Goal: Task Accomplishment & Management: Manage account settings

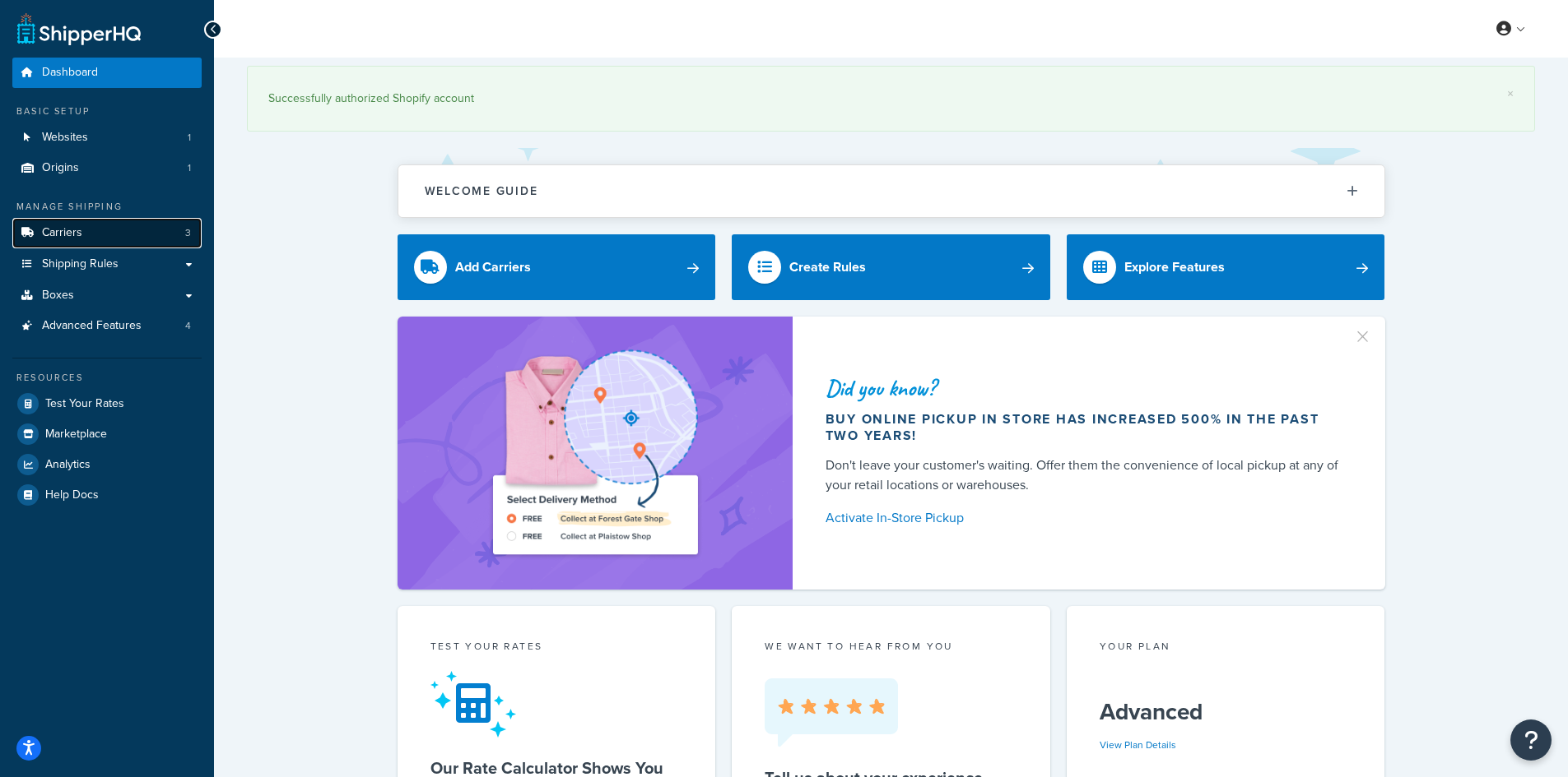
click at [101, 228] on link "Carriers 3" at bounding box center [107, 233] width 189 height 30
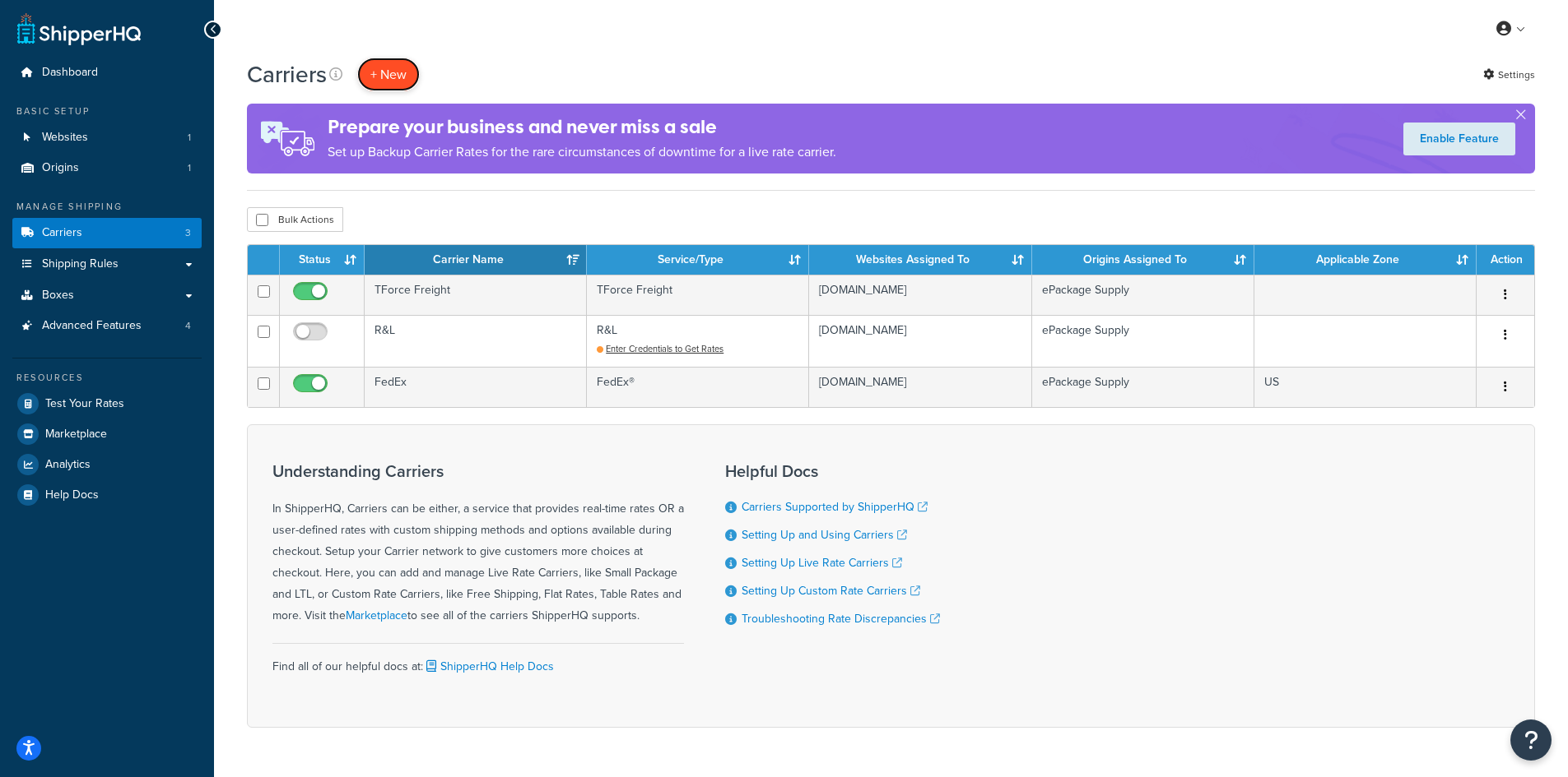
click at [388, 75] on button "+ New" at bounding box center [388, 74] width 63 height 33
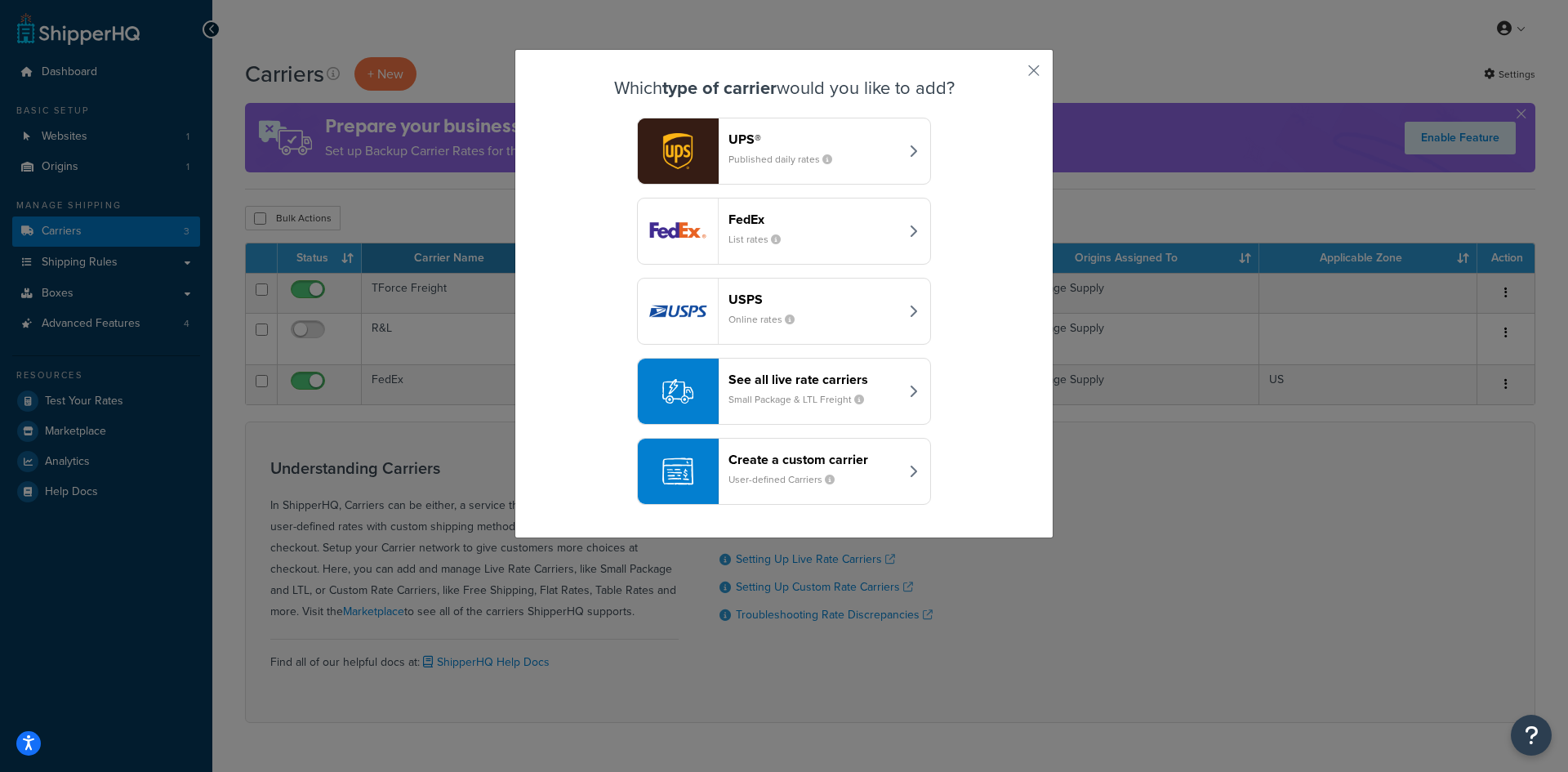
click at [1036, 71] on div "Which type of carrier would you like to add? UPS® Published daily rates FedEx L…" at bounding box center [784, 293] width 539 height 489
click at [1012, 75] on button "button" at bounding box center [1010, 76] width 4 height 4
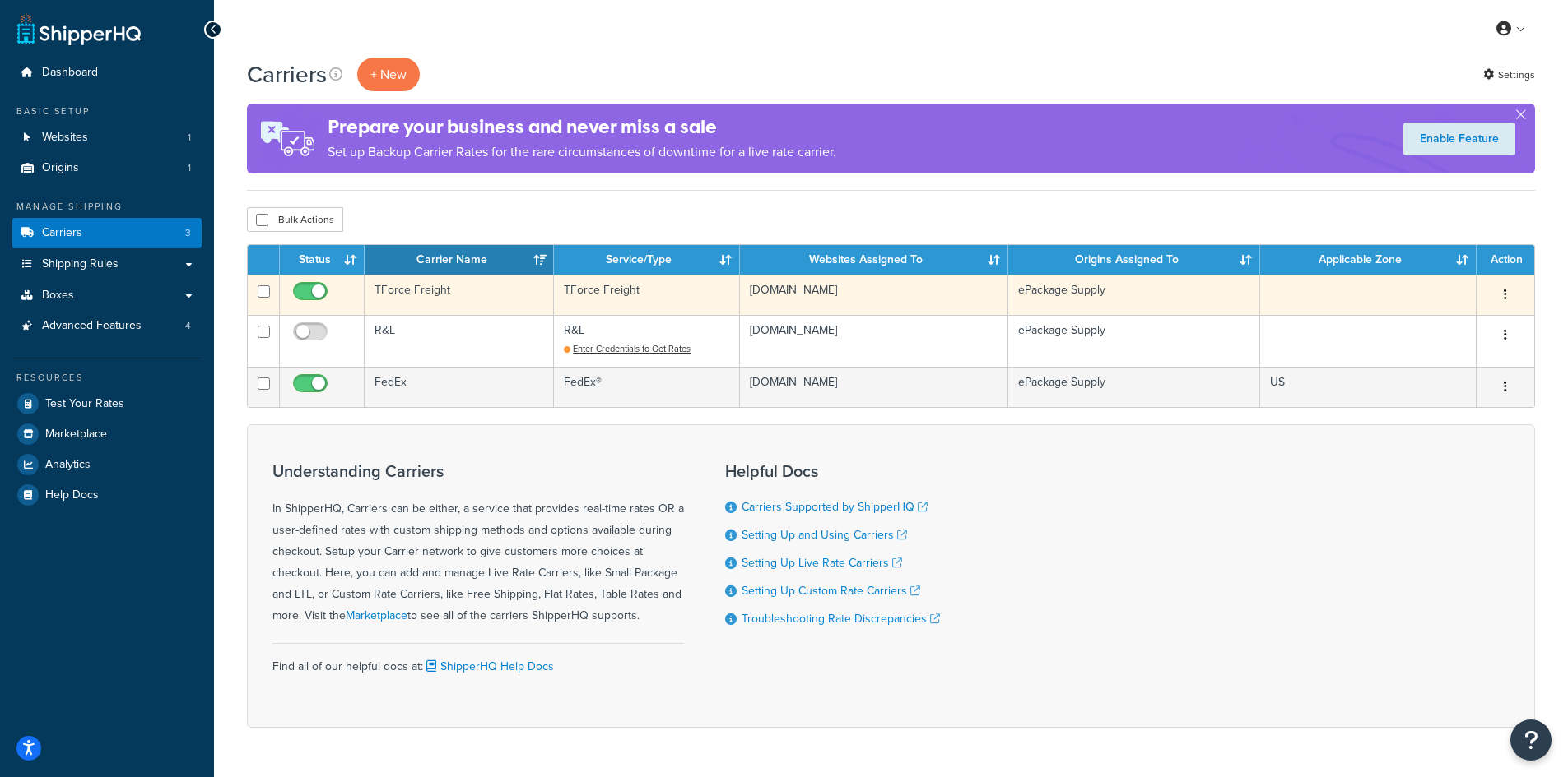
click at [402, 290] on td "TForce Freight" at bounding box center [459, 295] width 189 height 40
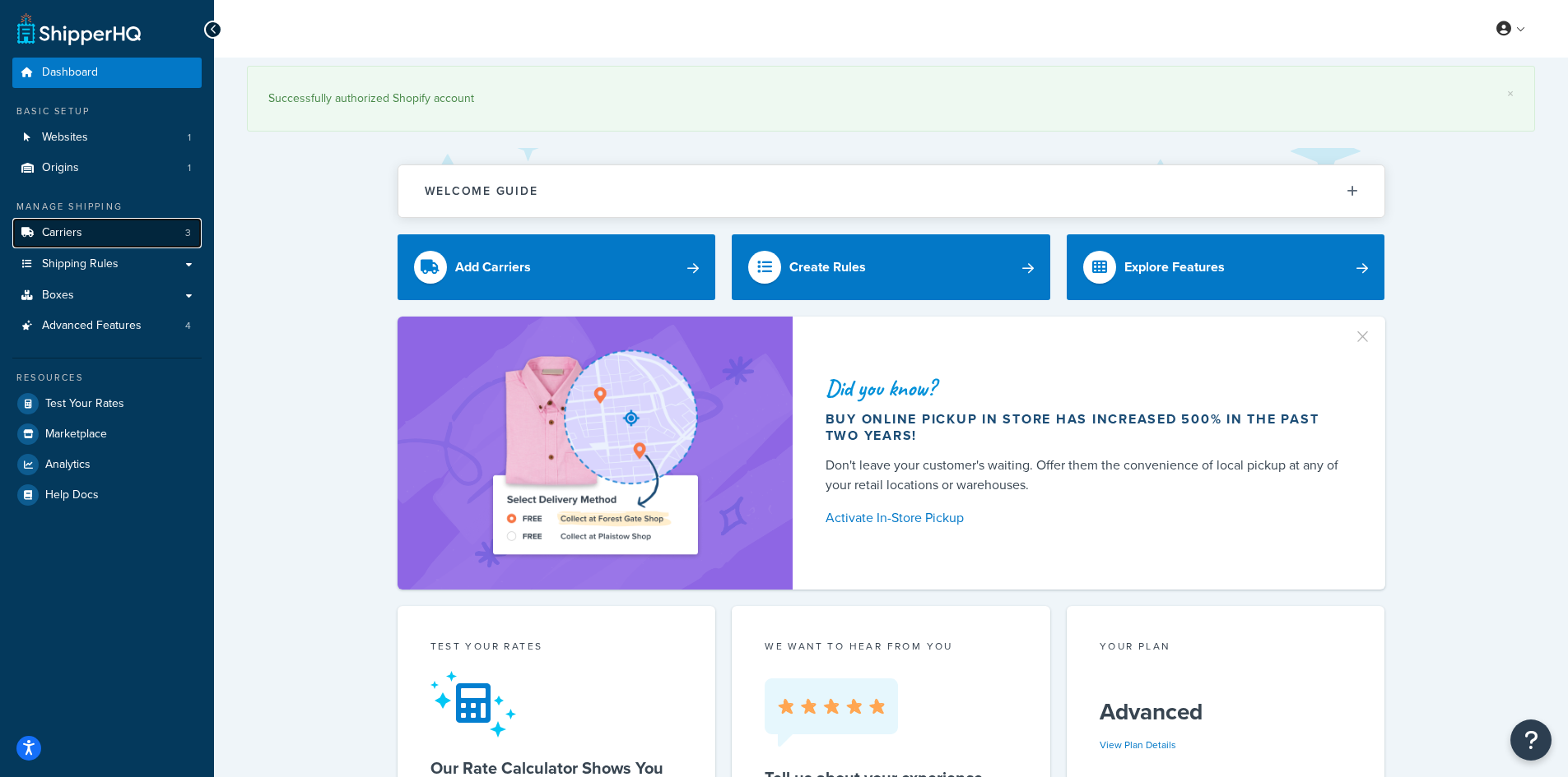
click at [75, 234] on span "Carriers" at bounding box center [62, 233] width 40 height 14
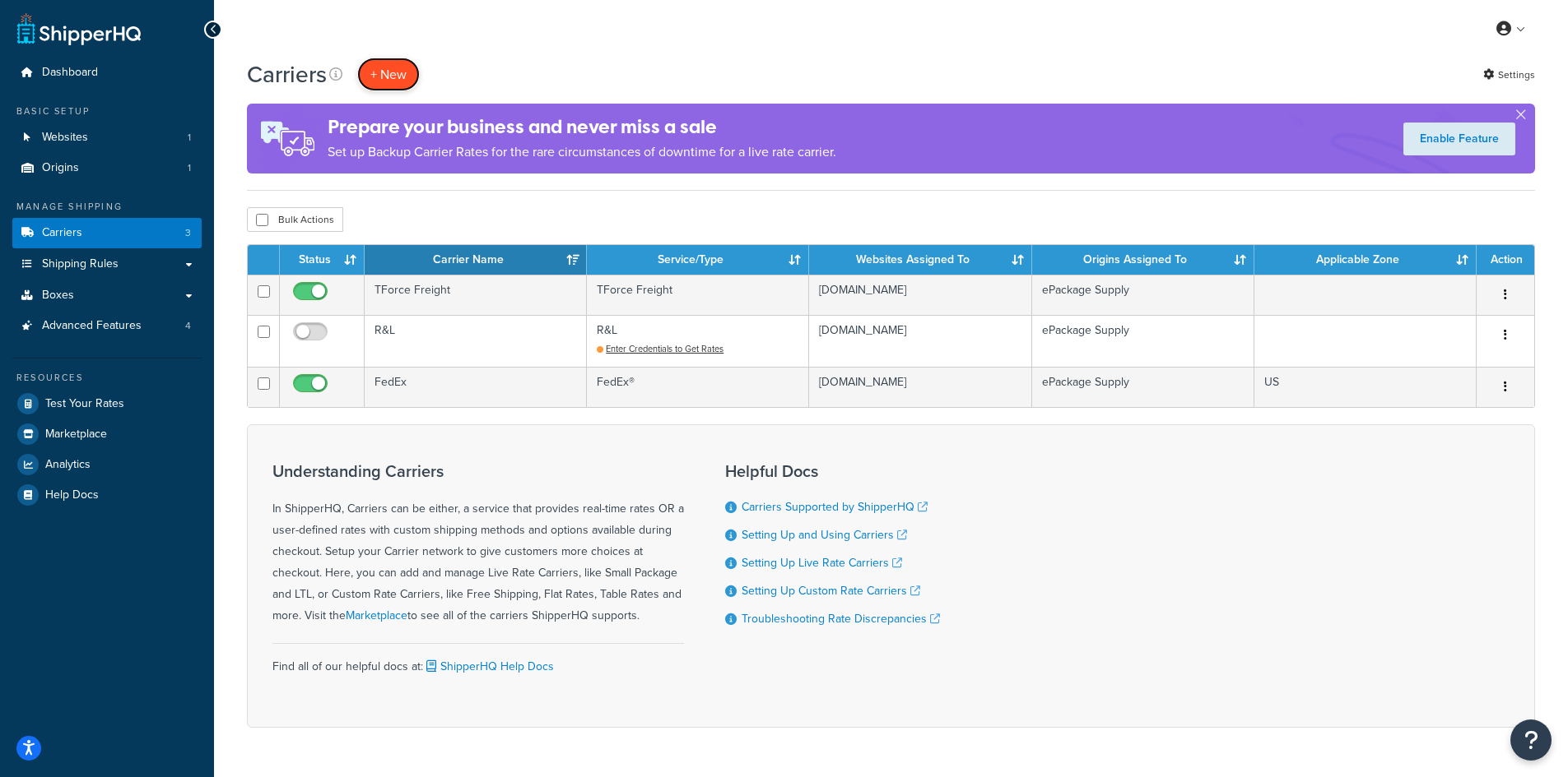
click at [394, 74] on button "+ New" at bounding box center [388, 74] width 63 height 33
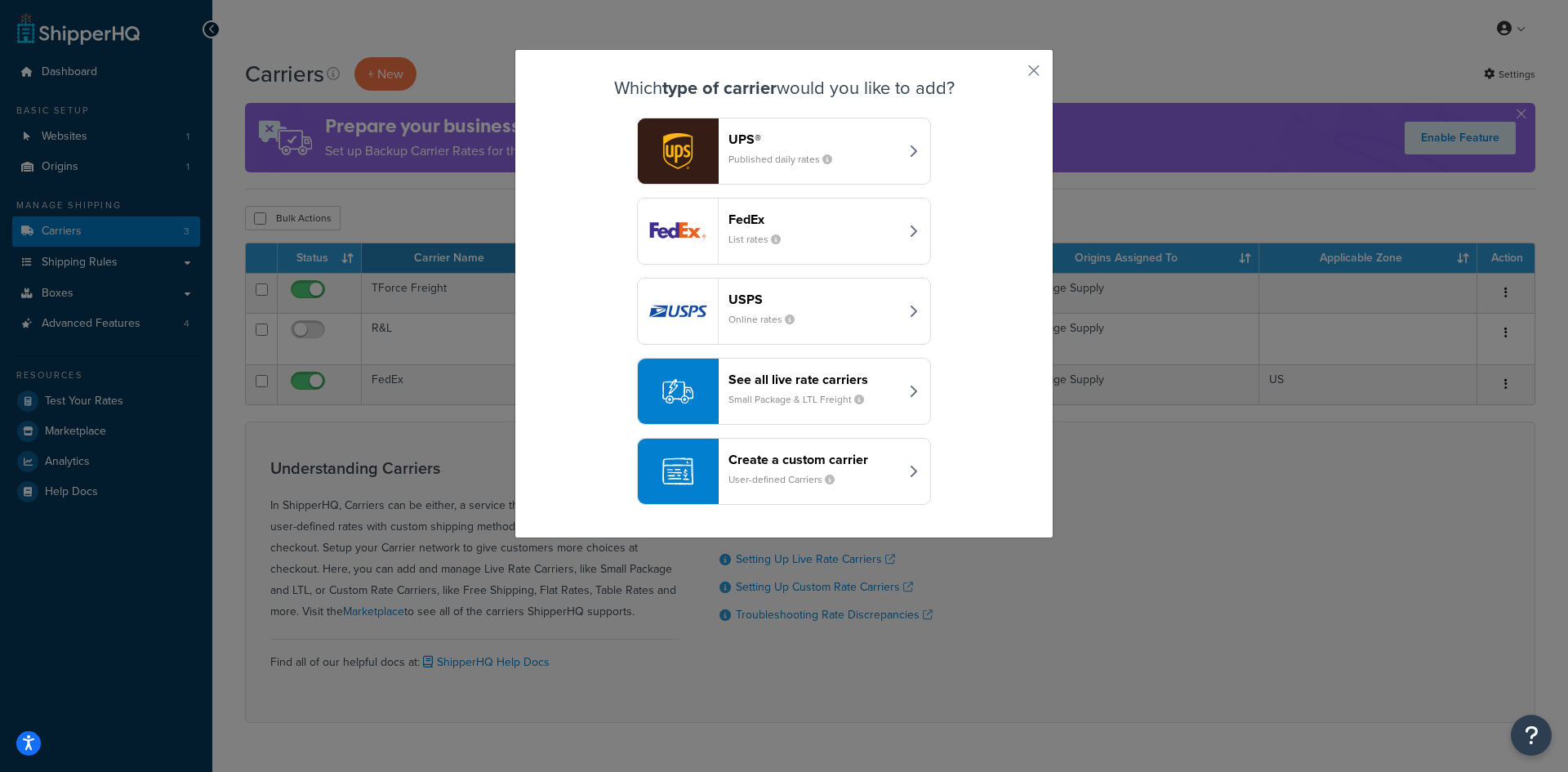
click at [793, 386] on header "See all live rate carriers" at bounding box center [814, 380] width 171 height 16
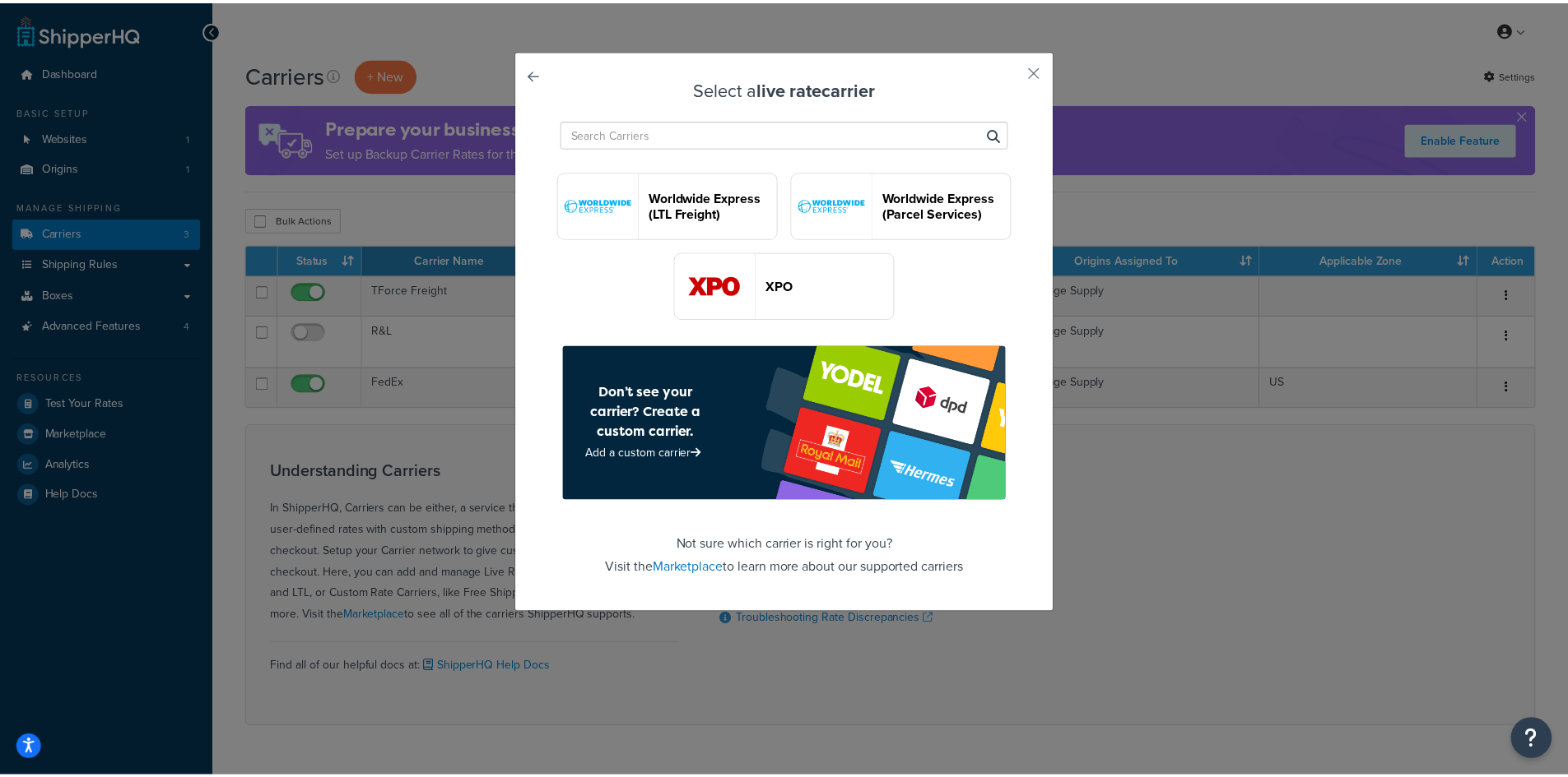
scroll to position [3702, 0]
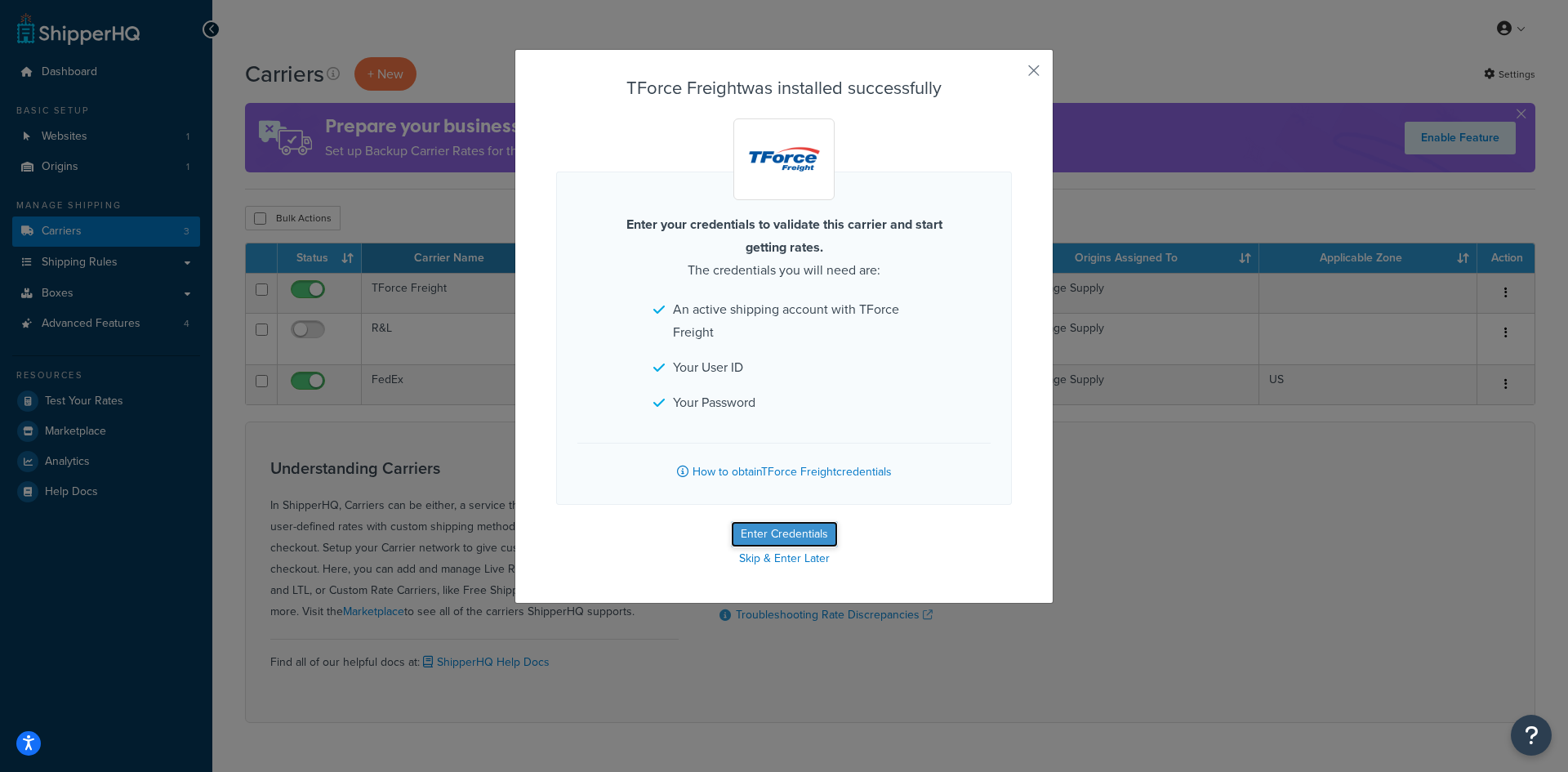
click at [799, 534] on button "Enter Credentials" at bounding box center [784, 534] width 107 height 26
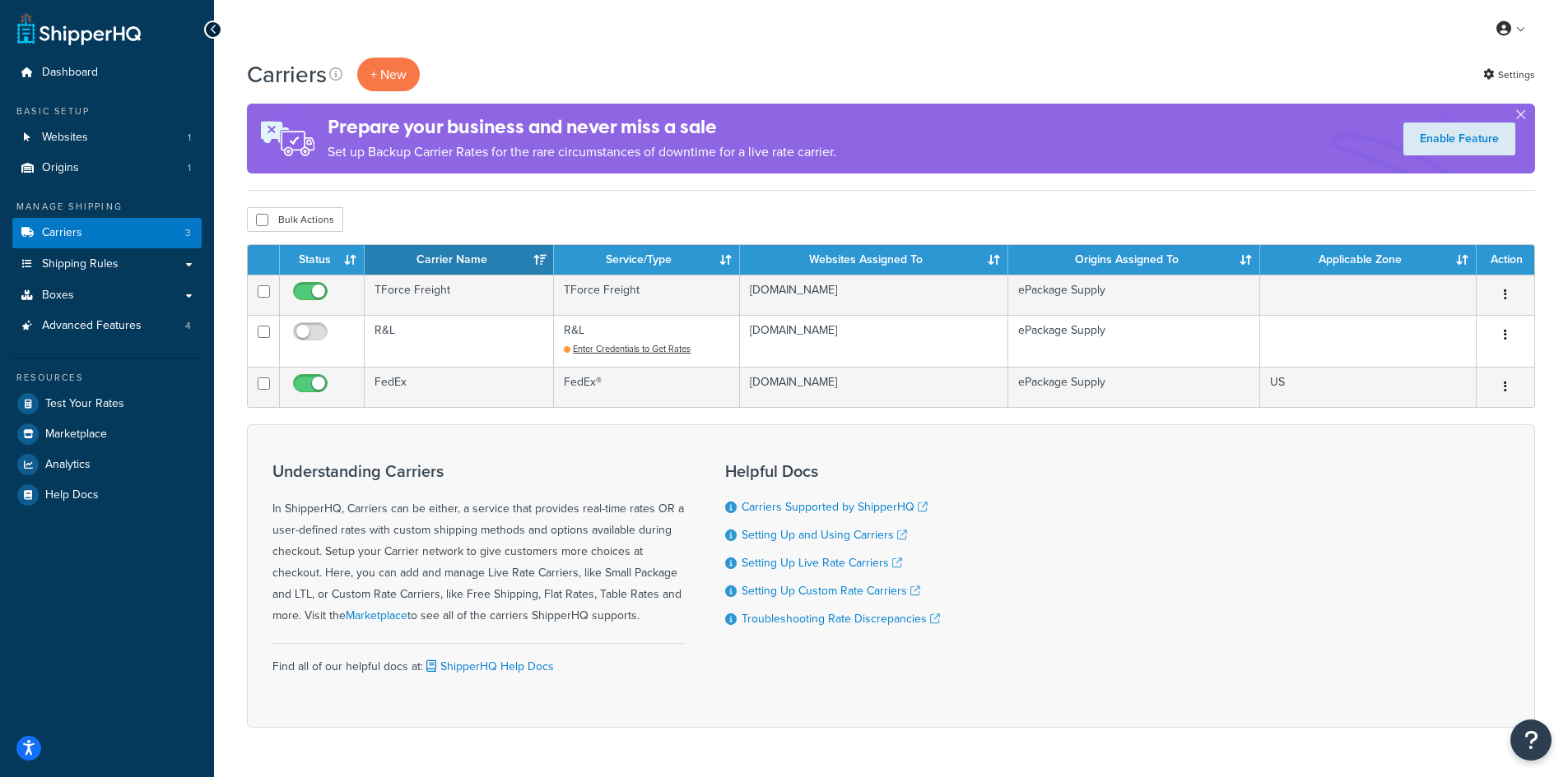
click at [1161, 43] on div "My Profile Billing Global Settings Contact Us Logout" at bounding box center [891, 28] width 1354 height 58
click at [793, 44] on div "My Profile Billing Global Settings Contact Us Logout" at bounding box center [891, 28] width 1354 height 58
click at [899, 79] on div "Carriers + New Settings" at bounding box center [890, 74] width 1288 height 33
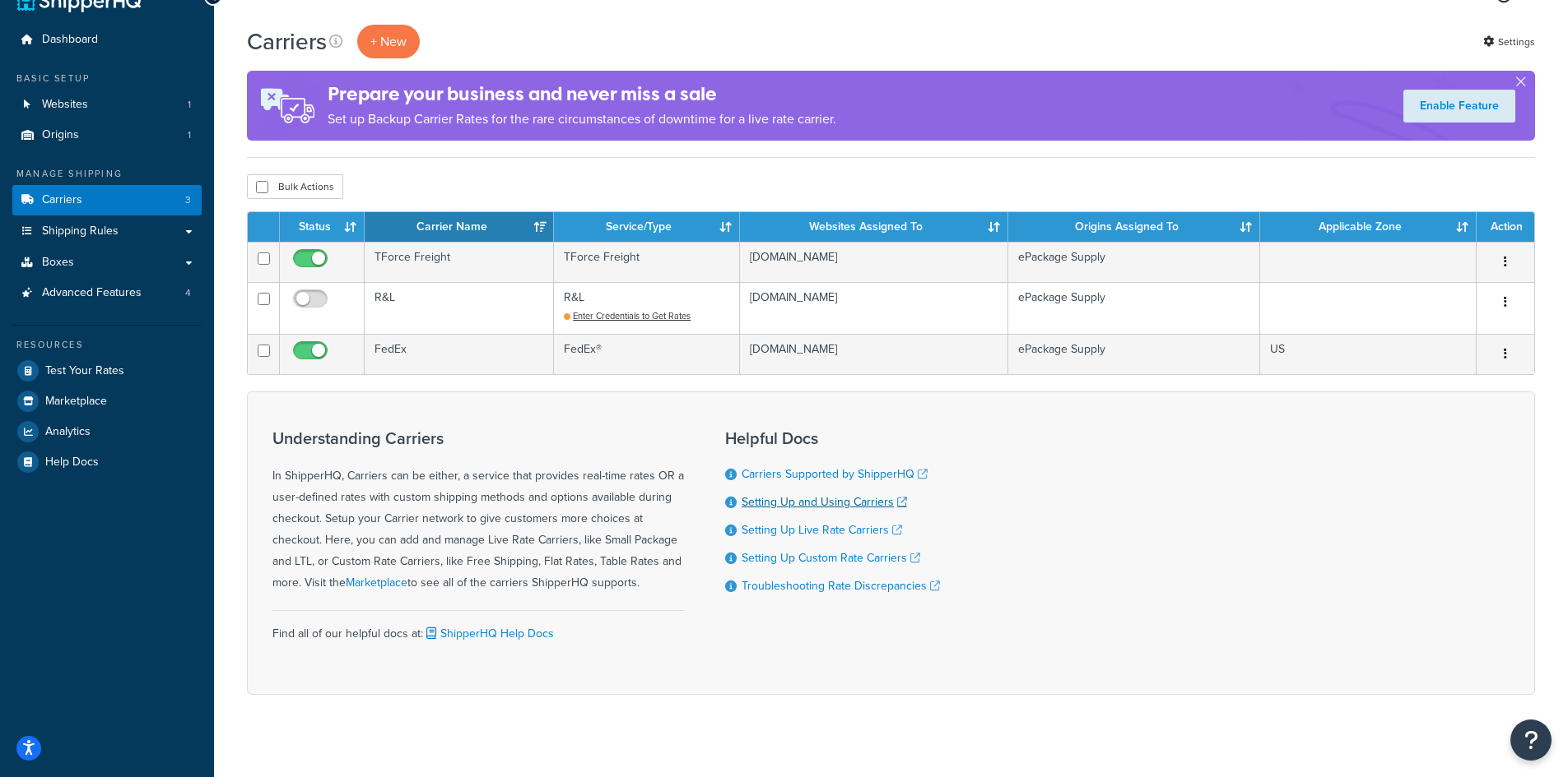
scroll to position [50, 0]
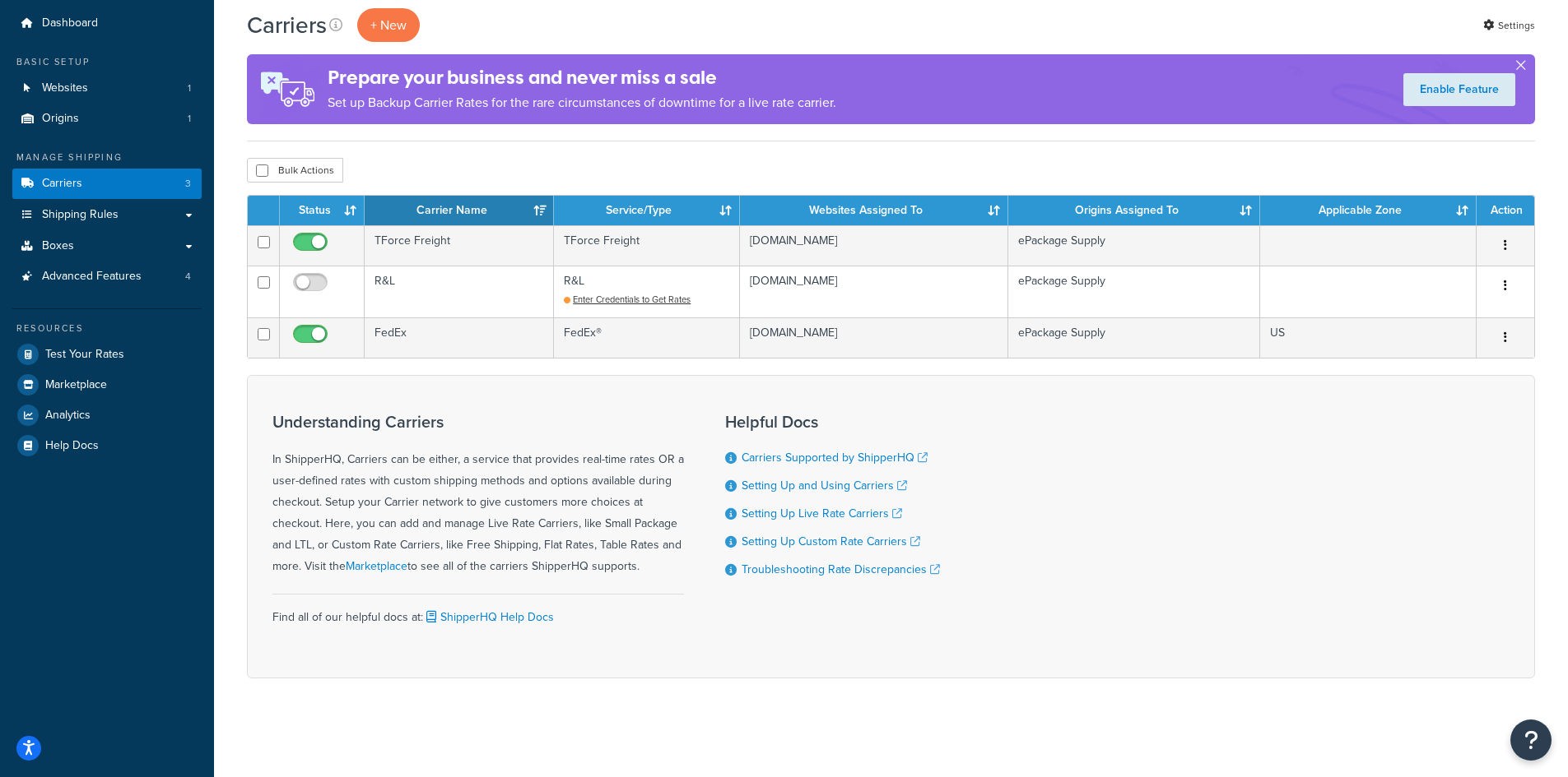
click at [1519, 67] on button "button" at bounding box center [1520, 69] width 4 height 4
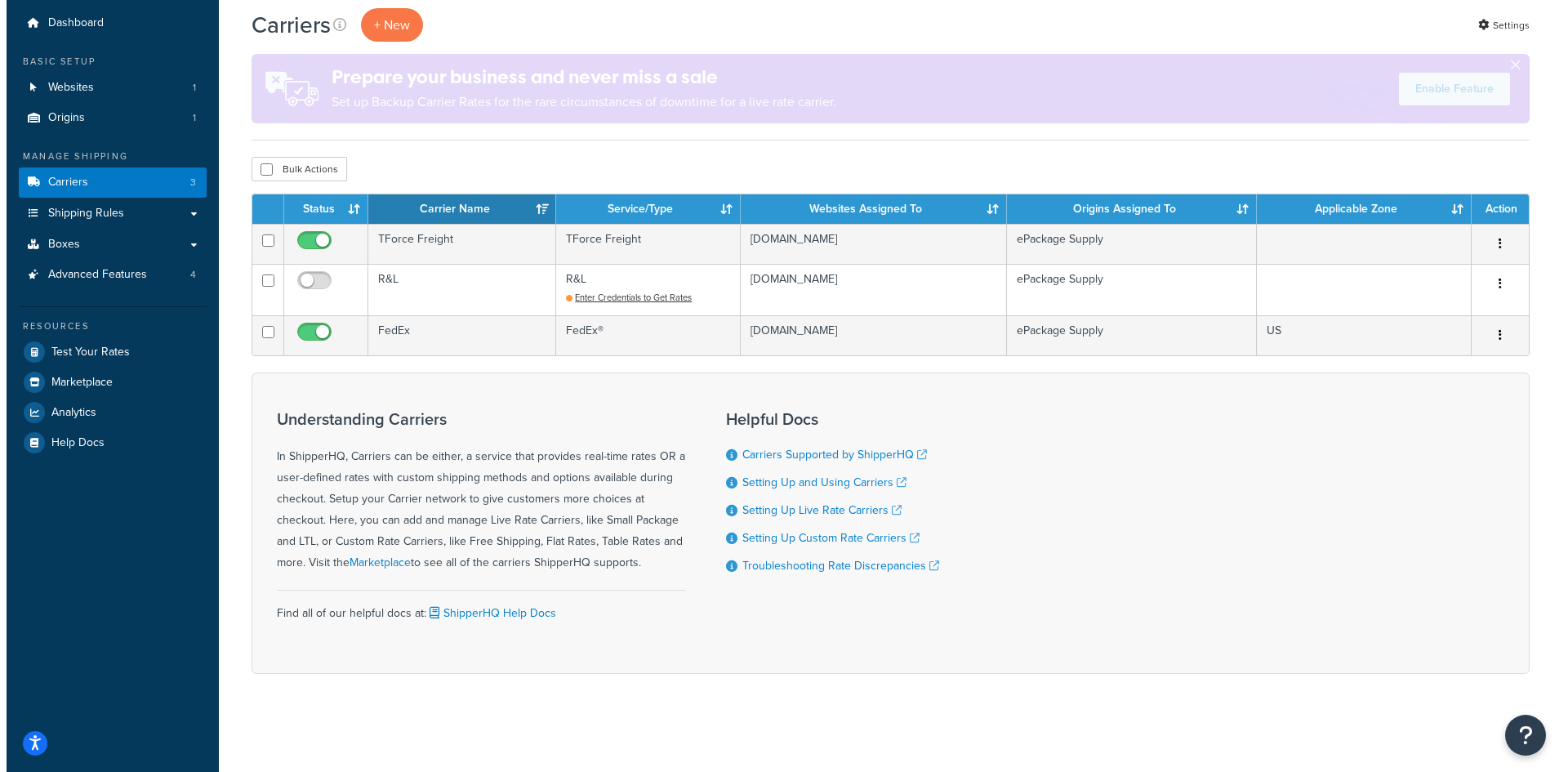
scroll to position [0, 0]
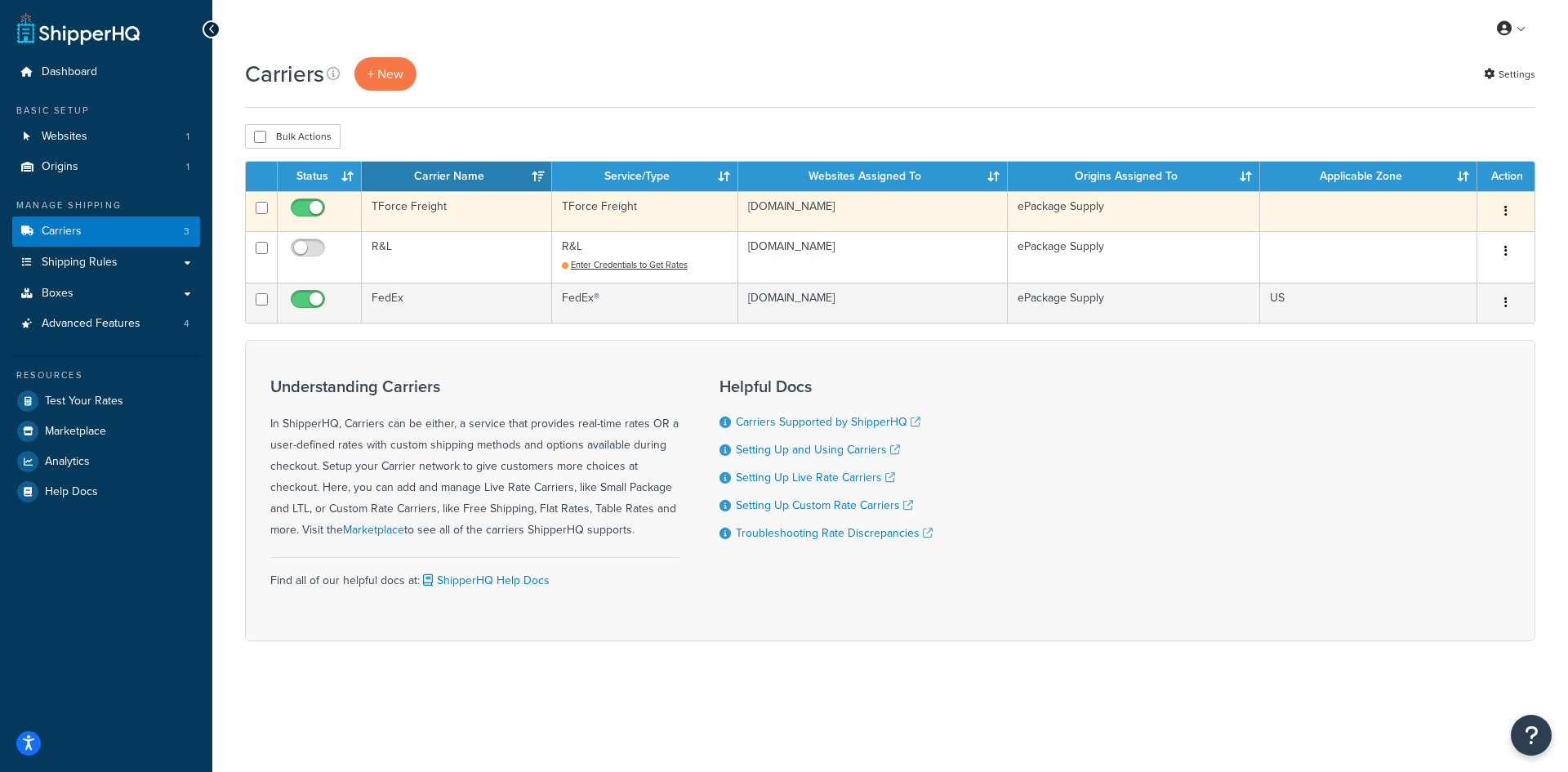
click at [315, 204] on input "checkbox" at bounding box center [310, 212] width 45 height 21
checkbox input "true"
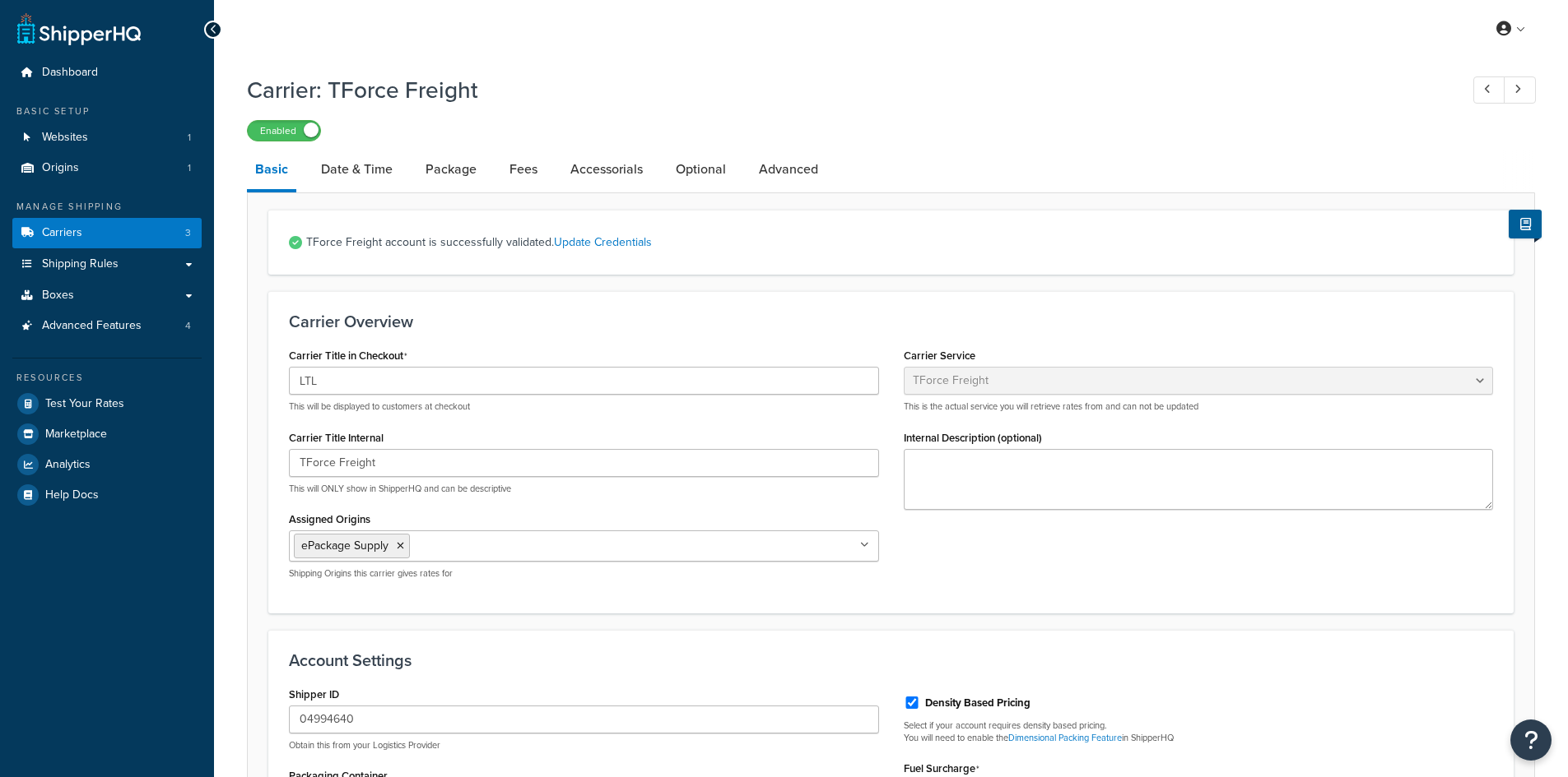
select select "tforceFreight"
drag, startPoint x: 1076, startPoint y: 149, endPoint x: 1095, endPoint y: 142, distance: 20.2
click at [1076, 149] on div "Carrier: TForce Freight Enabled Basic Date & Time Package Fees Accessorials Opt…" at bounding box center [890, 762] width 1288 height 1392
click at [119, 225] on link "Carriers 3" at bounding box center [107, 233] width 189 height 30
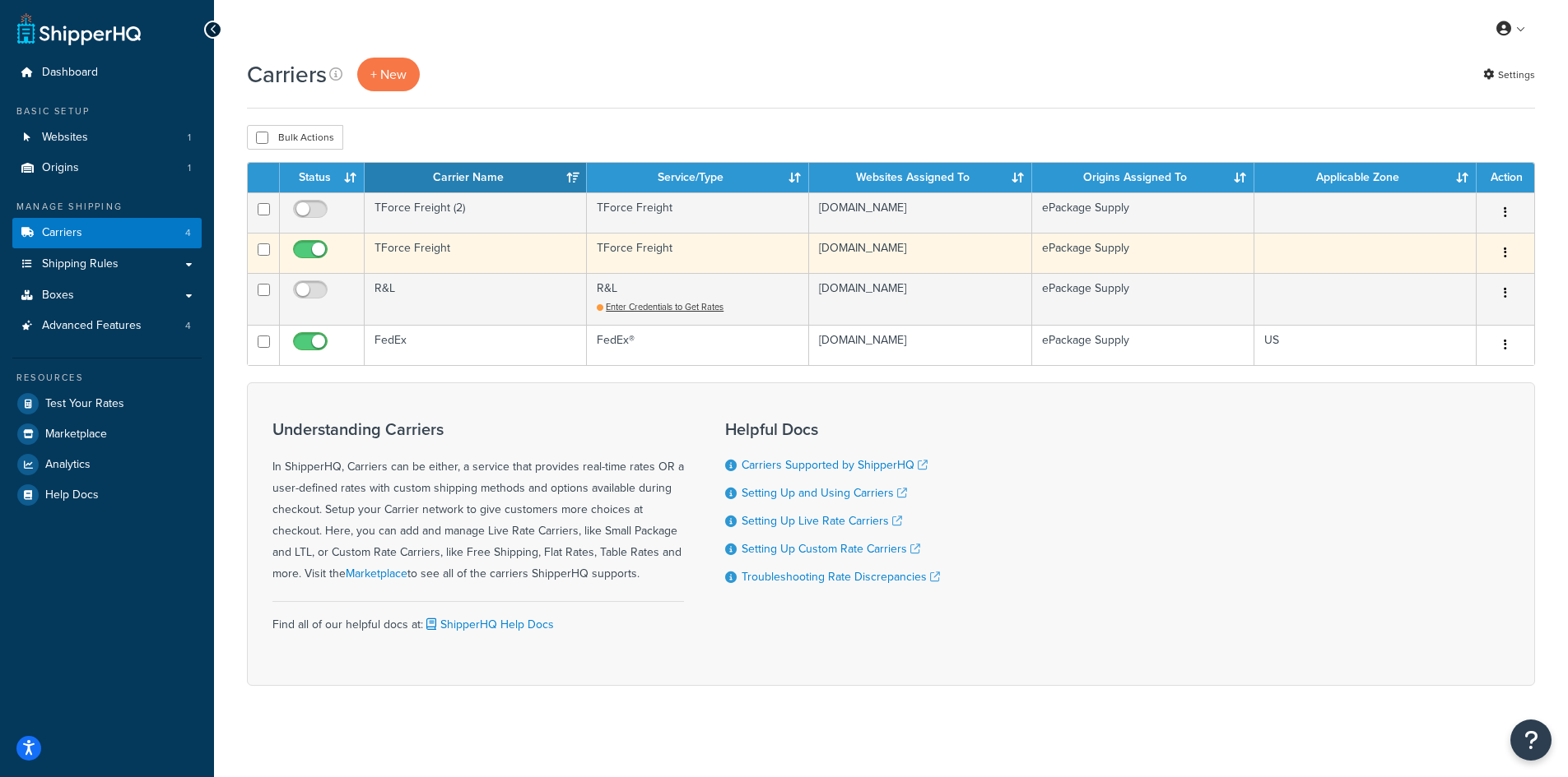
click at [461, 255] on td "TForce Freight" at bounding box center [476, 253] width 223 height 40
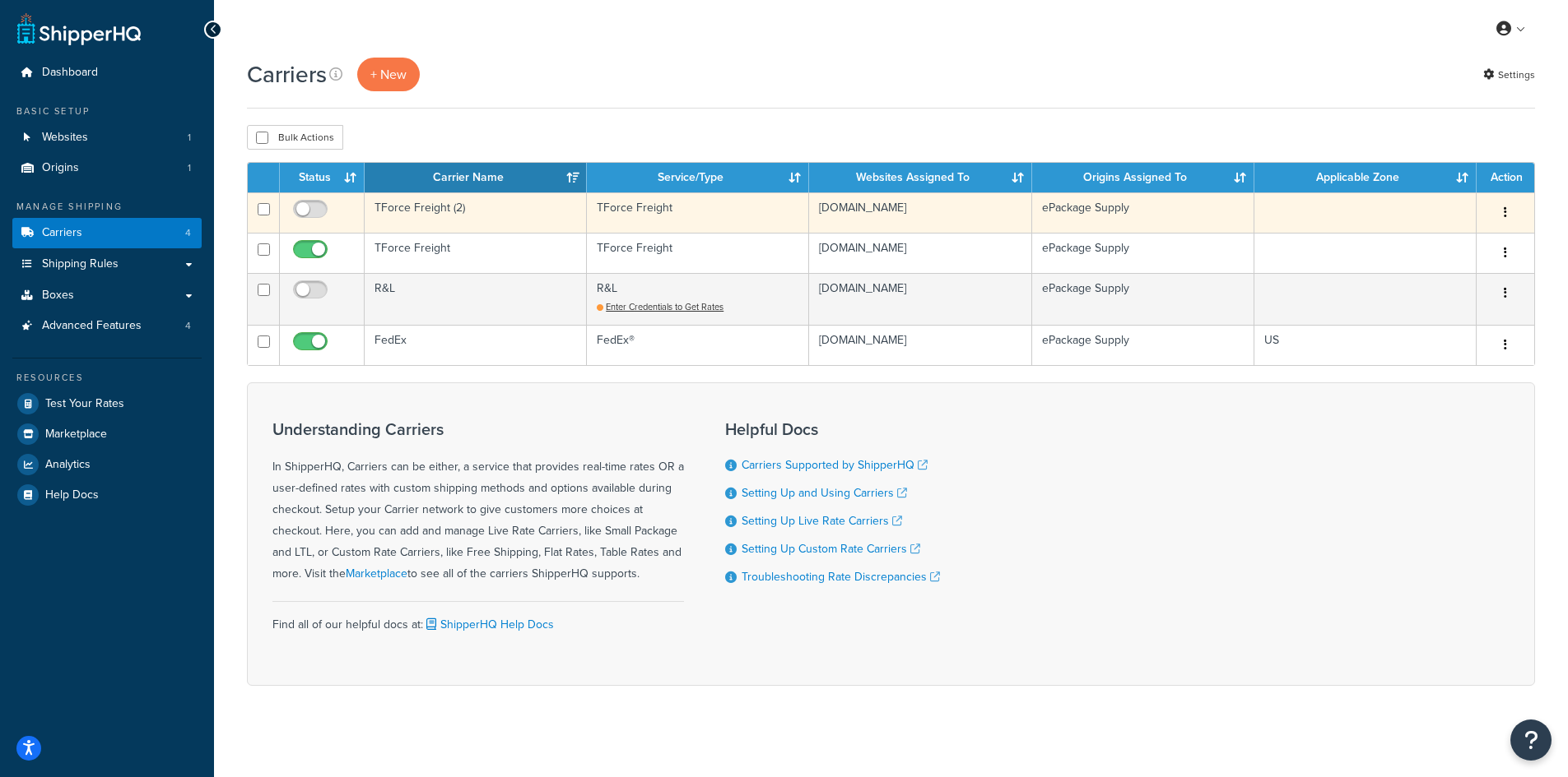
click at [438, 214] on td "TForce Freight (2)" at bounding box center [476, 212] width 223 height 40
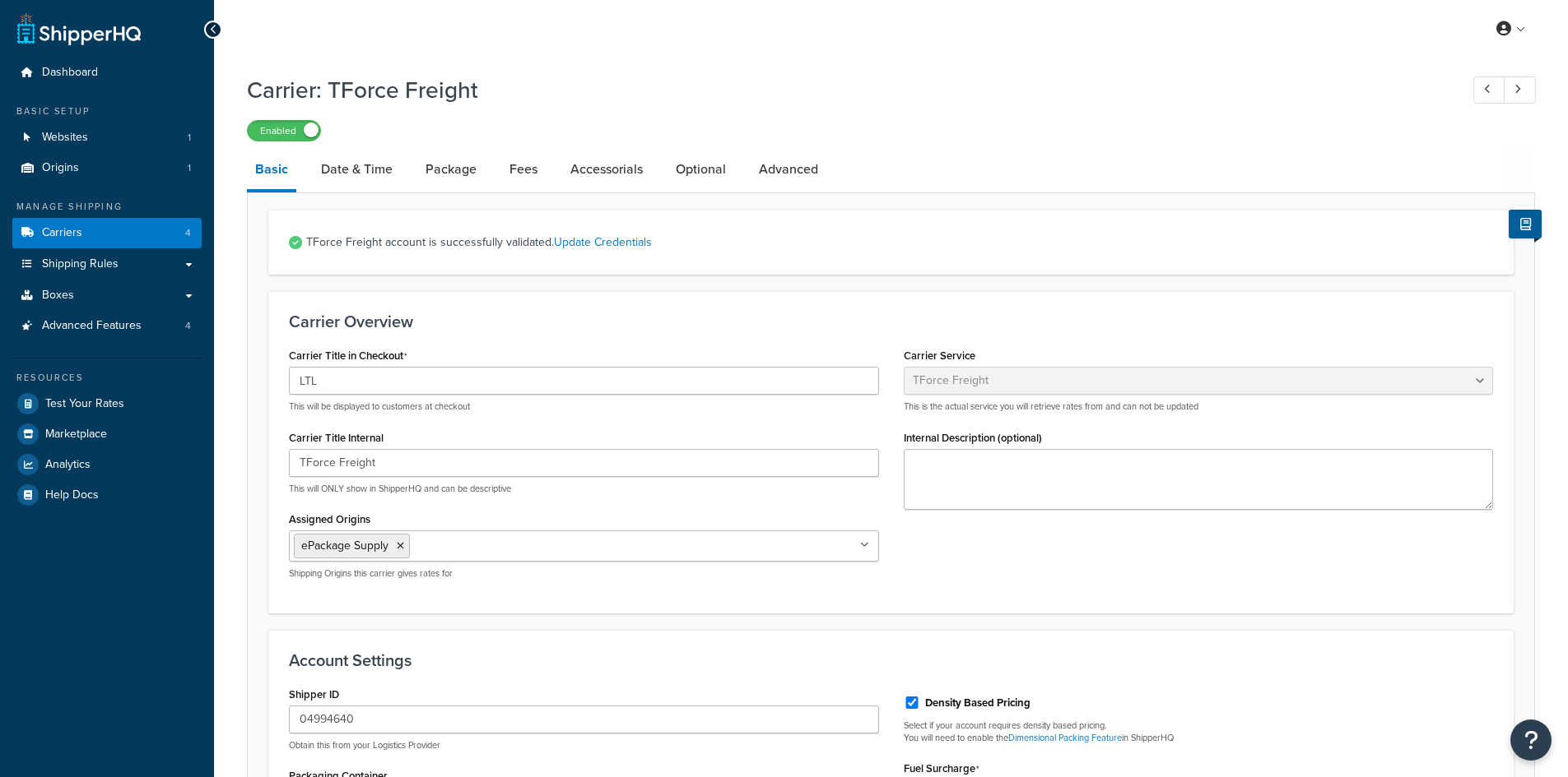
select select "tforceFreight"
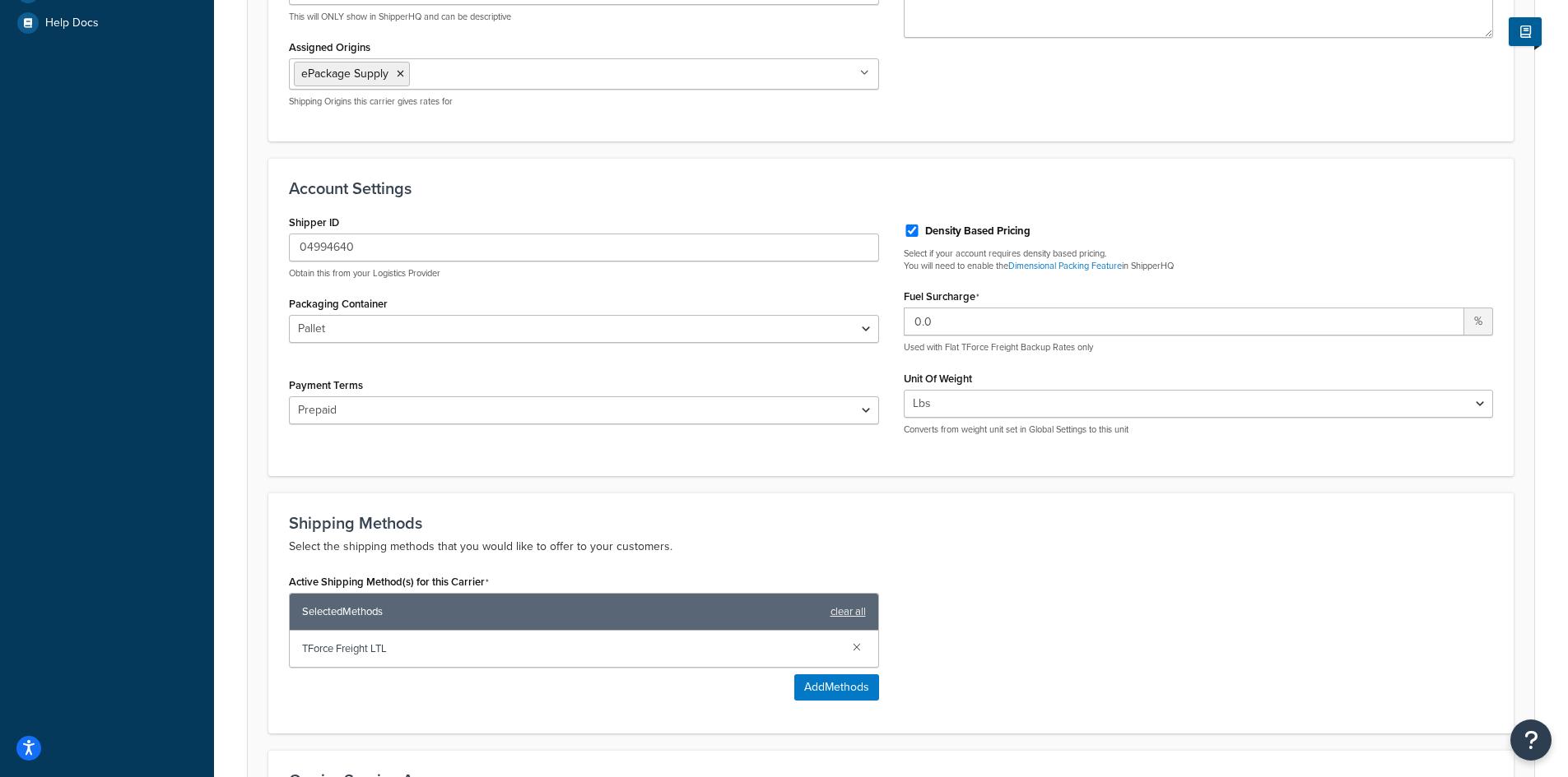
scroll to position [493, 0]
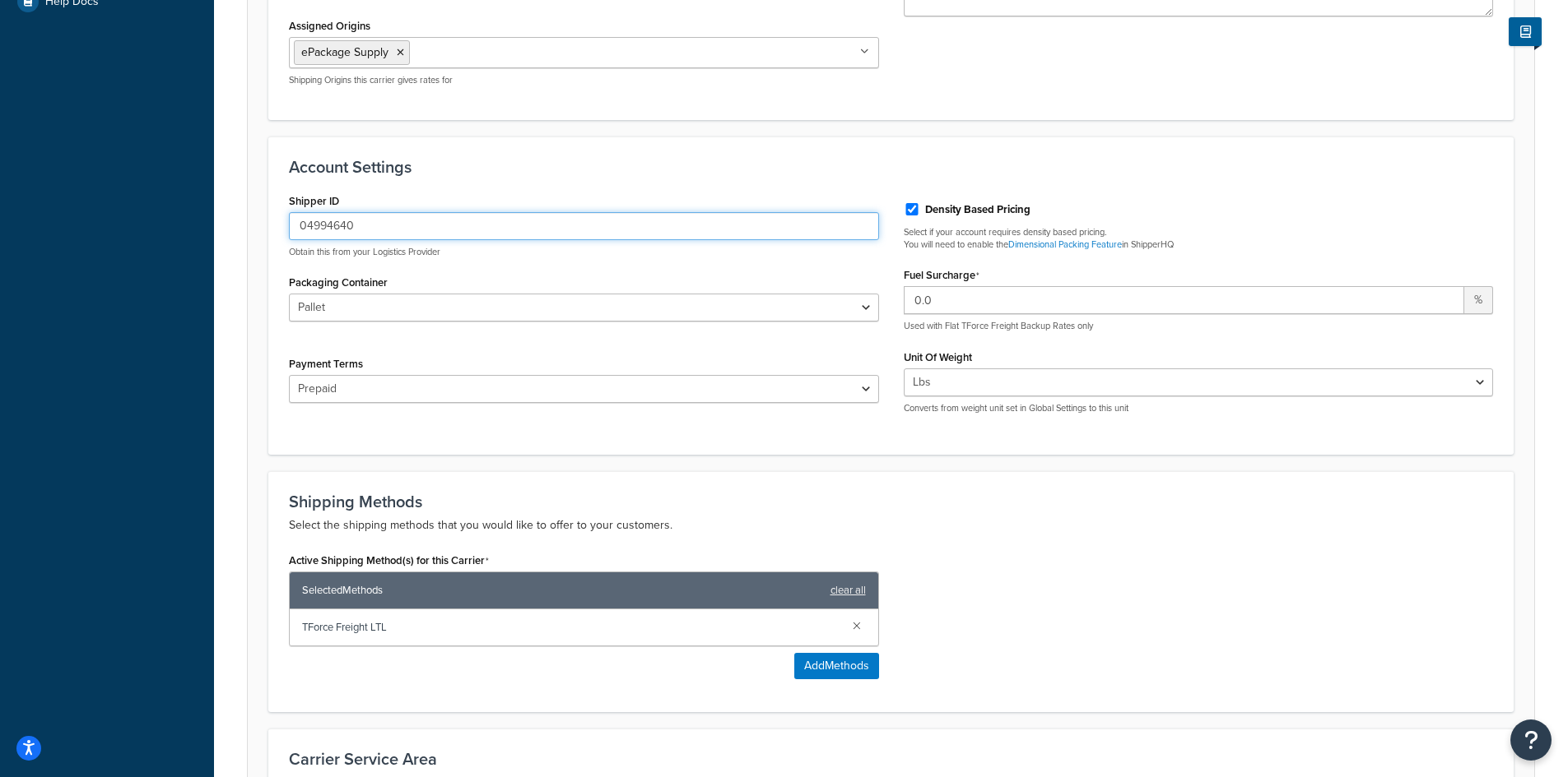
click at [383, 227] on input "04994640" at bounding box center [583, 226] width 590 height 28
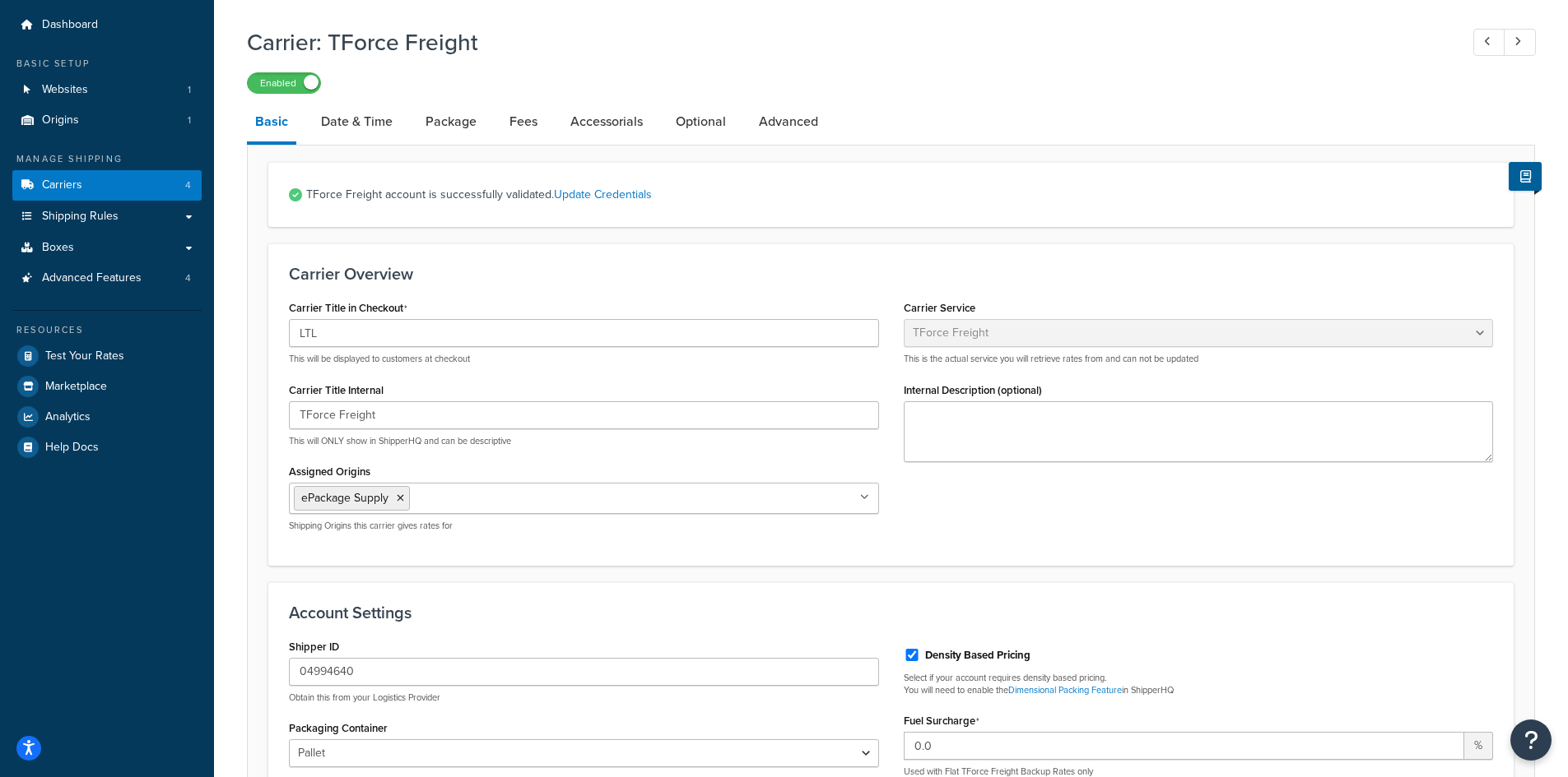
scroll to position [23, 0]
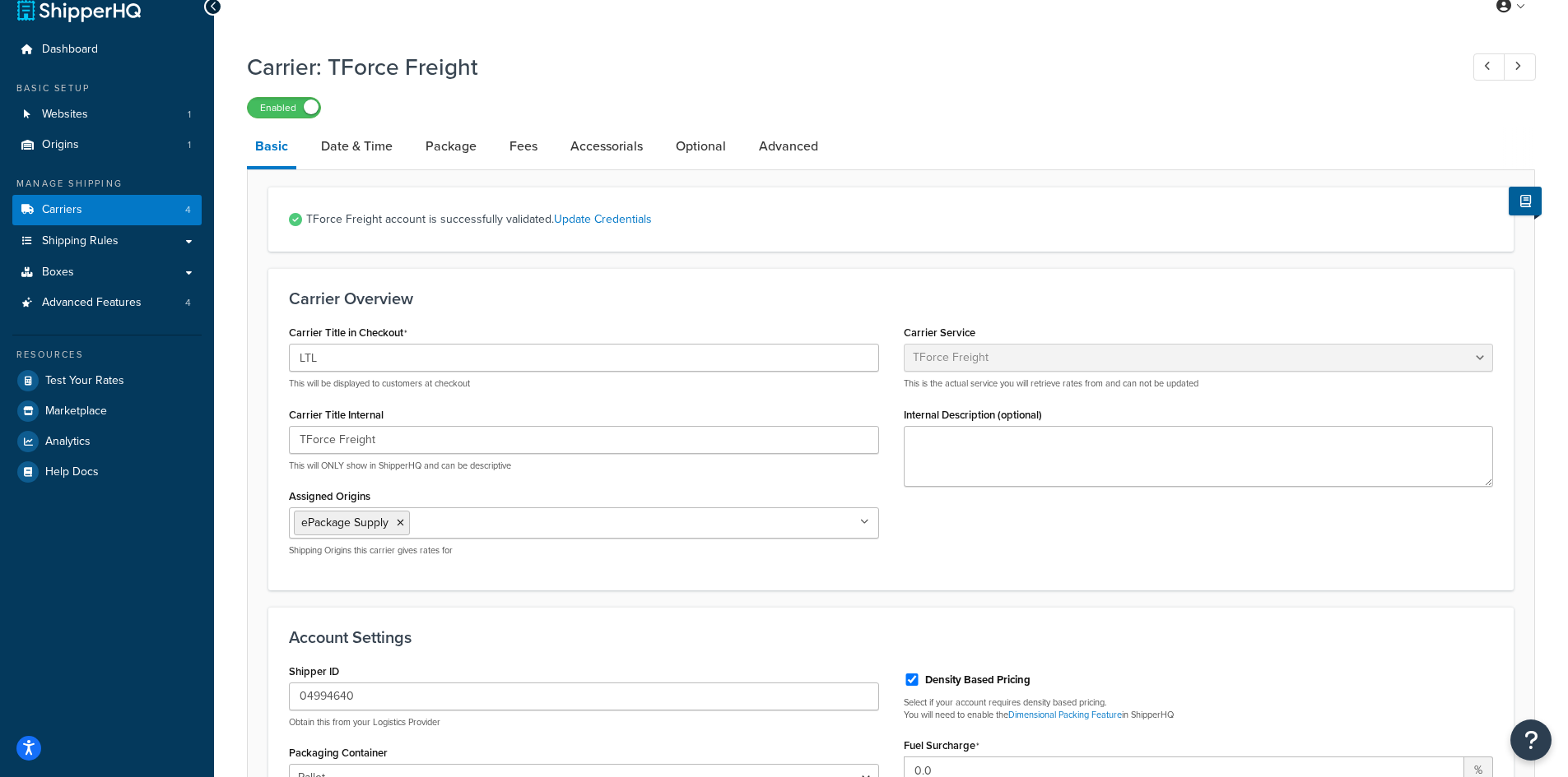
drag, startPoint x: 344, startPoint y: 153, endPoint x: 358, endPoint y: 149, distance: 14.6
click at [344, 153] on link "Date & Time" at bounding box center [356, 146] width 88 height 39
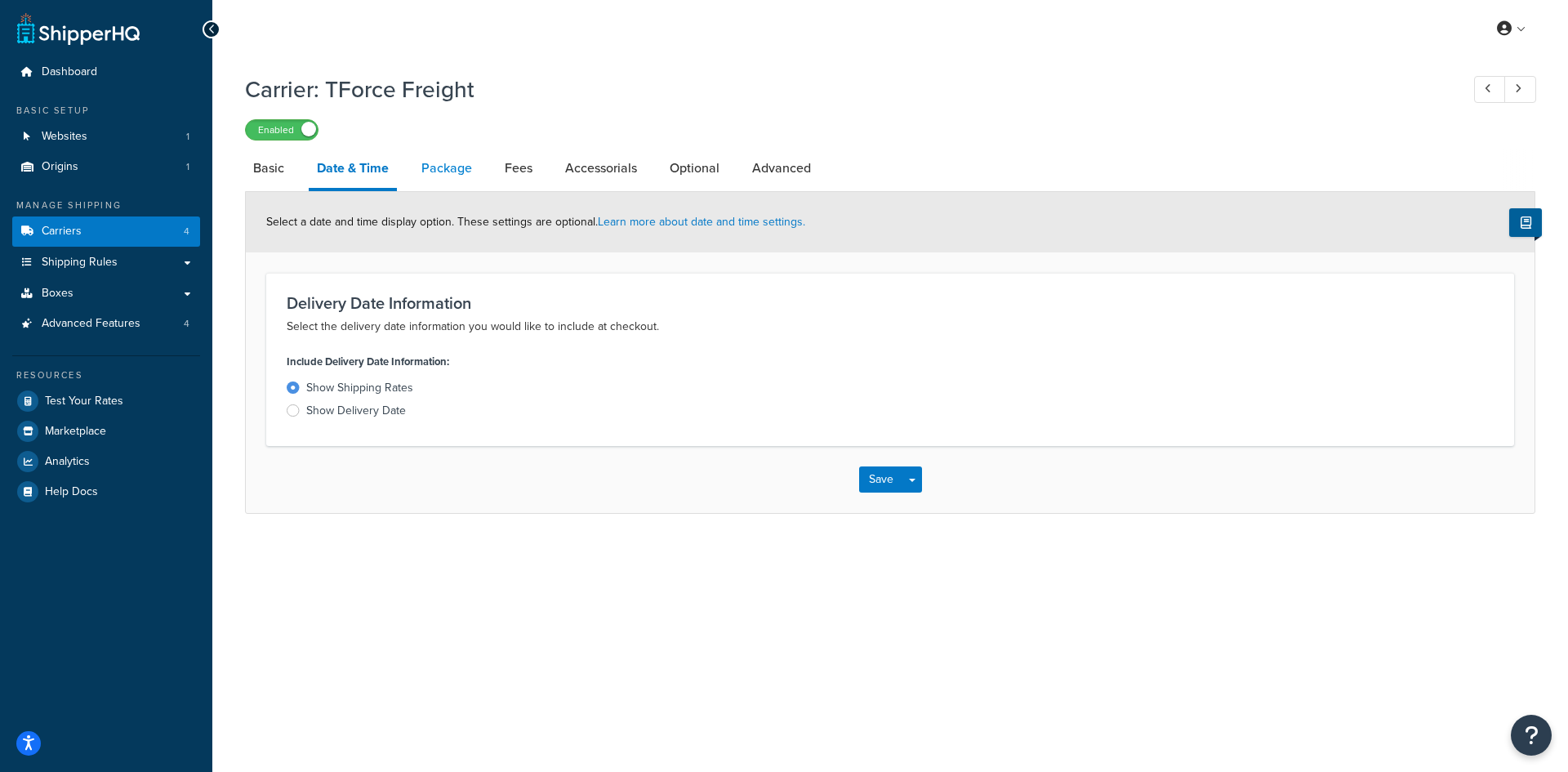
click at [446, 169] on link "Package" at bounding box center [447, 168] width 67 height 39
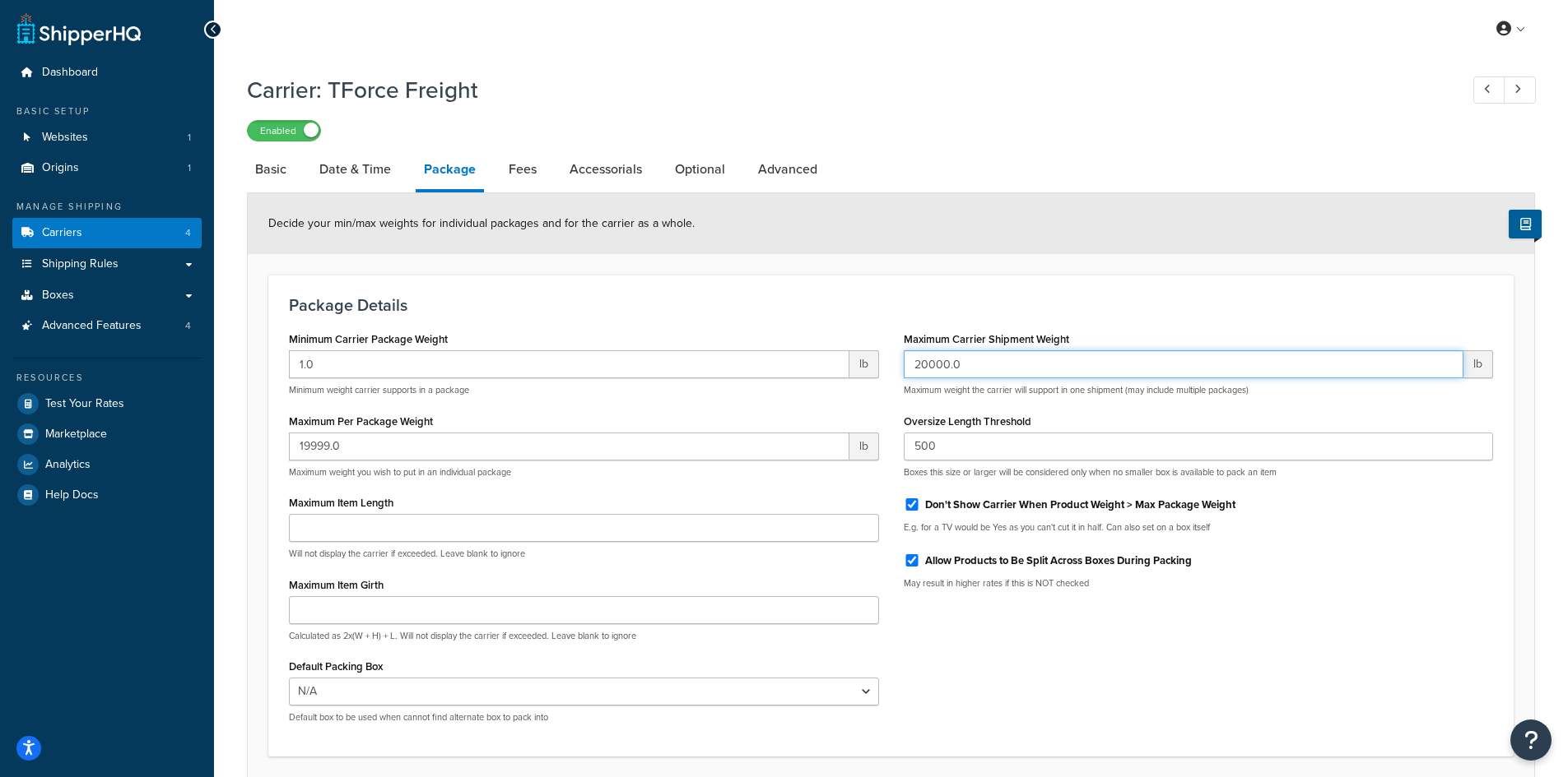
click at [993, 365] on input "20000.0" at bounding box center [1184, 364] width 561 height 28
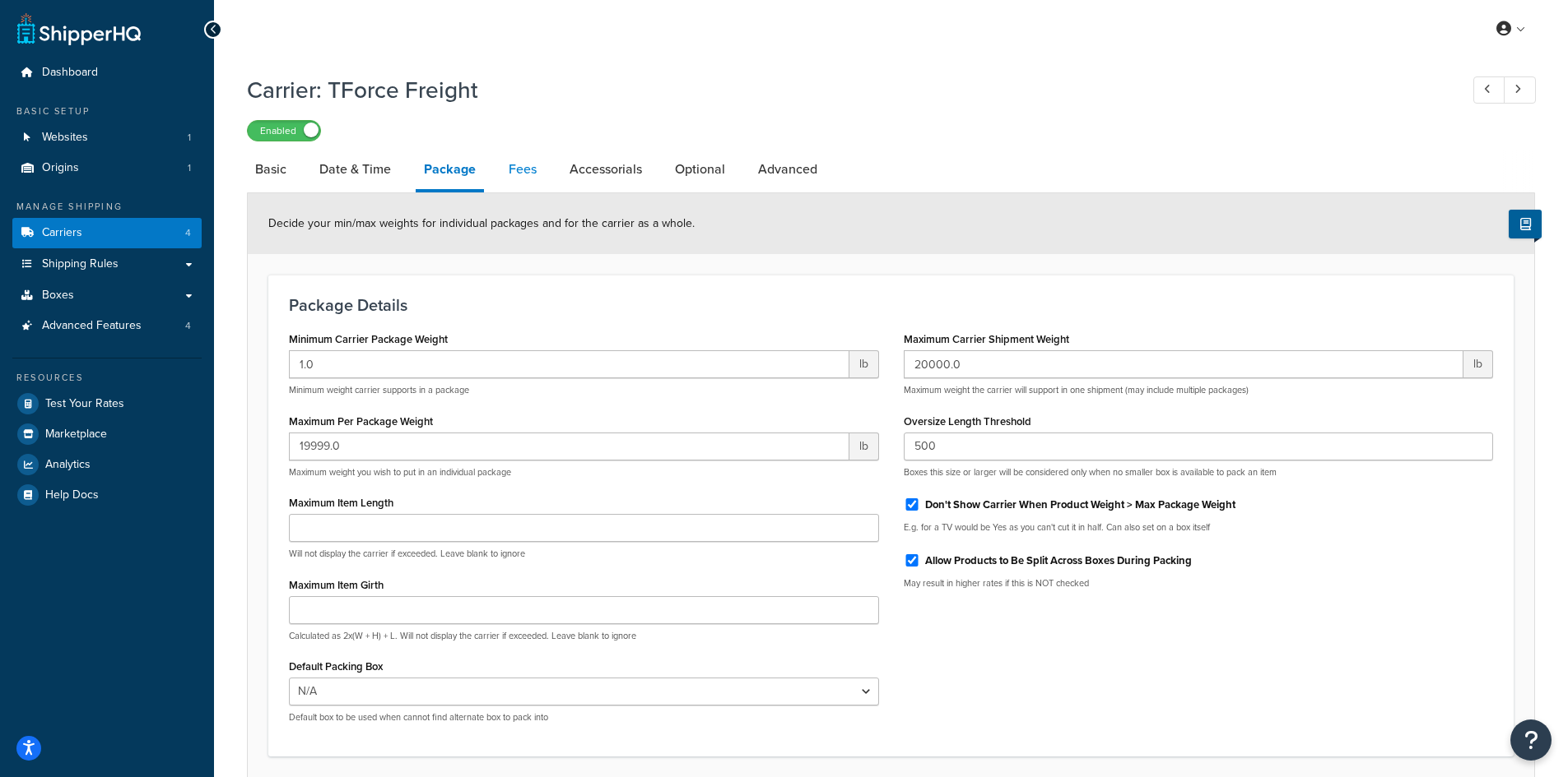
click at [505, 166] on link "Fees" at bounding box center [522, 169] width 44 height 39
select select "AFTER"
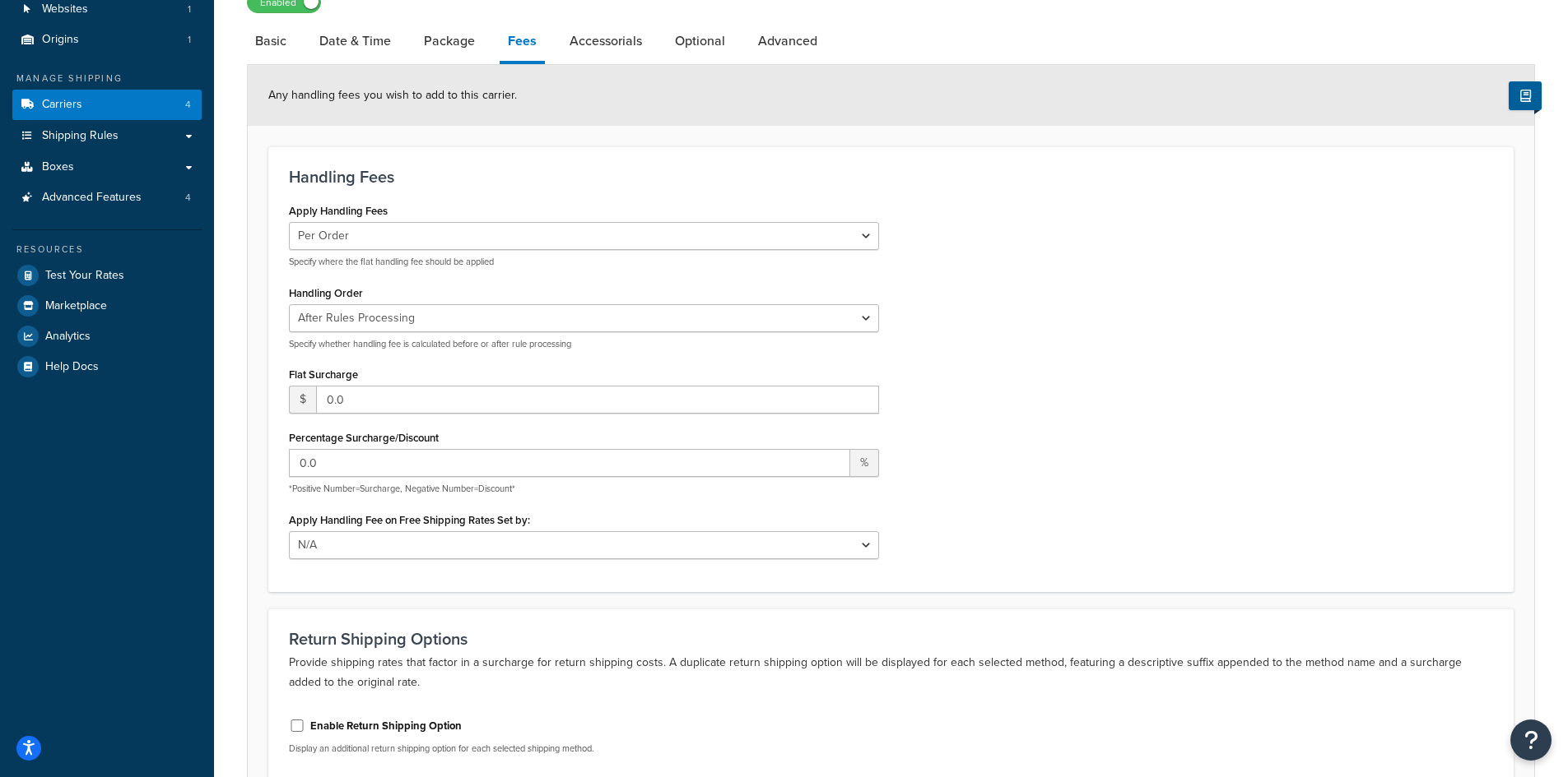
scroll to position [165, 0]
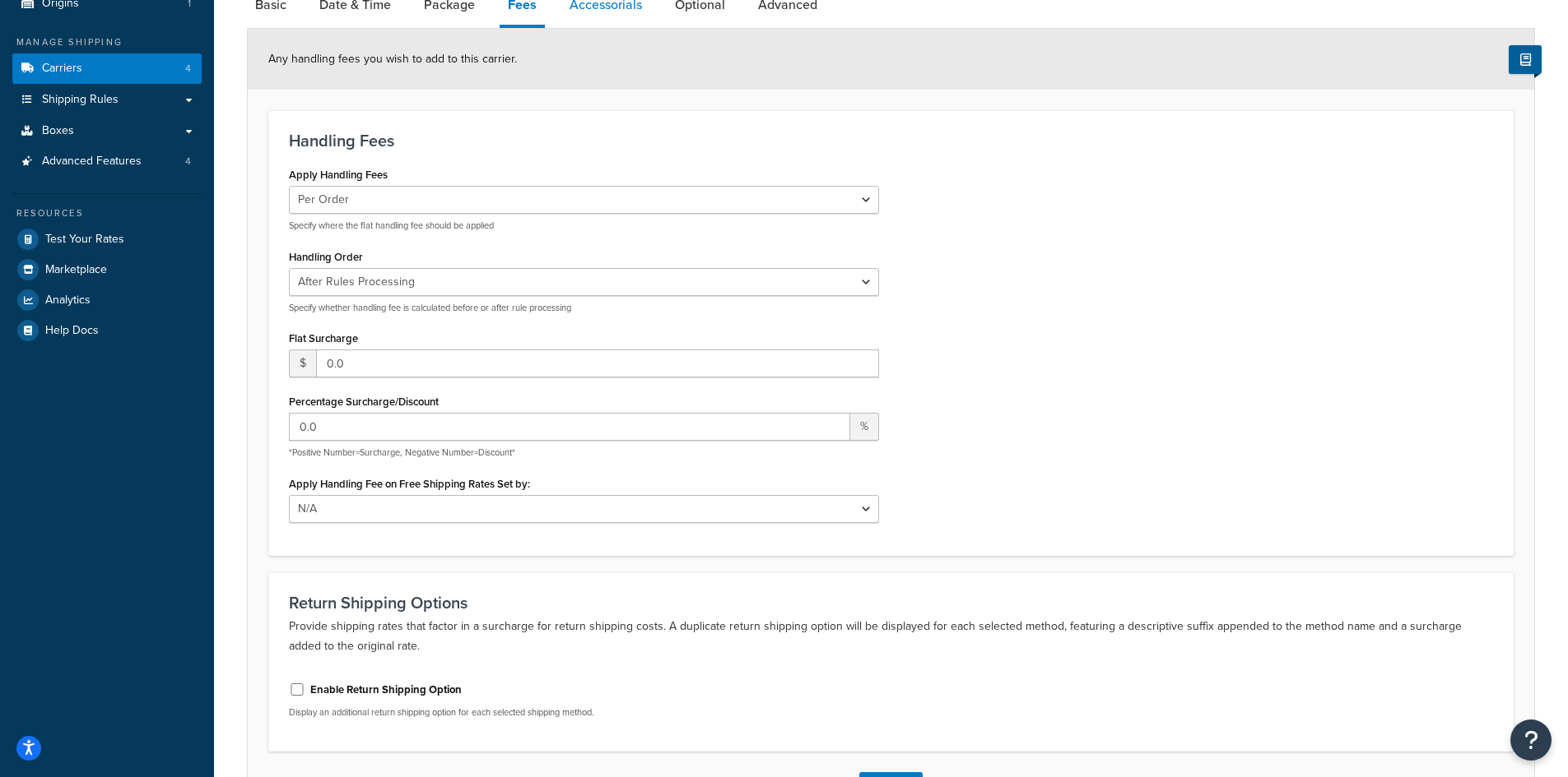
click at [587, 6] on link "Accessorials" at bounding box center [606, 4] width 89 height 39
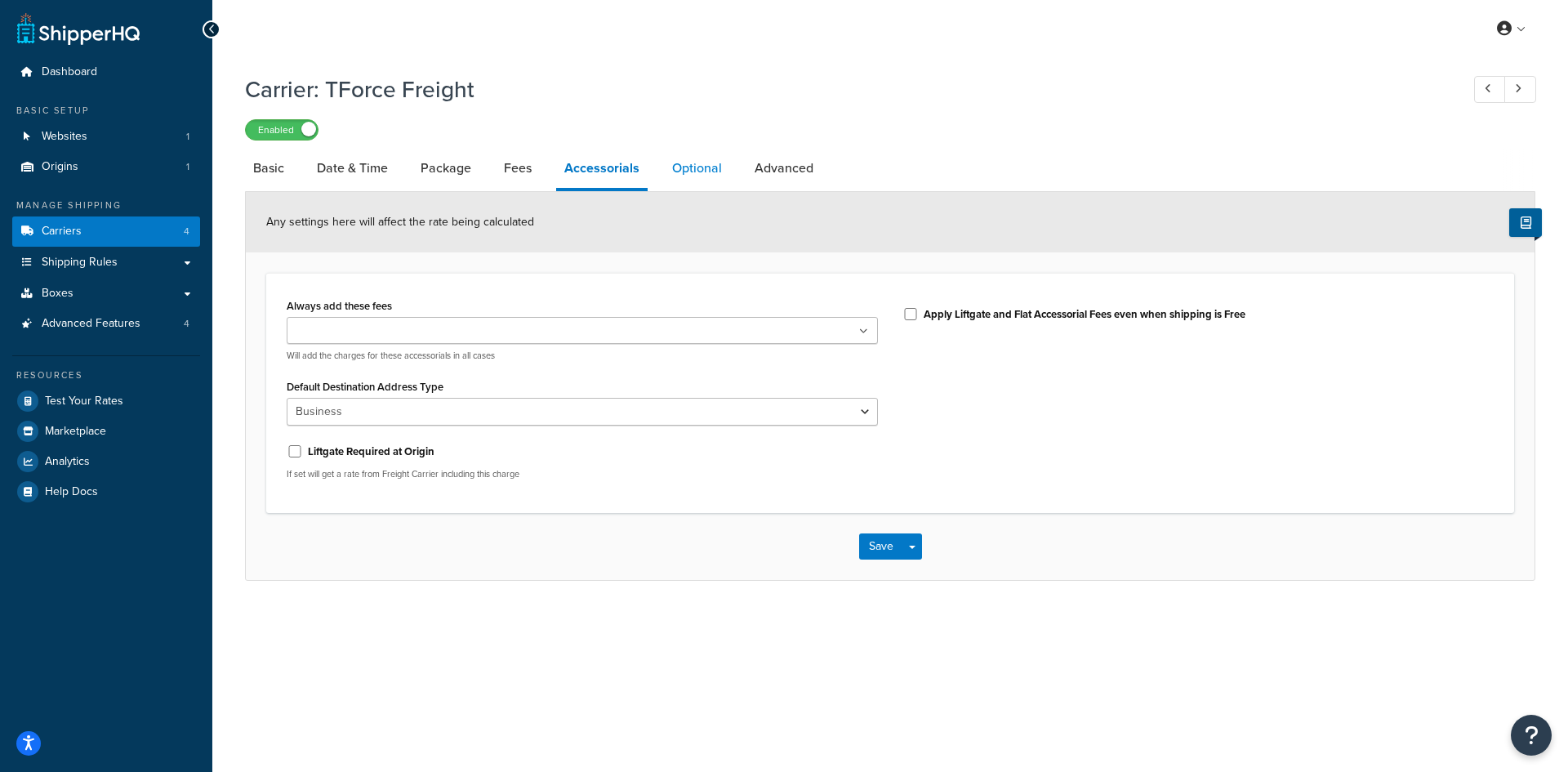
click at [693, 169] on link "Optional" at bounding box center [698, 168] width 66 height 39
select select "175"
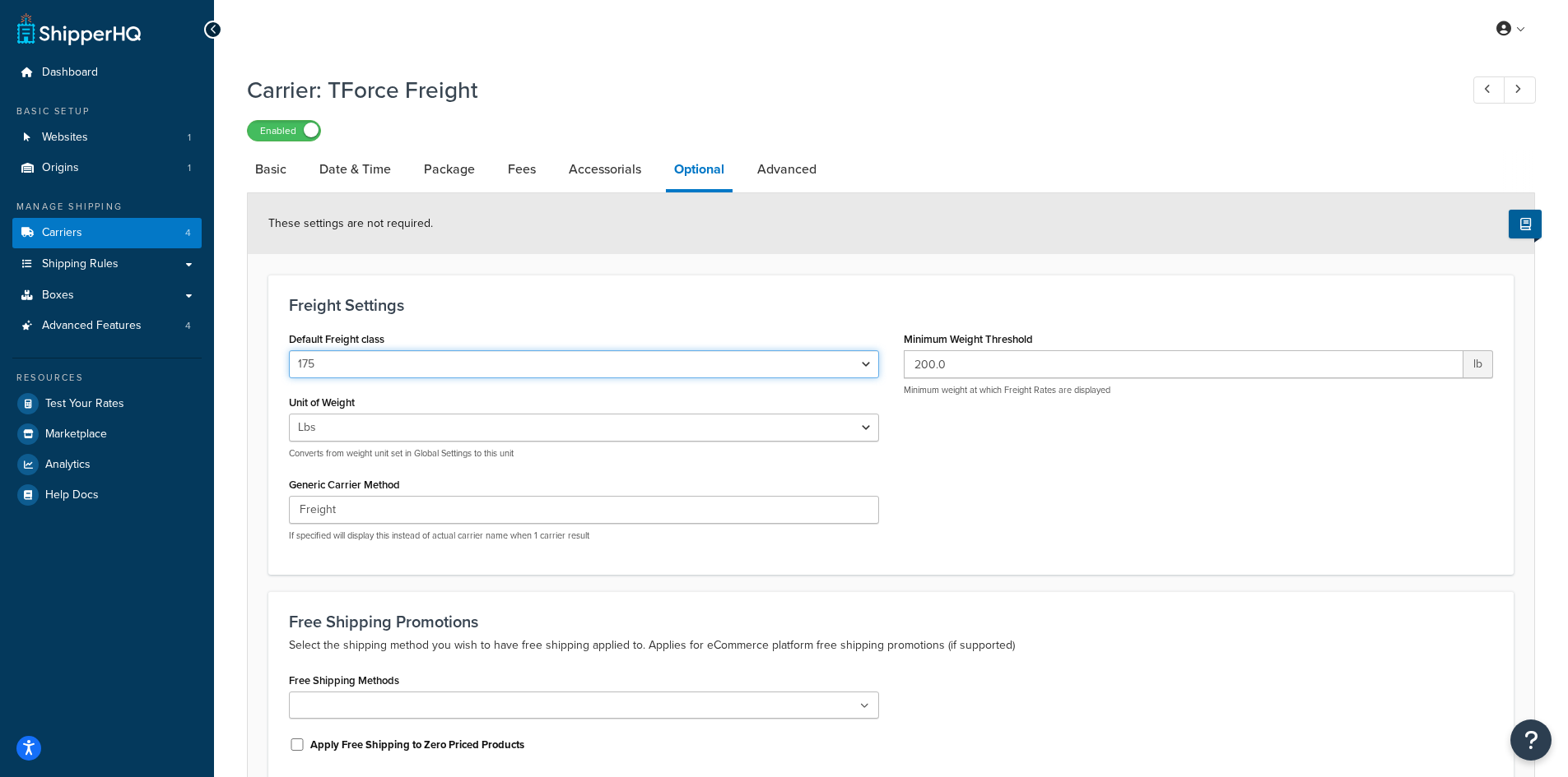
click at [331, 357] on select "50 55 60 65 70 77.5 85 92.5 100 110 125 150 175 200 250 300 400 500" at bounding box center [583, 364] width 590 height 28
click at [335, 361] on select "50 55 60 65 70 77.5 85 92.5 100 110 125 150 175 200 250 300 400 500" at bounding box center [583, 364] width 590 height 28
click at [336, 366] on select "50 55 60 65 70 77.5 85 92.5 100 110 125 150 175 200 250 300 400 500" at bounding box center [583, 364] width 590 height 28
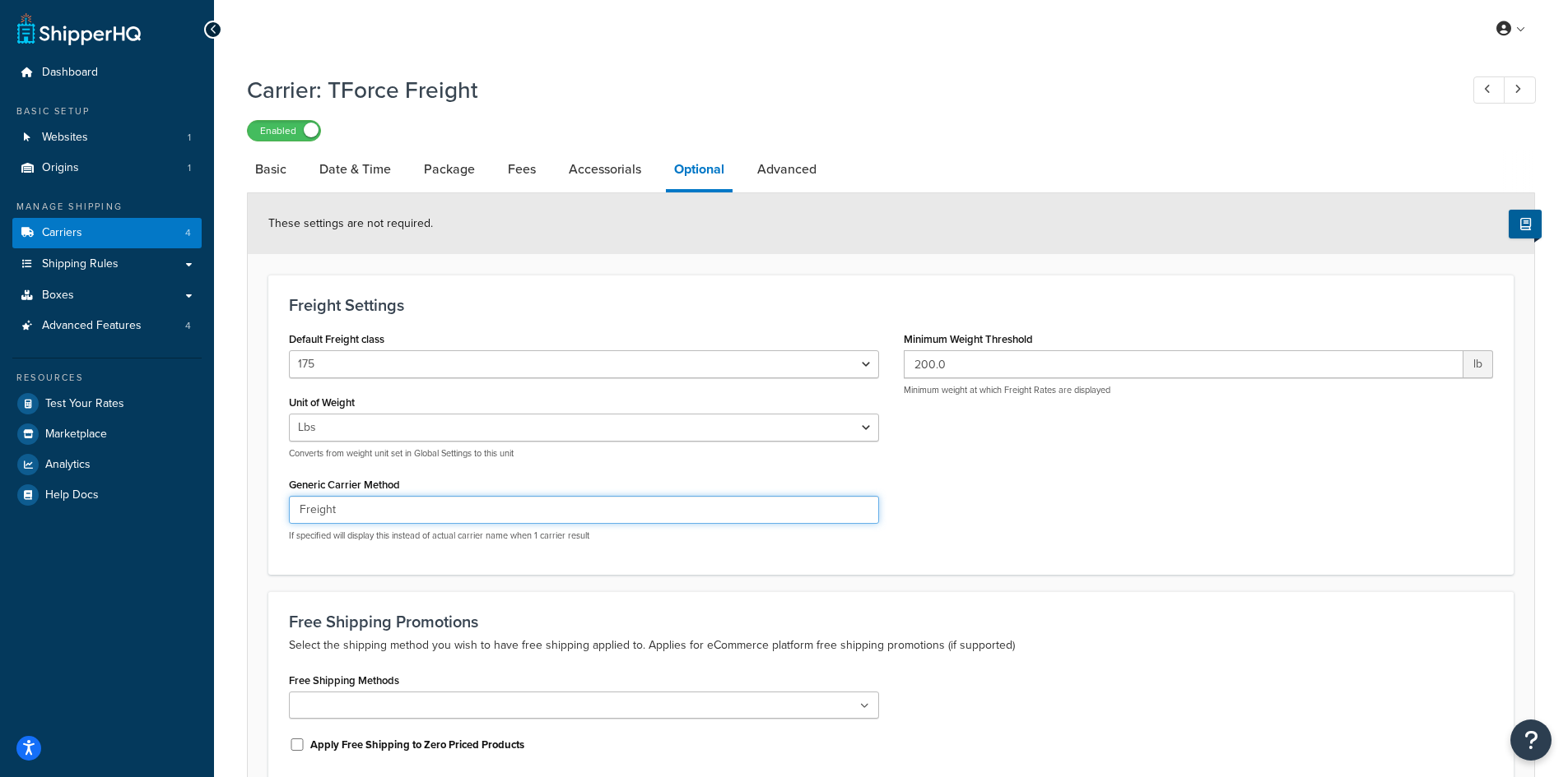
click at [361, 511] on input "Freight" at bounding box center [583, 509] width 590 height 28
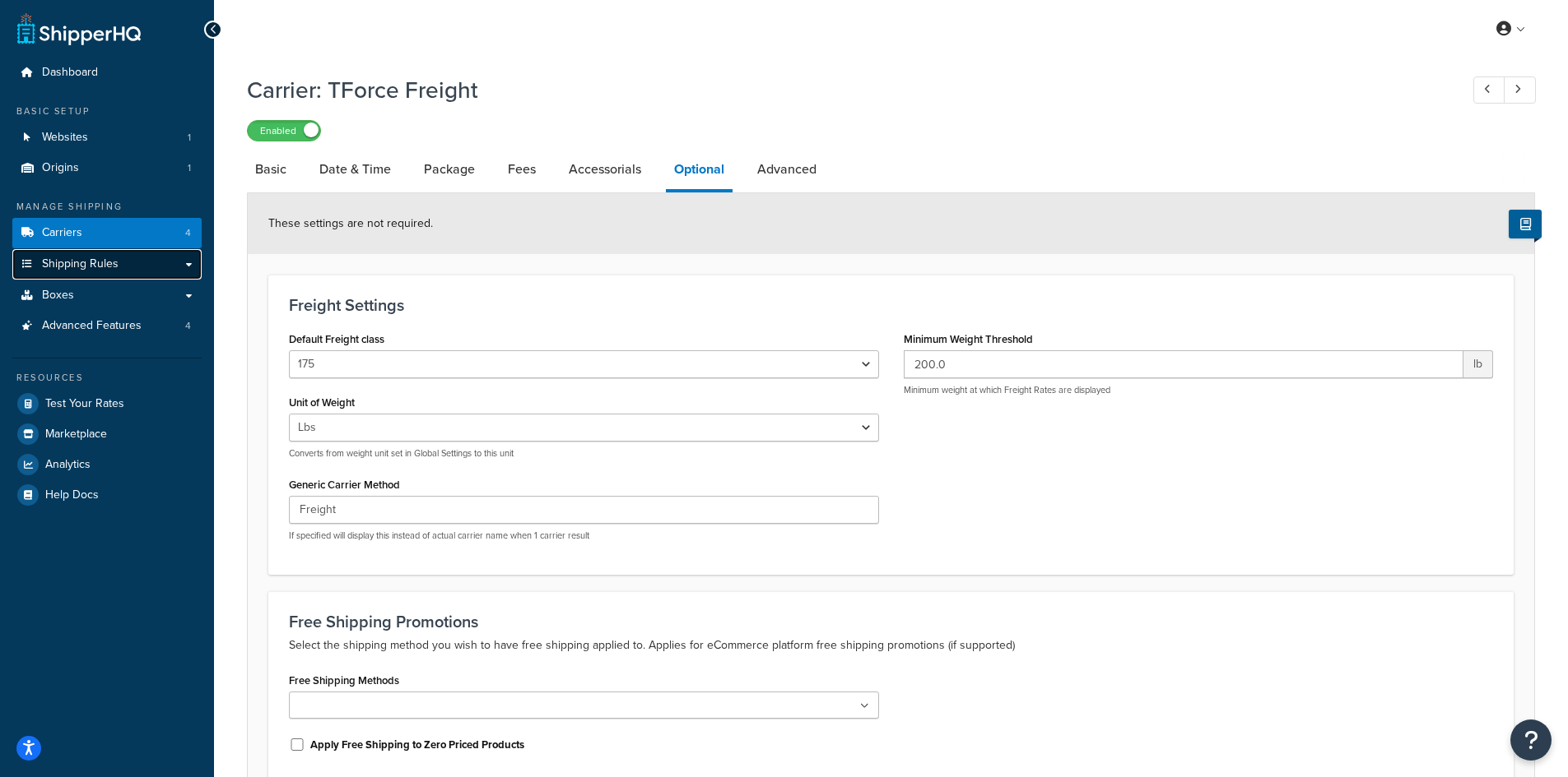
click at [77, 271] on span "Shipping Rules" at bounding box center [79, 264] width 76 height 14
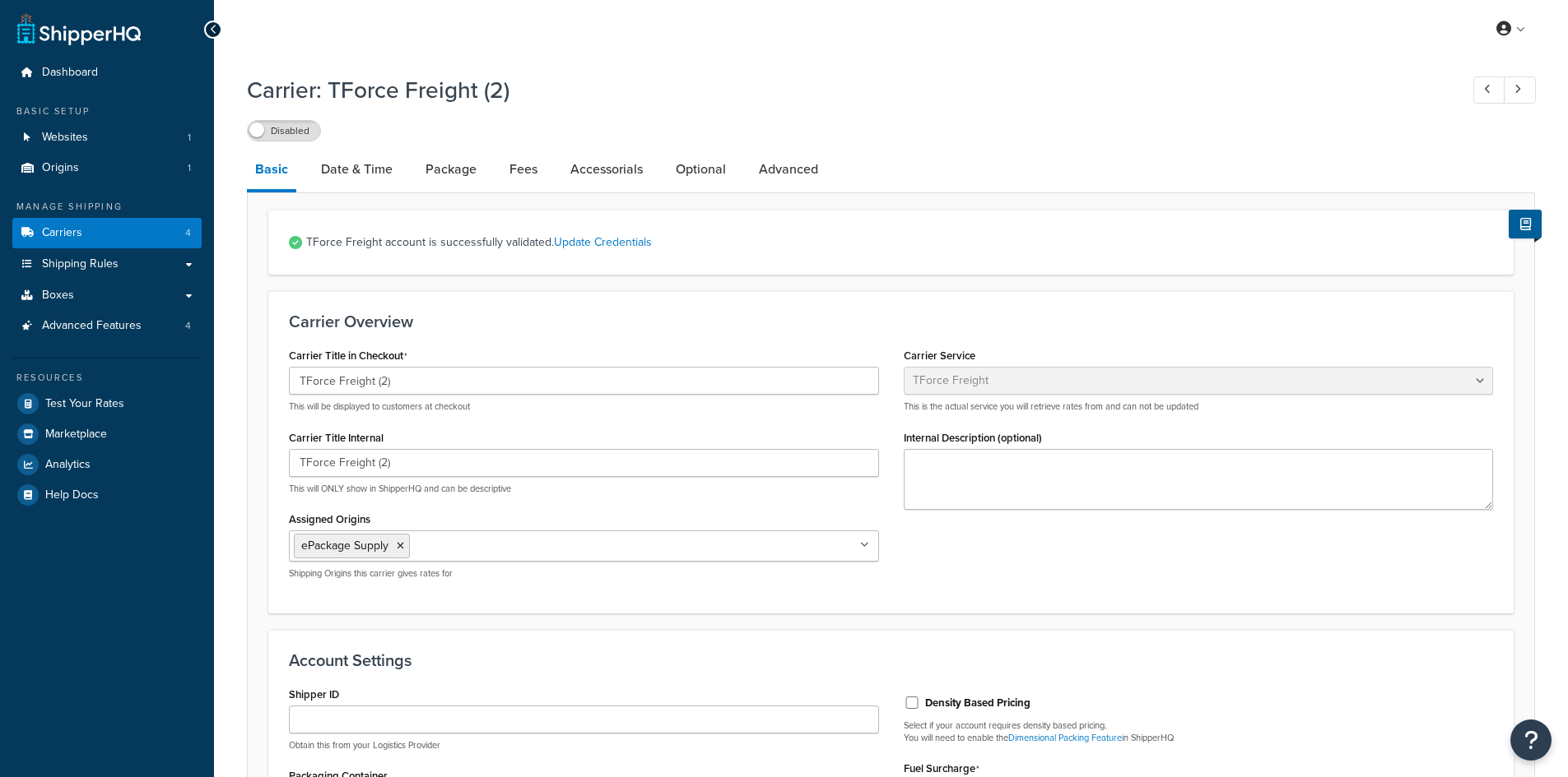
select select "tforceFreight"
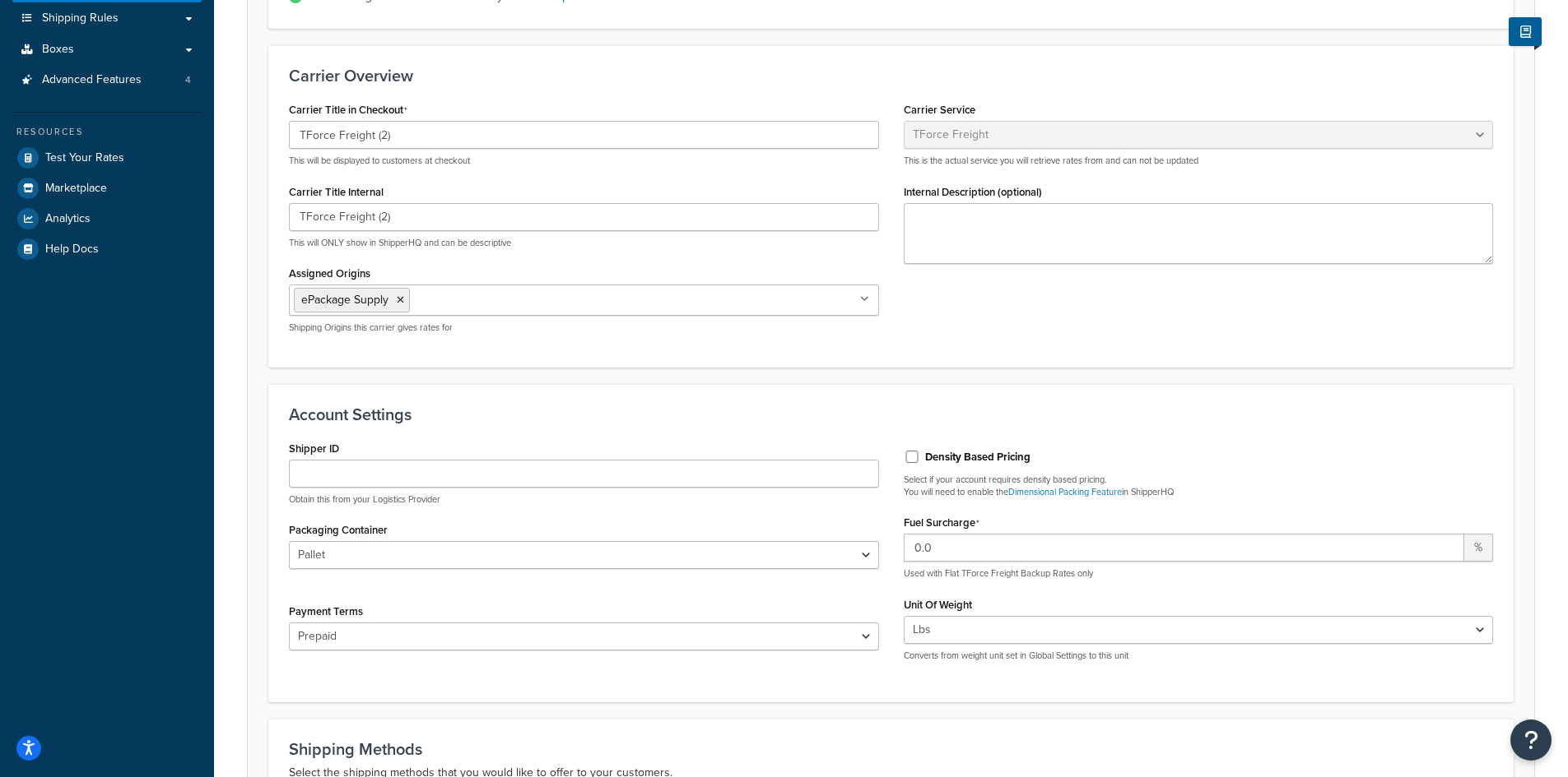
scroll to position [247, 0]
click at [354, 480] on input "Shipper ID" at bounding box center [583, 473] width 590 height 28
paste input "04994640"
type input "04994640"
click at [458, 426] on div "Account Settings Shipper ID 04994640 Obtain this from your Logistics Provider P…" at bounding box center [891, 542] width 1245 height 319
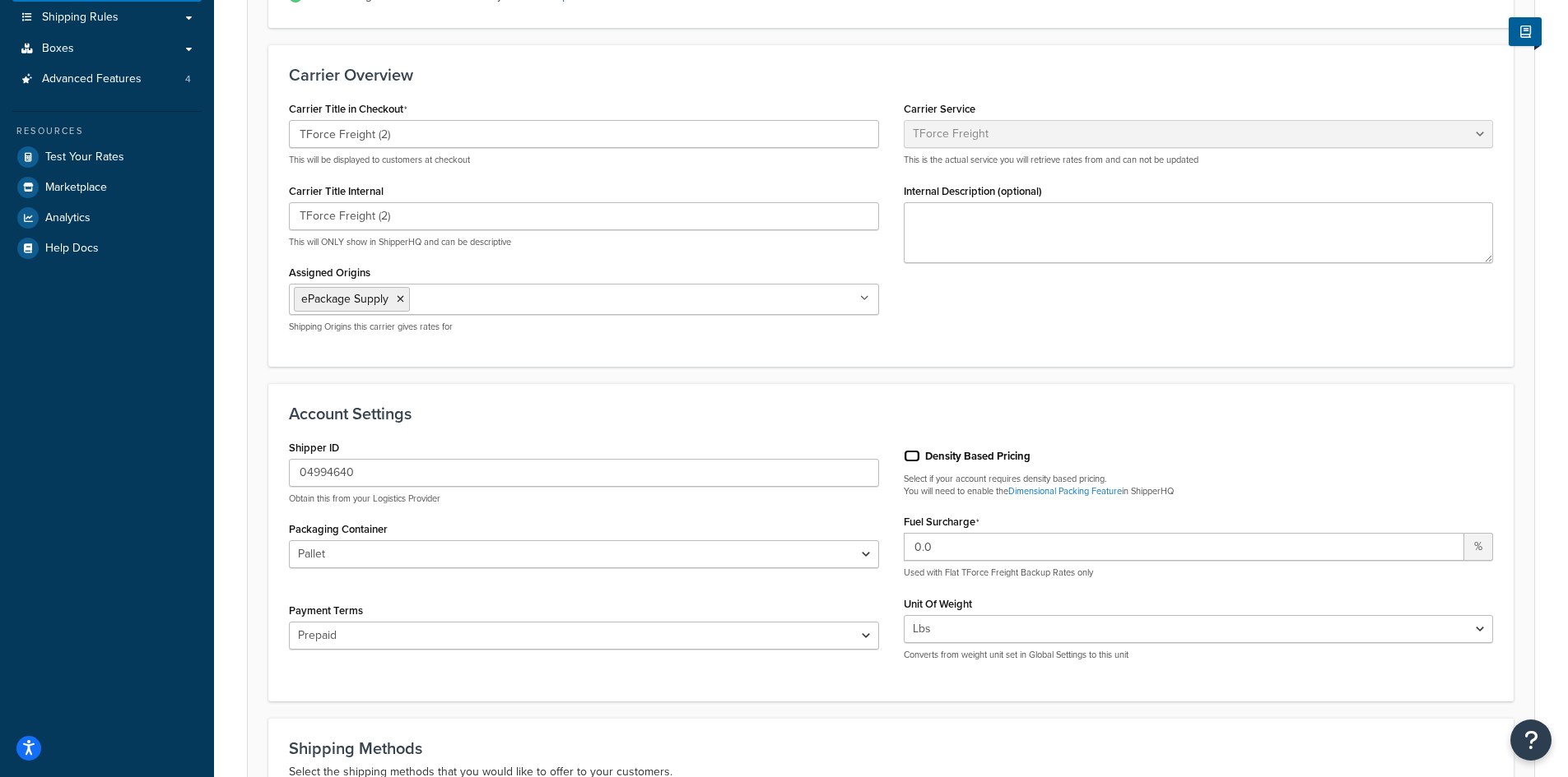
click at [917, 460] on input "Density Based Pricing" at bounding box center [912, 456] width 17 height 13
checkbox input "true"
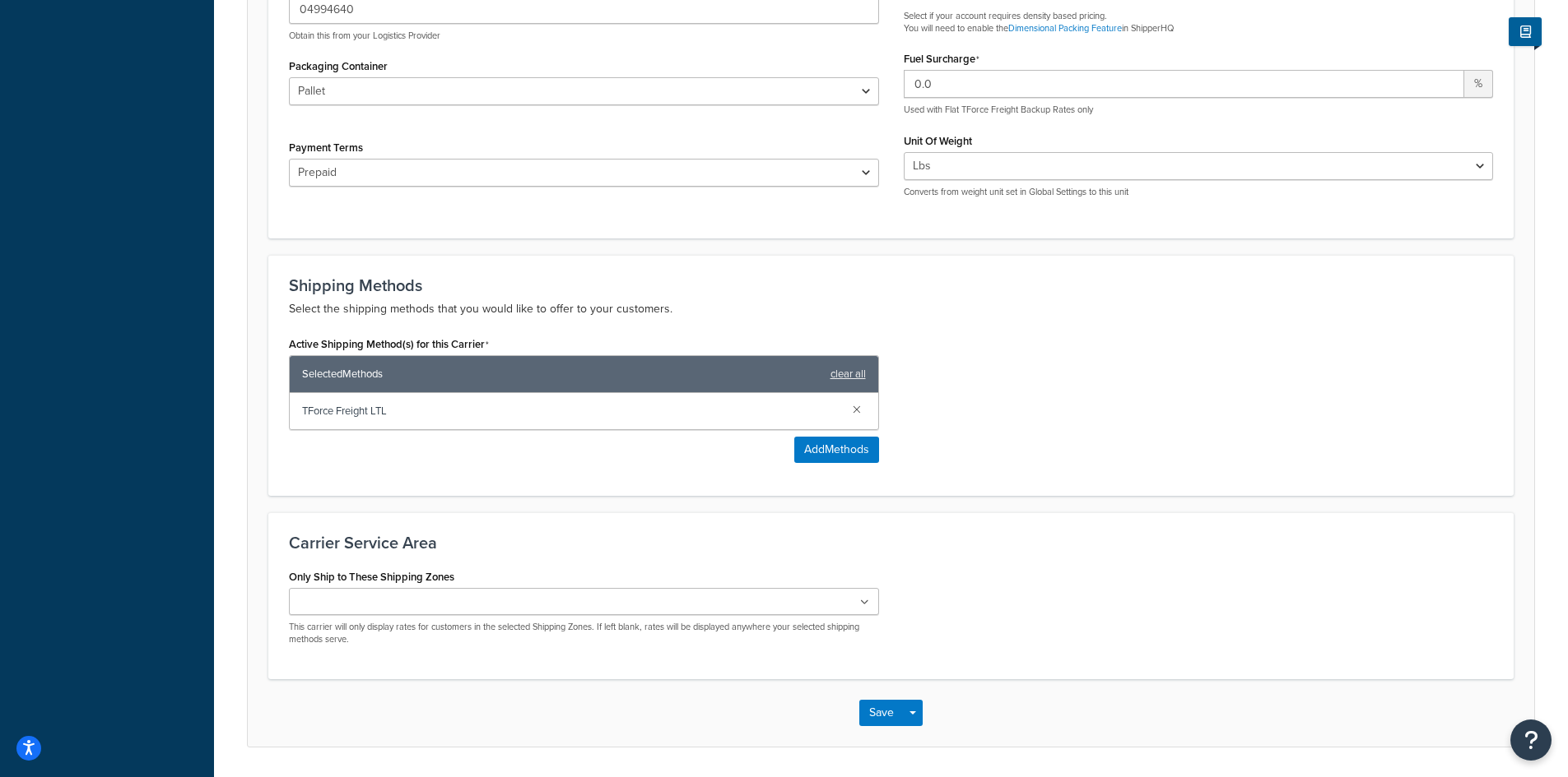
scroll to position [764, 0]
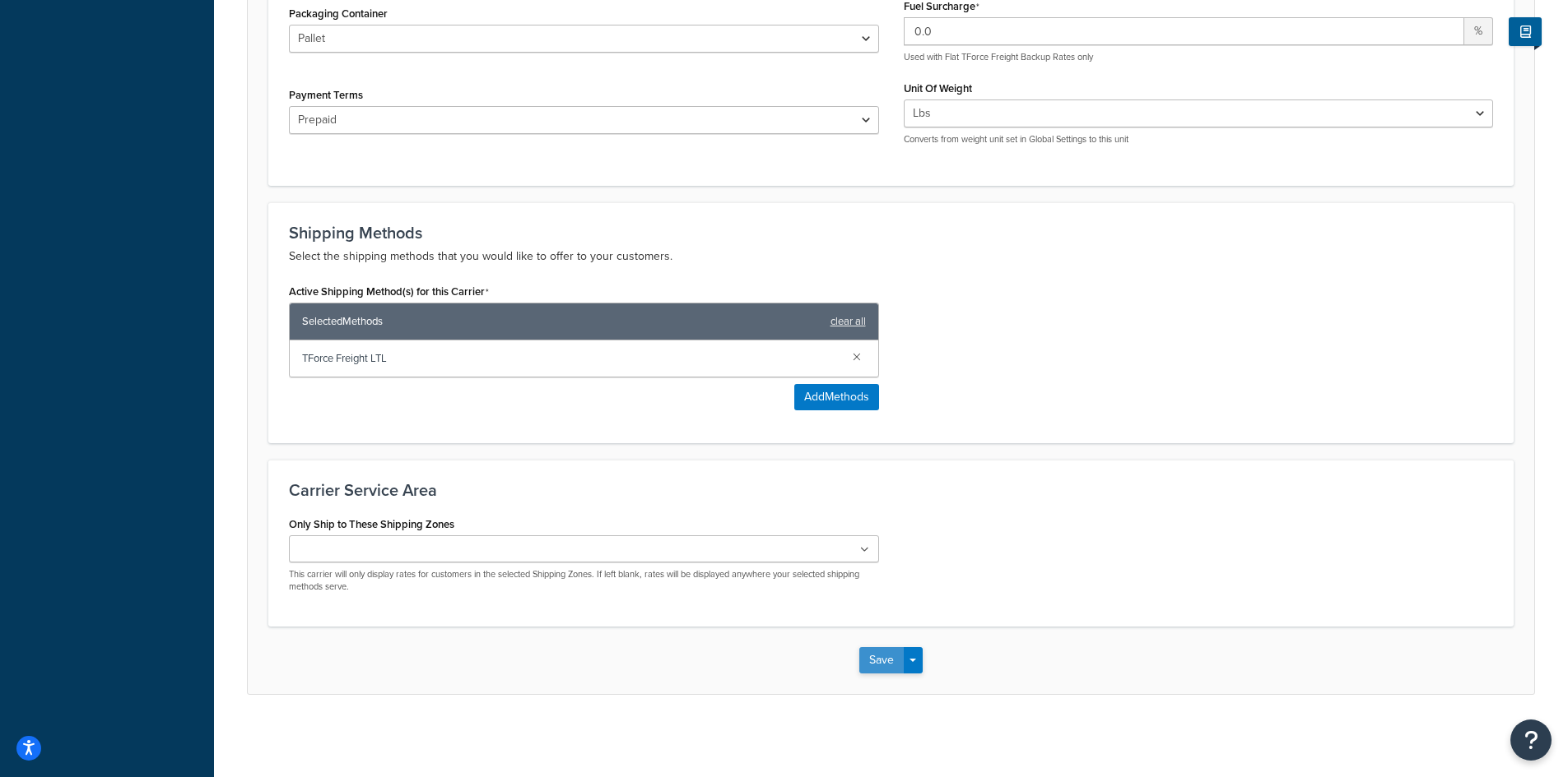
click at [885, 652] on button "Save" at bounding box center [881, 660] width 44 height 26
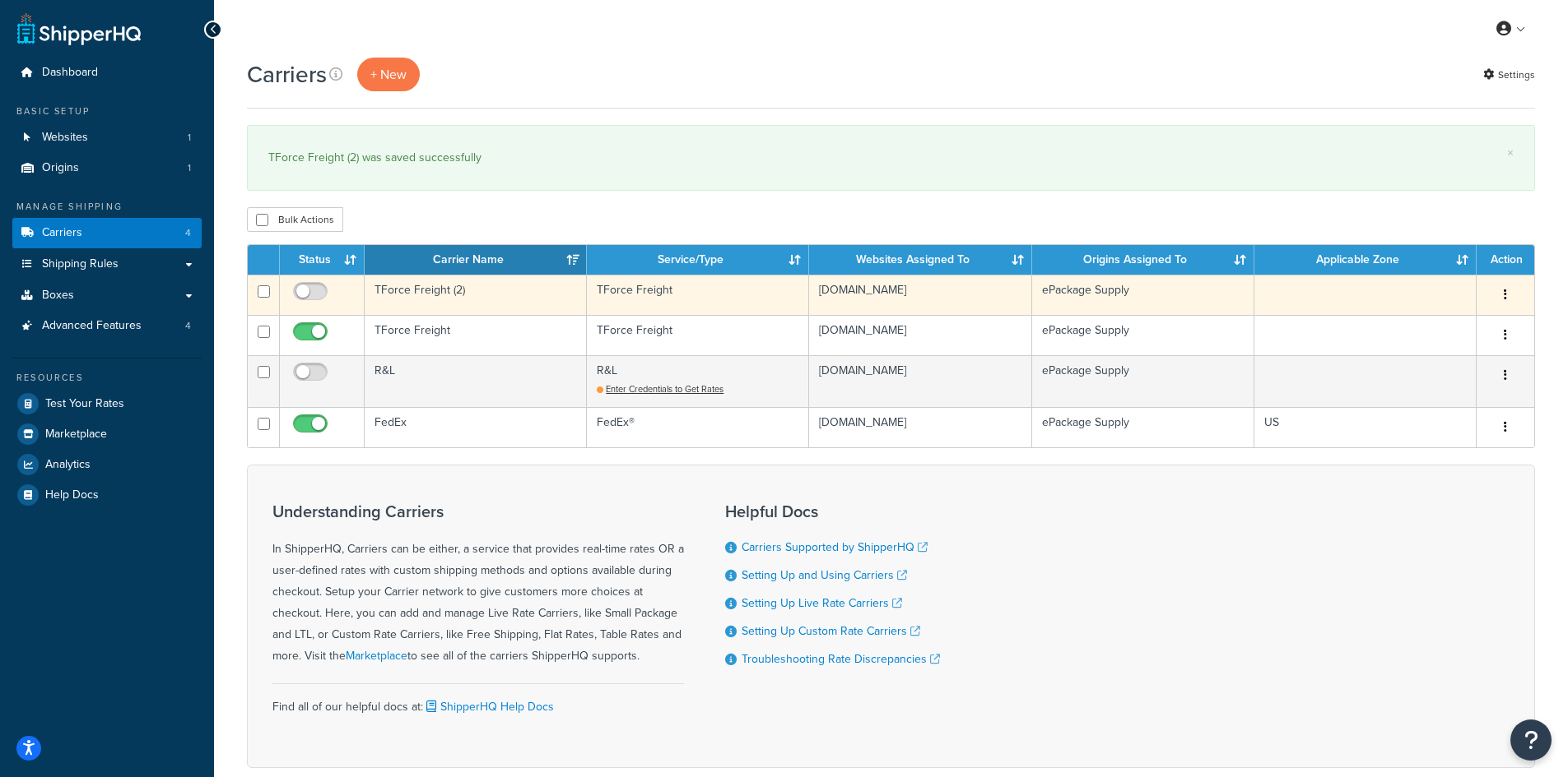
click at [430, 297] on td "TForce Freight (2)" at bounding box center [476, 295] width 223 height 40
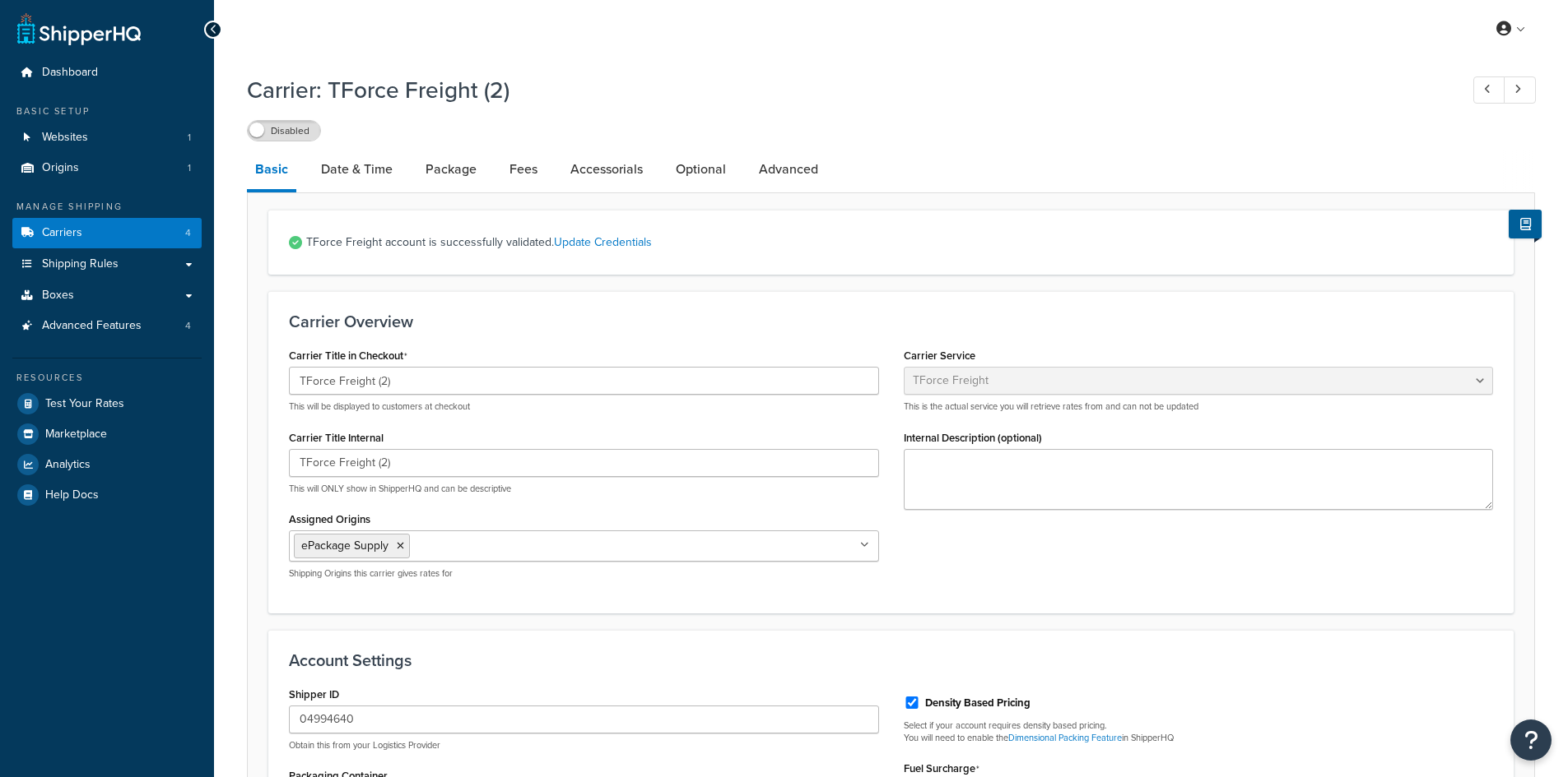
select select "tforceFreight"
click at [360, 172] on link "Date & Time" at bounding box center [356, 169] width 88 height 39
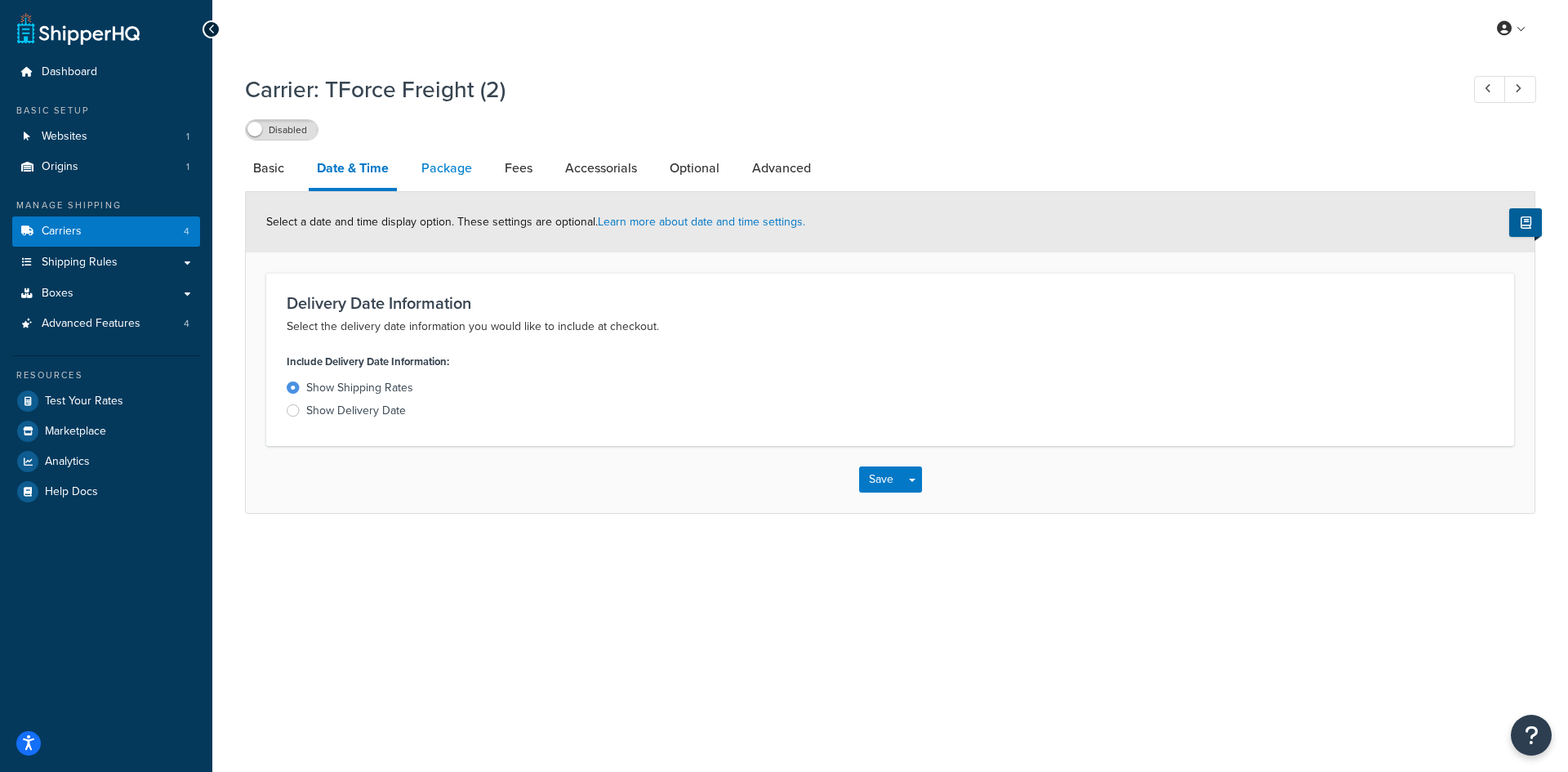
click at [462, 164] on link "Package" at bounding box center [447, 168] width 67 height 39
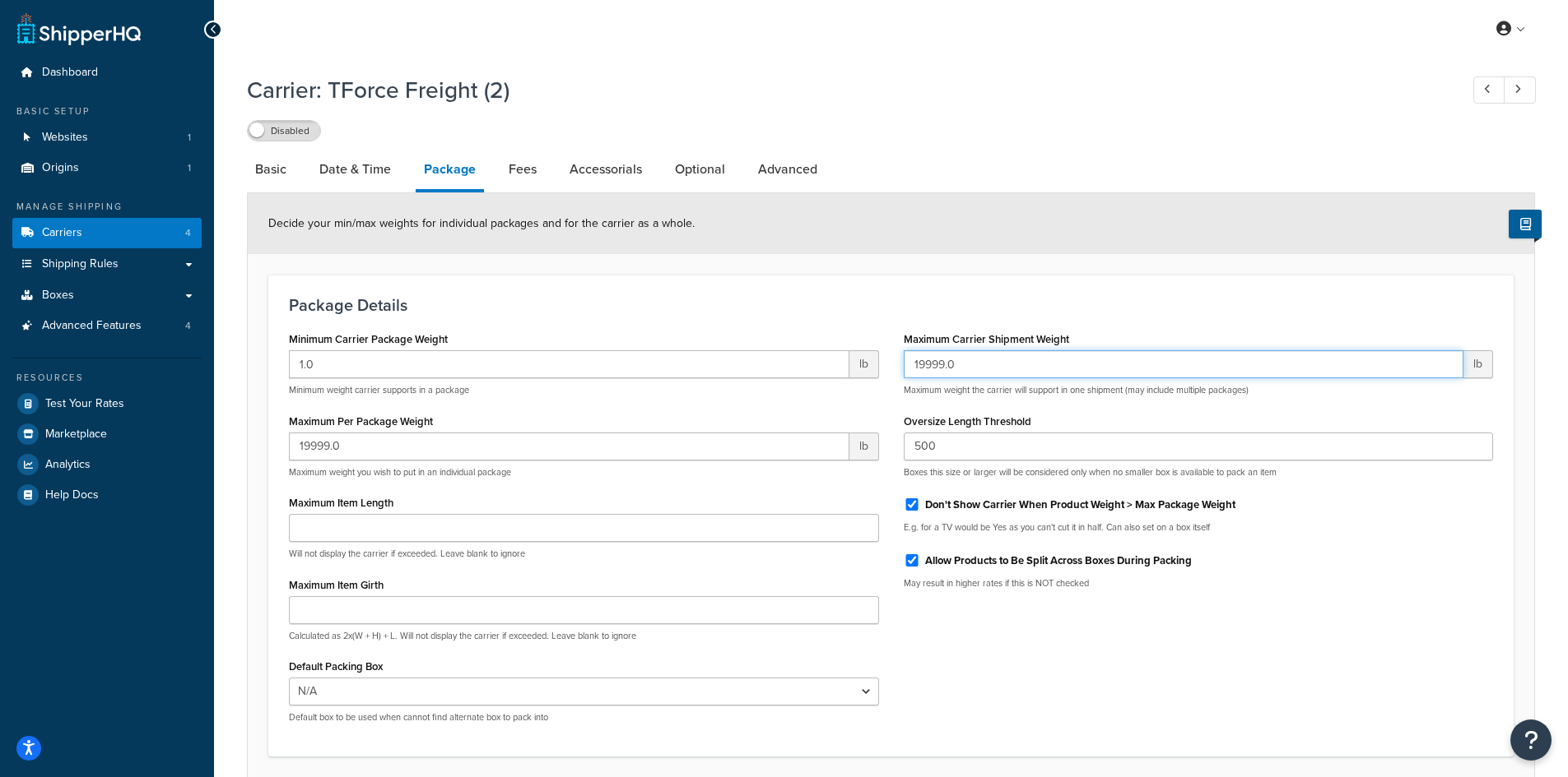
drag, startPoint x: 1001, startPoint y: 368, endPoint x: 872, endPoint y: 371, distance: 129.0
click at [872, 371] on div "Minimum Carrier Package Weight 1.0 lb Minimum weight carrier supports in a pack…" at bounding box center [890, 531] width 1228 height 409
click at [1007, 376] on input "19999.0" at bounding box center [1184, 364] width 561 height 28
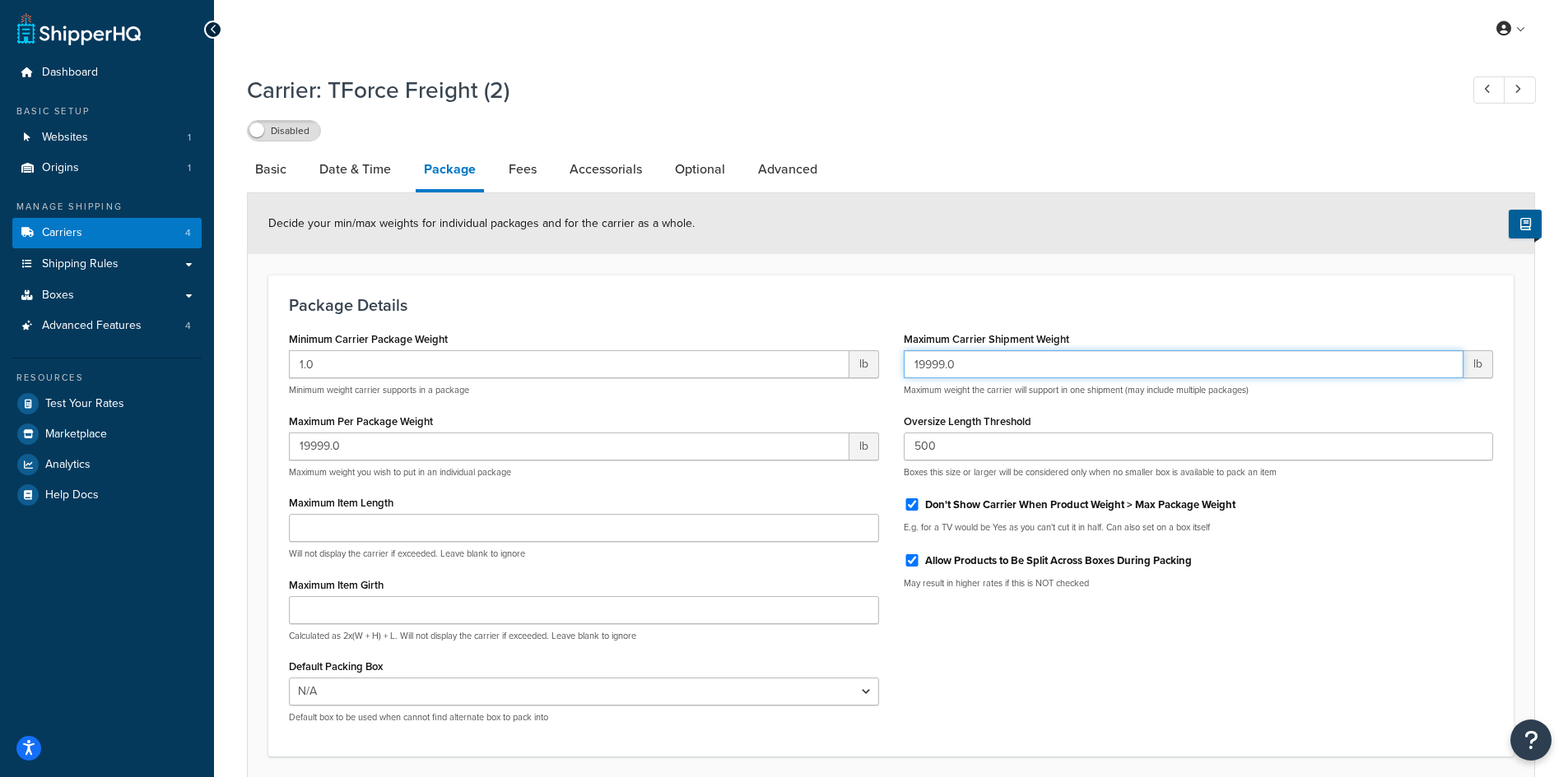
paste input "20000"
type input "20000.0"
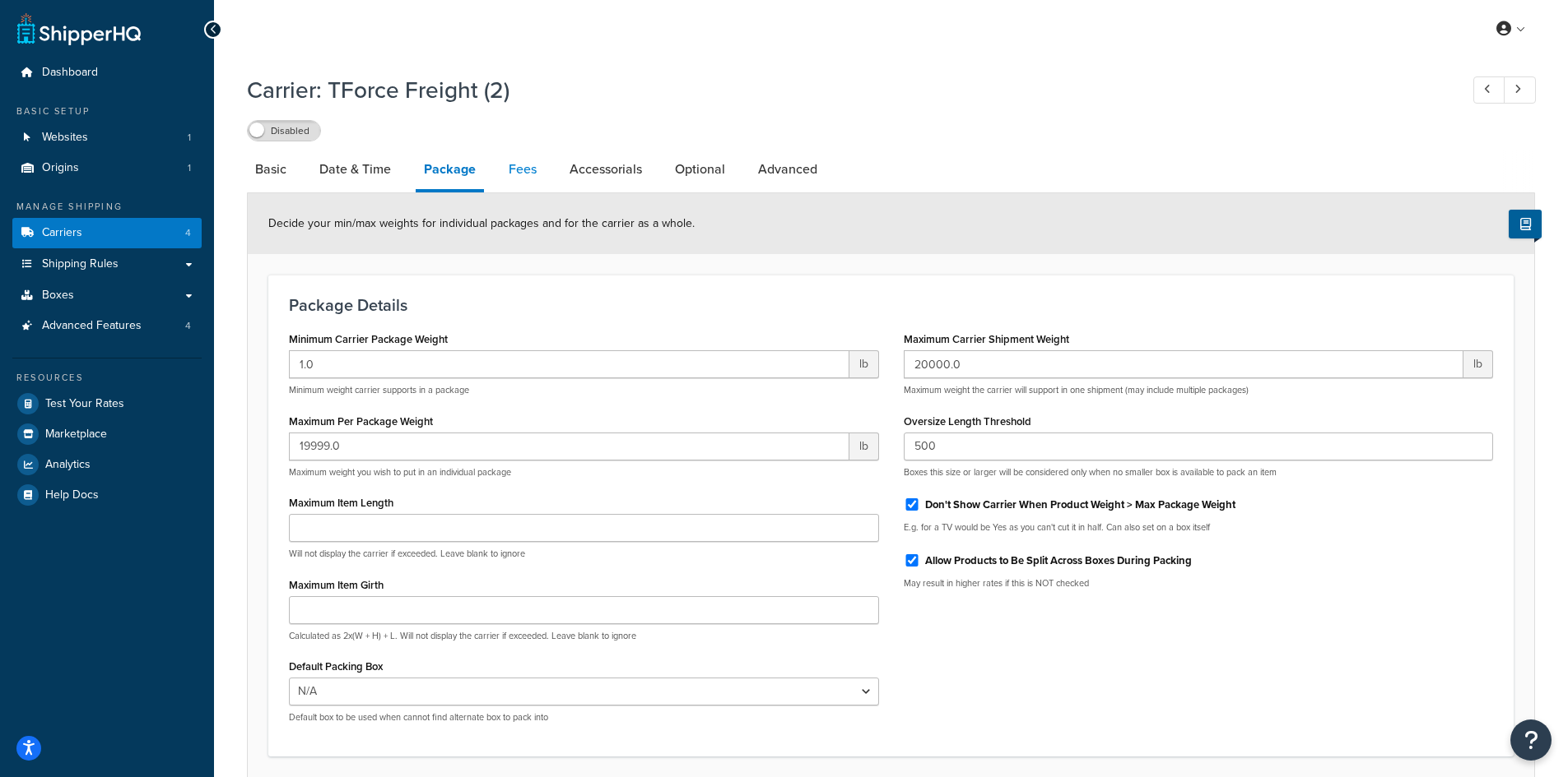
click at [542, 168] on link "Fees" at bounding box center [522, 169] width 44 height 39
select select "AFTER"
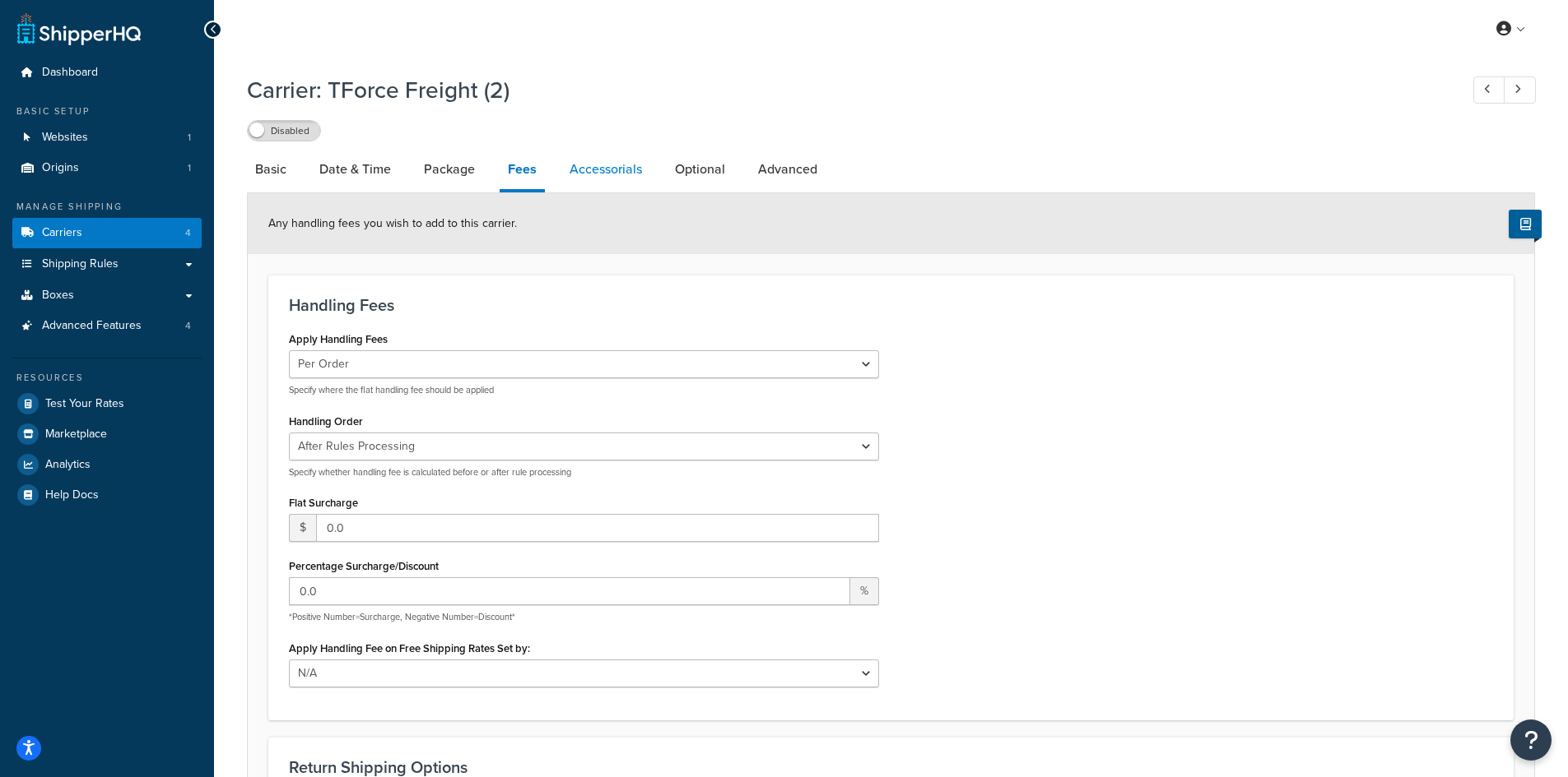
click at [601, 170] on link "Accessorials" at bounding box center [606, 169] width 89 height 39
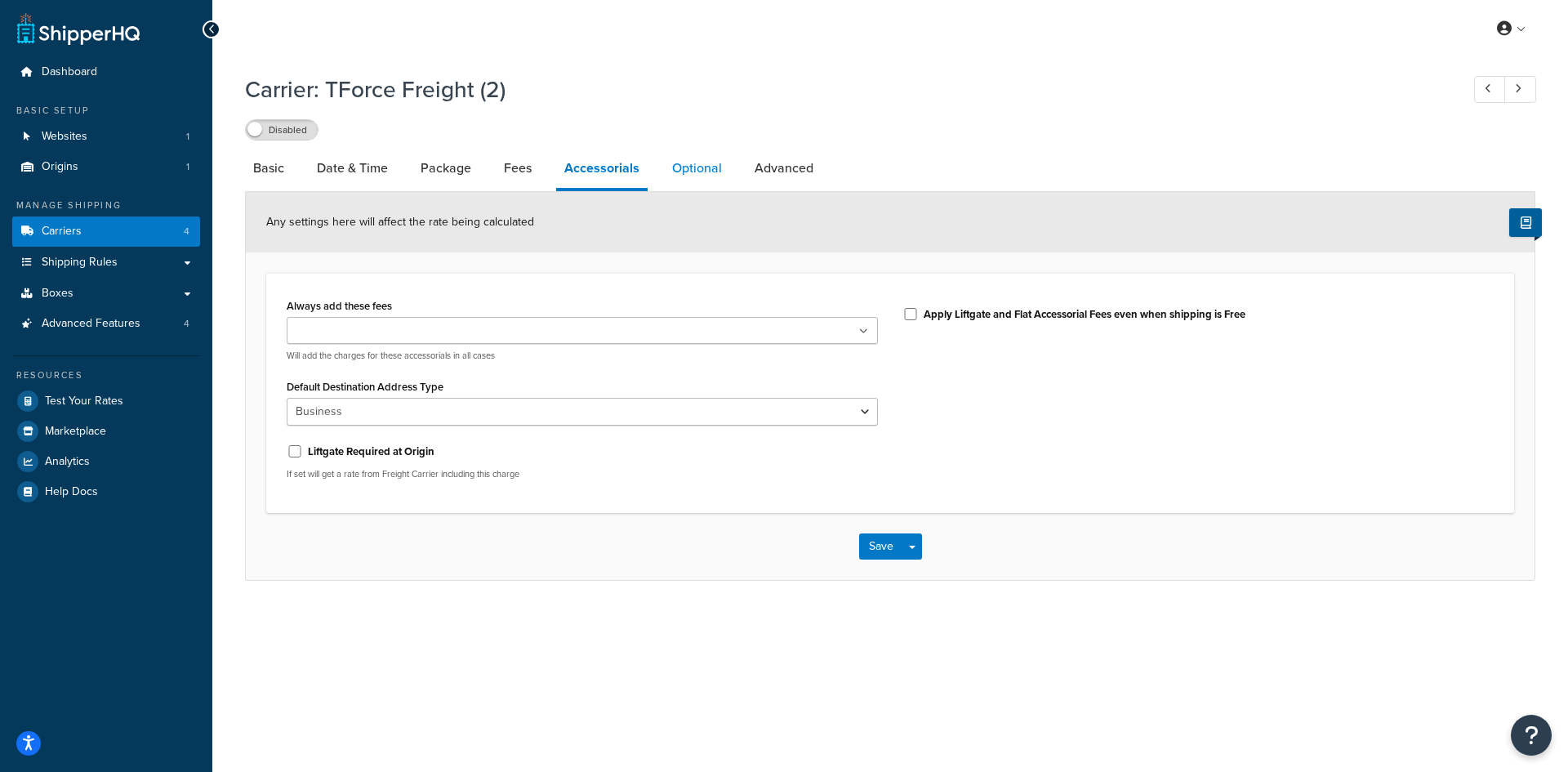
click at [694, 175] on link "Optional" at bounding box center [698, 168] width 66 height 39
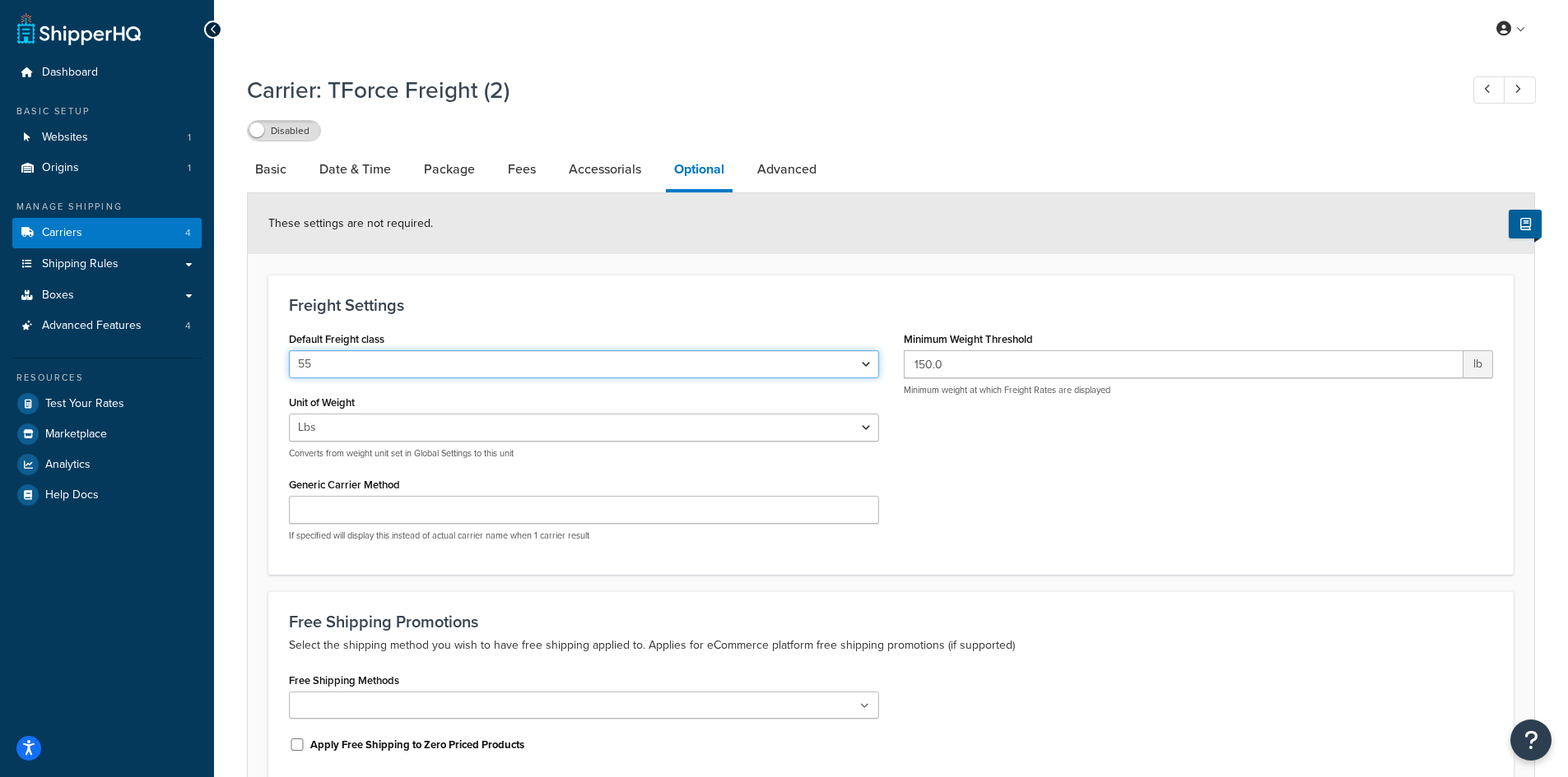
click at [471, 375] on select "50 55 60 65 70 77.5 85 92.5 100 110 125 150 175 200 250 300 400 500" at bounding box center [583, 364] width 590 height 28
select select "175"
click at [289, 351] on select "50 55 60 65 70 77.5 85 92.5 100 110 125 150 175 200 250 300 400 500" at bounding box center [583, 364] width 590 height 28
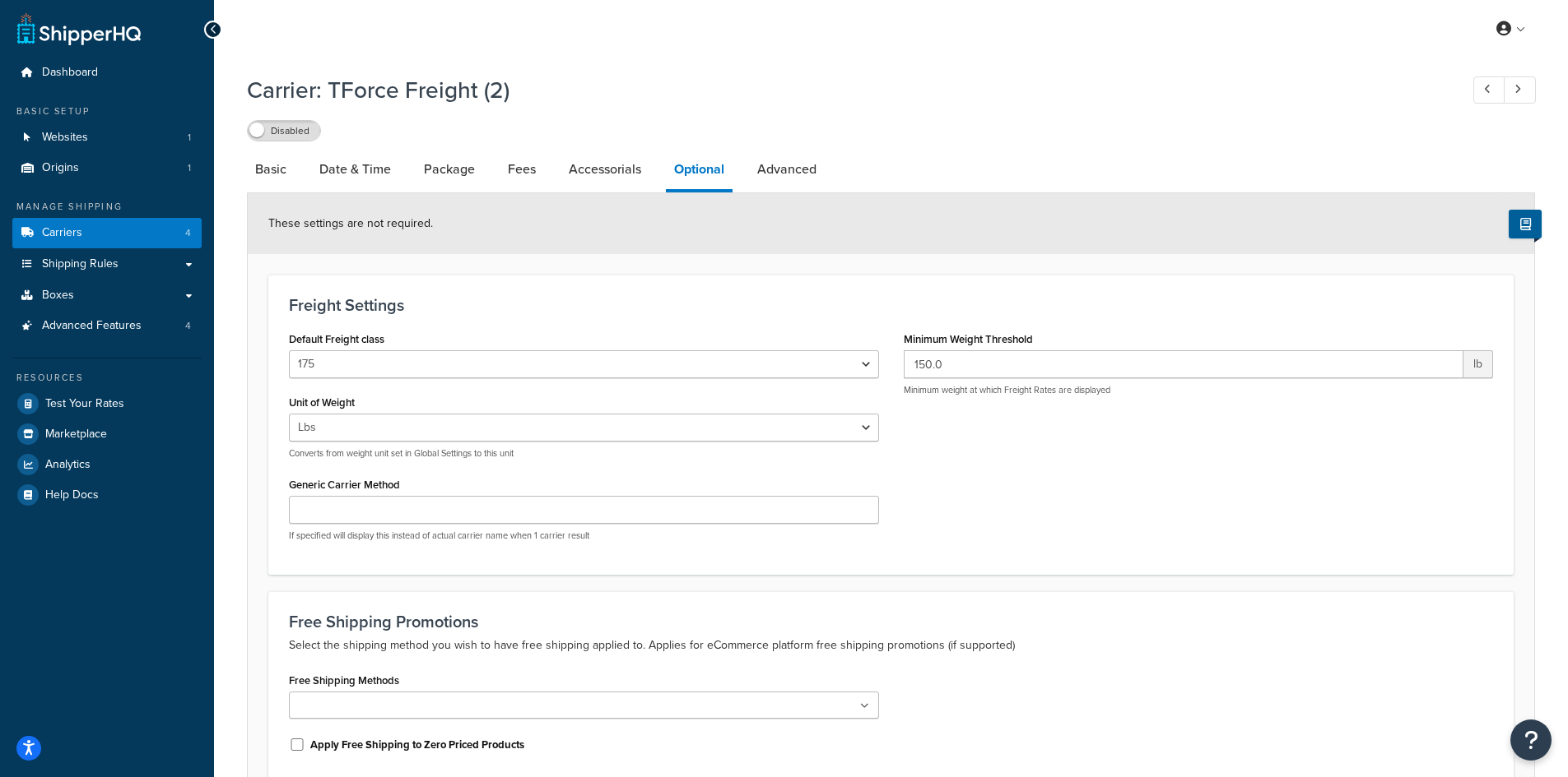
click at [991, 451] on div "Default Freight class 50 55 60 65 70 77.5 85 92.5 100 110 125 150 175 200 250 3…" at bounding box center [890, 440] width 1228 height 227
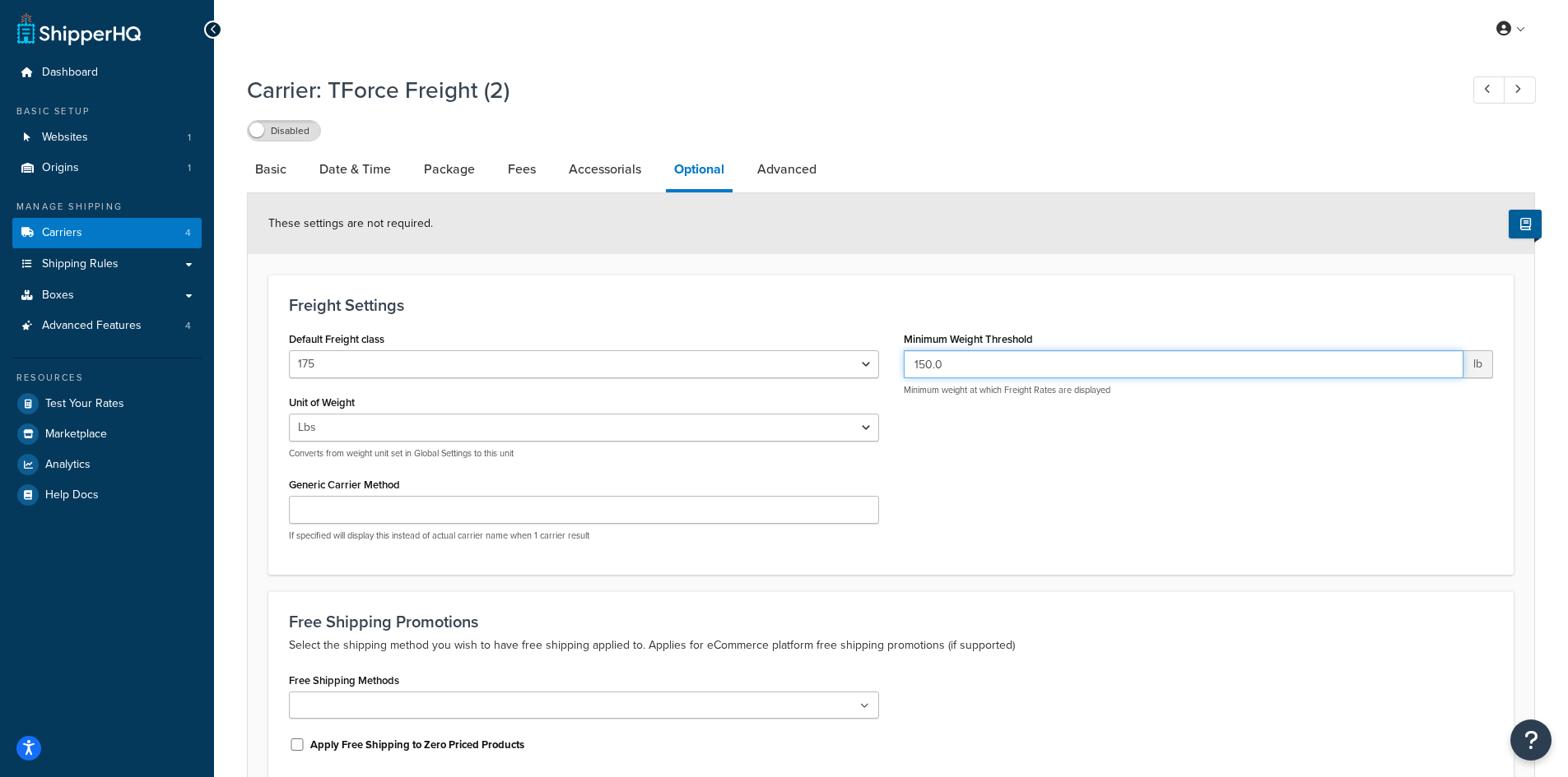
click at [954, 365] on input "150.0" at bounding box center [1184, 364] width 561 height 28
drag, startPoint x: 953, startPoint y: 365, endPoint x: 887, endPoint y: 366, distance: 66.0
click at [887, 366] on div "Default Freight class 50 55 60 65 70 77.5 85 92.5 100 110 125 150 175 200 250 3…" at bounding box center [890, 440] width 1228 height 227
type input "200"
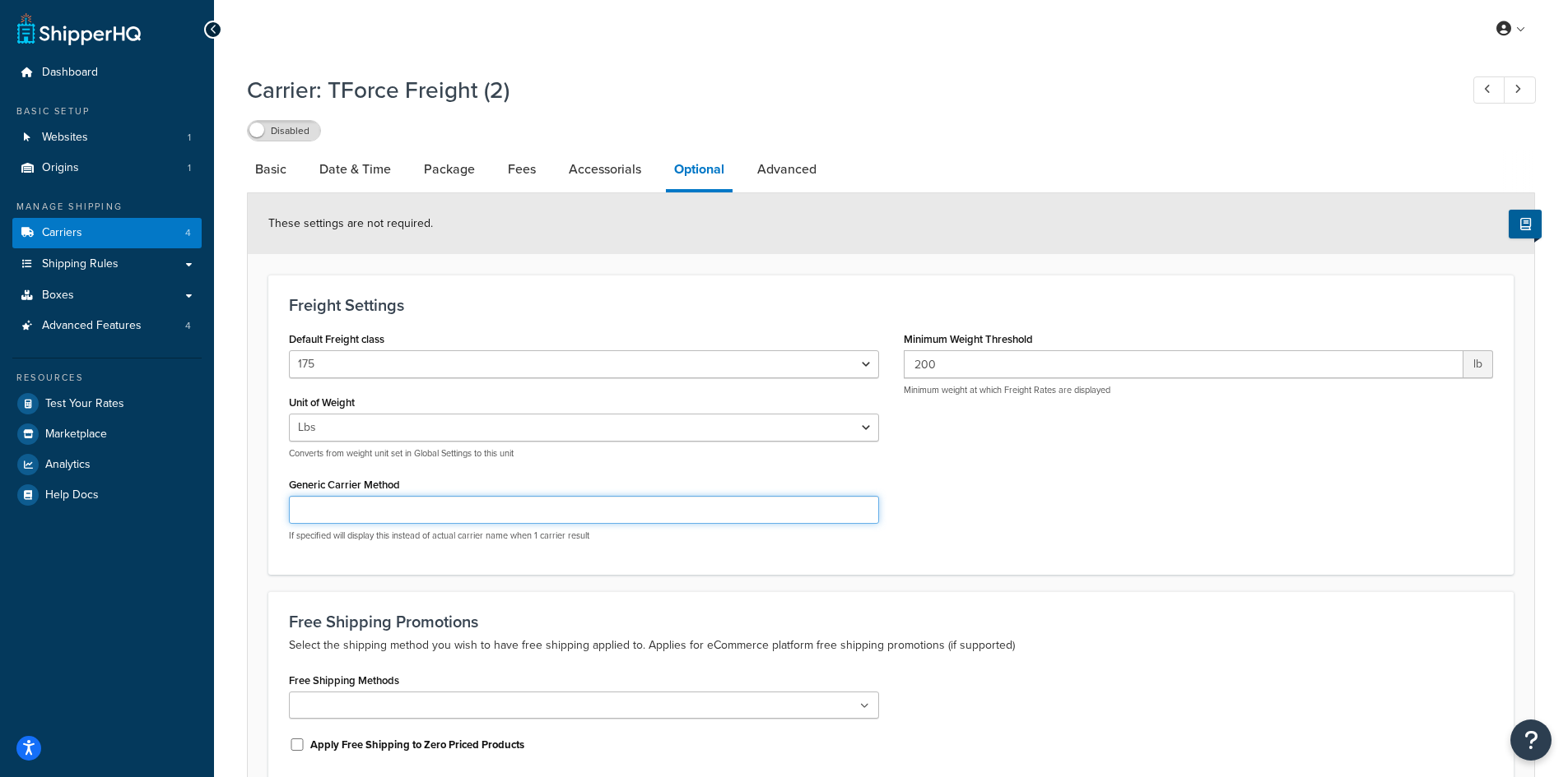
click at [385, 516] on input "Generic Carrier Method" at bounding box center [583, 509] width 590 height 28
paste input "Freight"
type input "Freight"
click at [996, 512] on div "Default Freight class 50 55 60 65 70 77.5 85 92.5 100 110 125 150 175 200 250 3…" at bounding box center [890, 440] width 1228 height 227
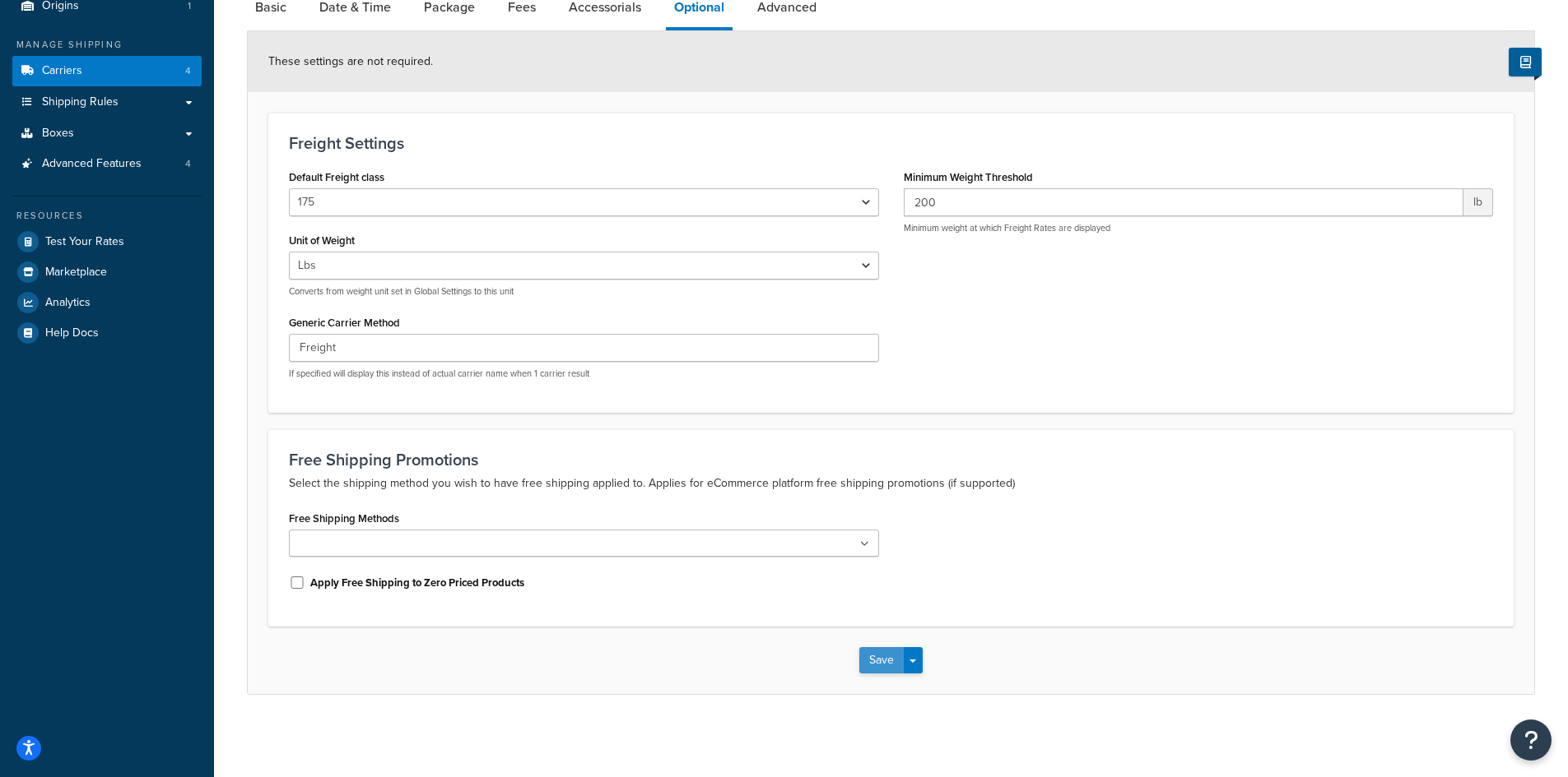
click at [877, 657] on button "Save" at bounding box center [881, 660] width 44 height 26
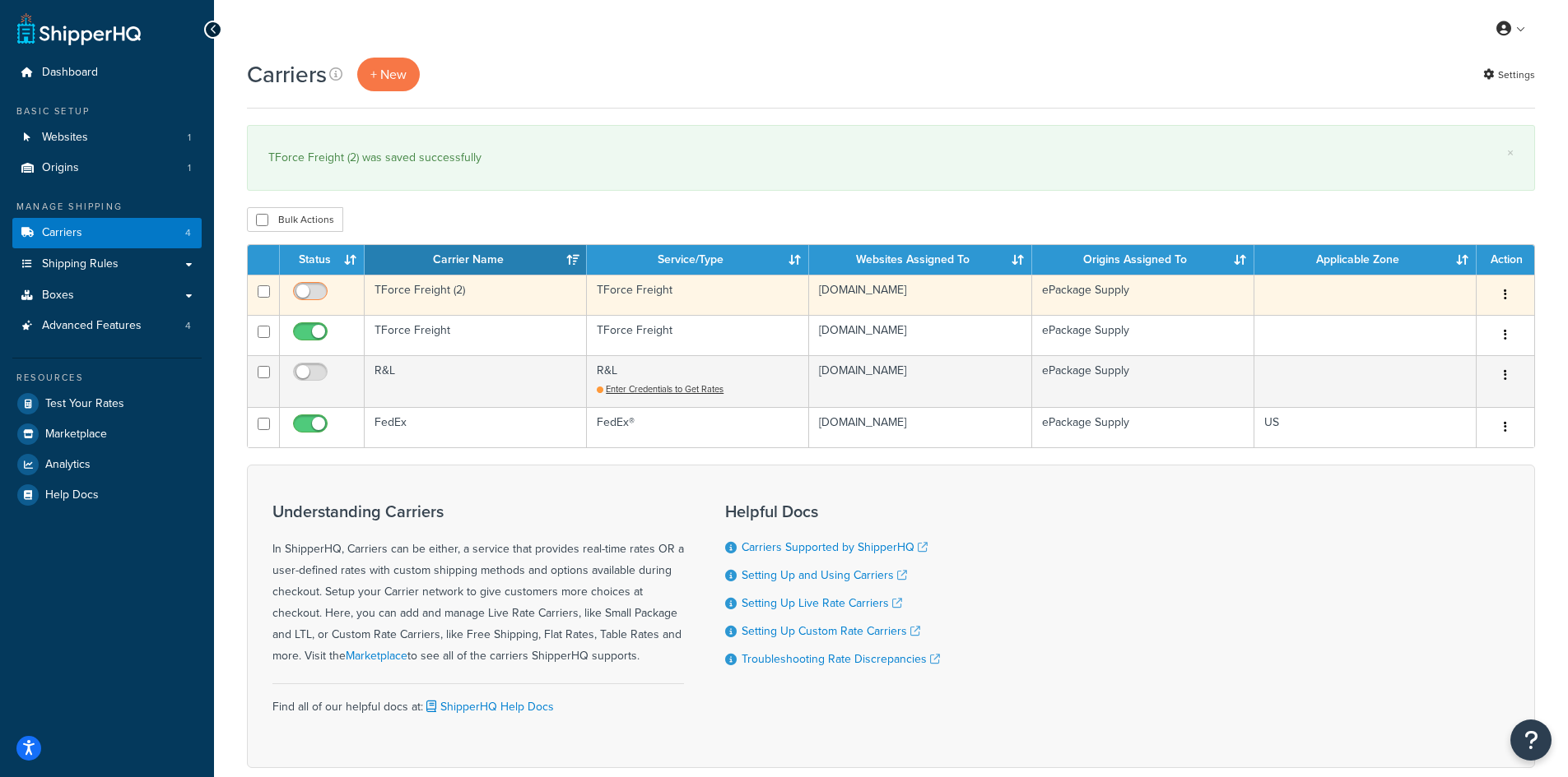
click at [310, 289] on input "checkbox" at bounding box center [312, 295] width 45 height 21
checkbox input "true"
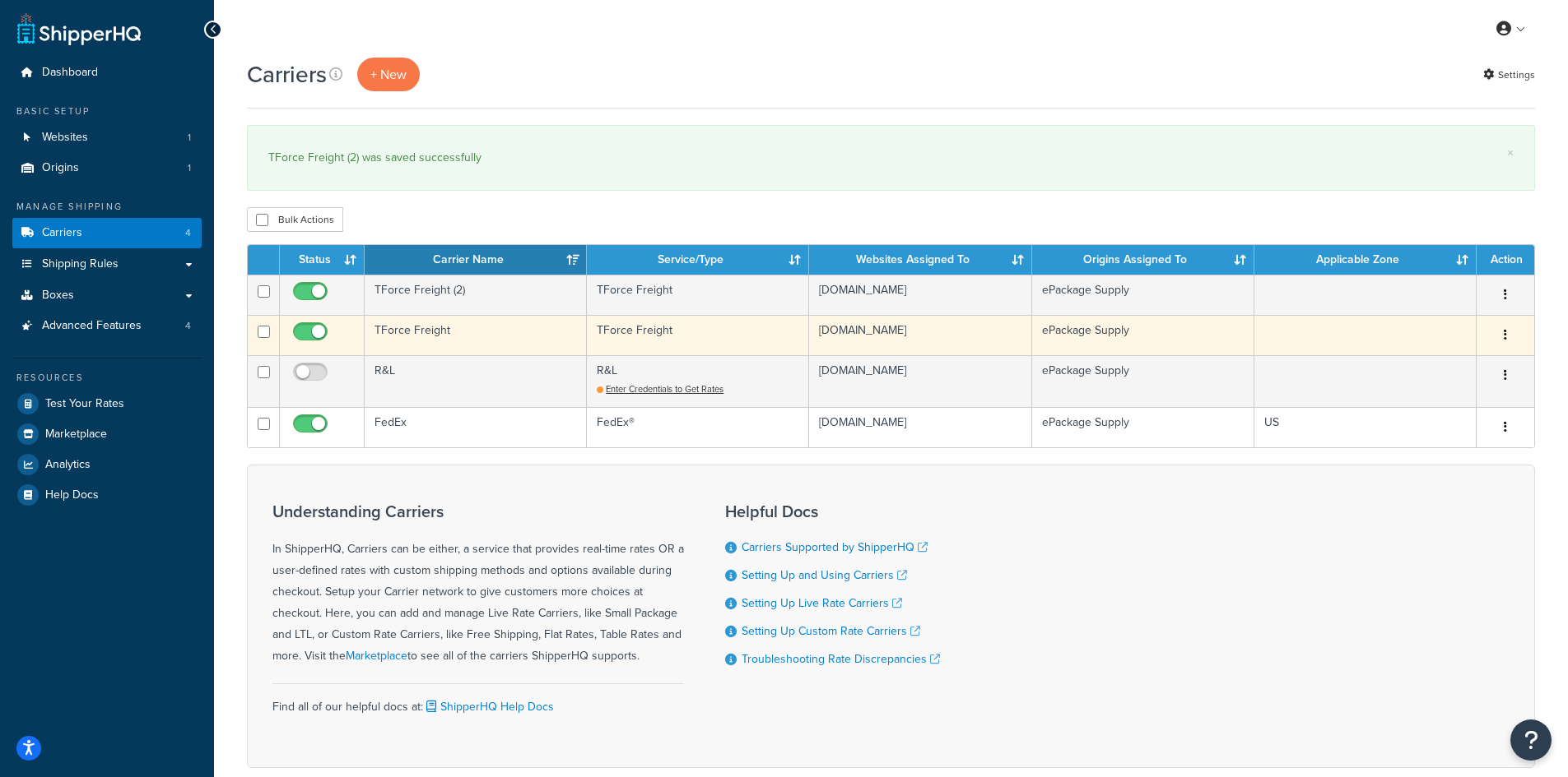
click at [315, 333] on input "checkbox" at bounding box center [312, 335] width 45 height 21
checkbox input "false"
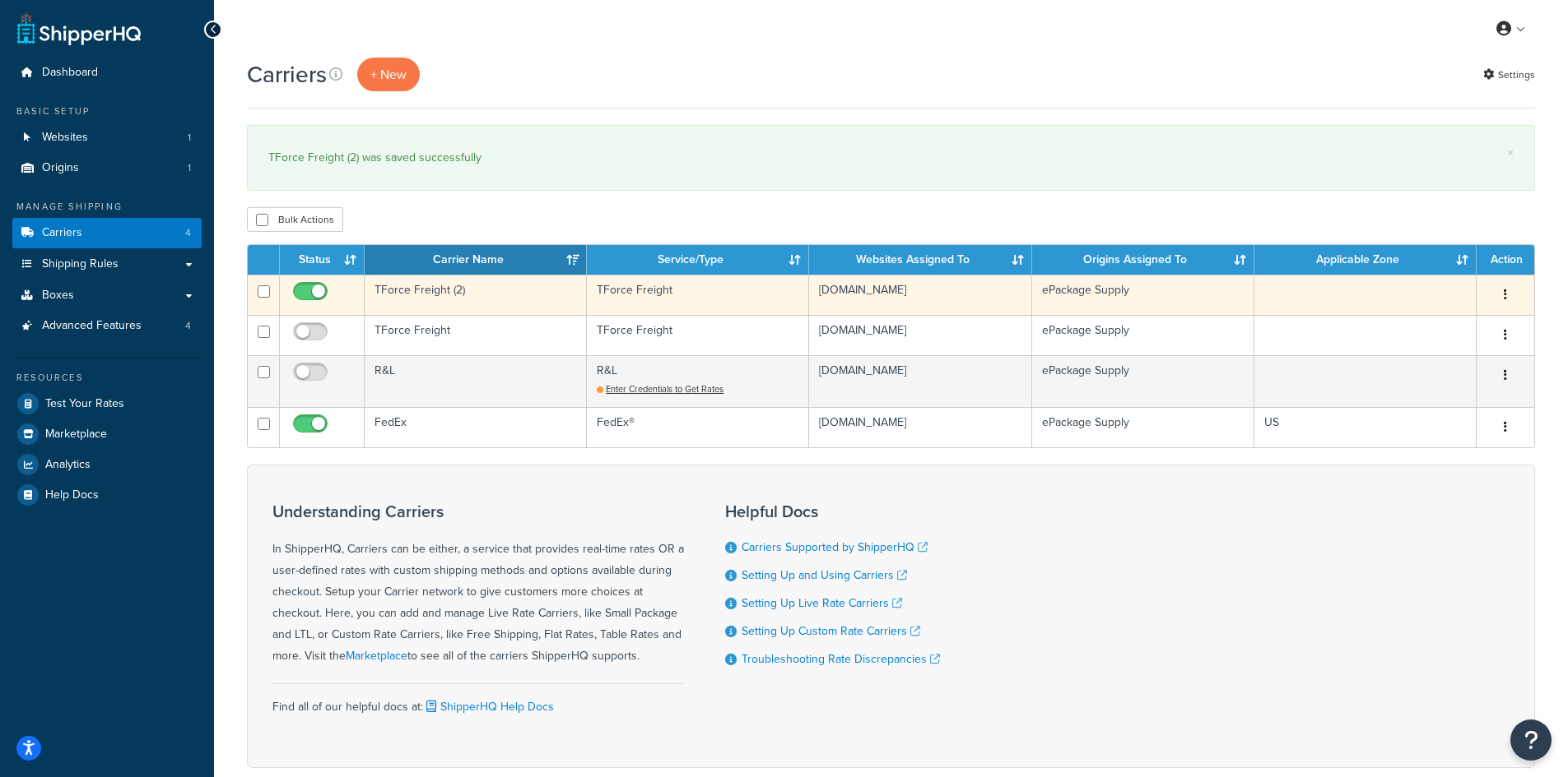
click at [314, 289] on input "checkbox" at bounding box center [312, 295] width 45 height 21
checkbox input "false"
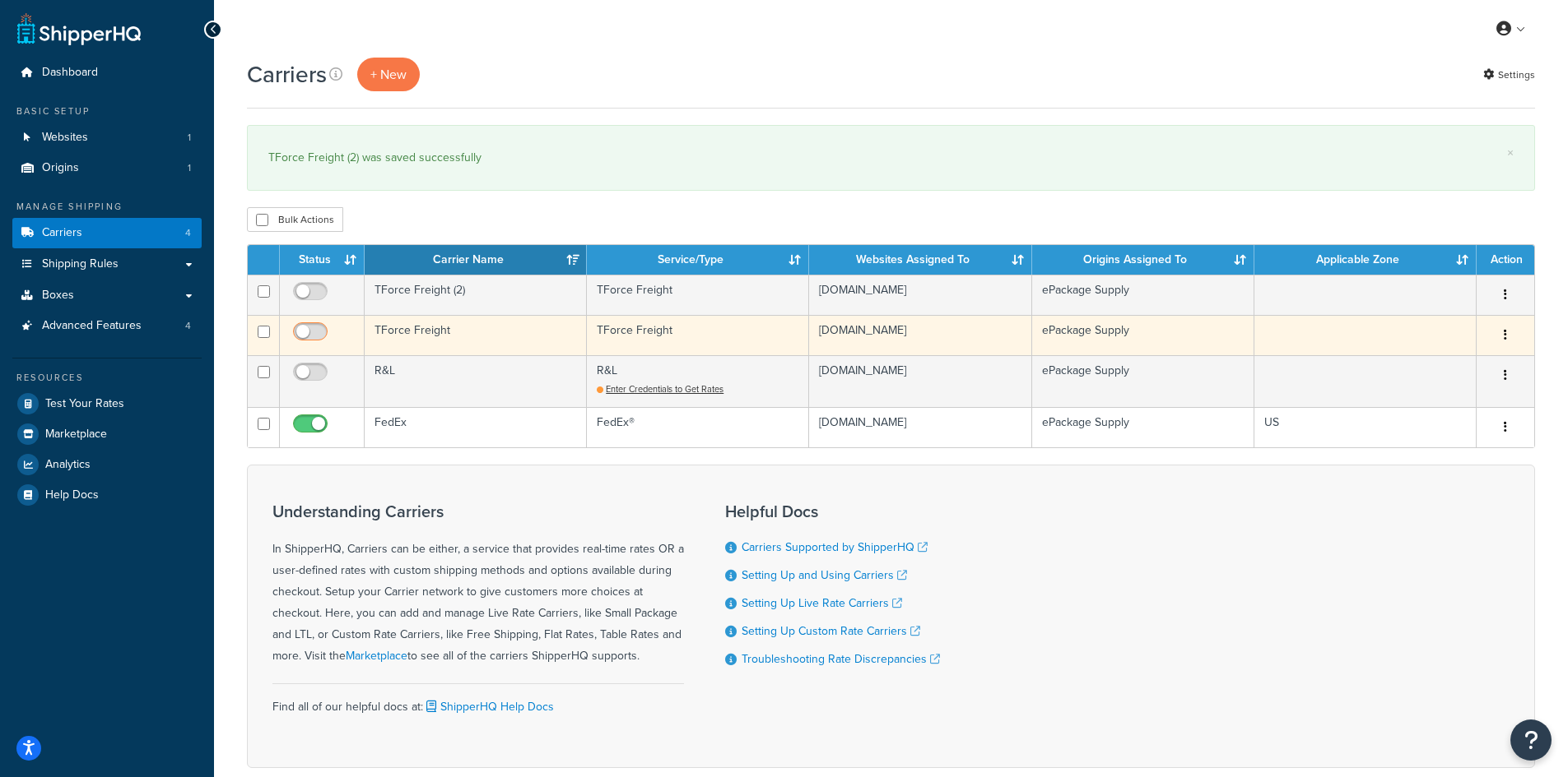
click at [309, 332] on input "checkbox" at bounding box center [312, 335] width 45 height 21
checkbox input "true"
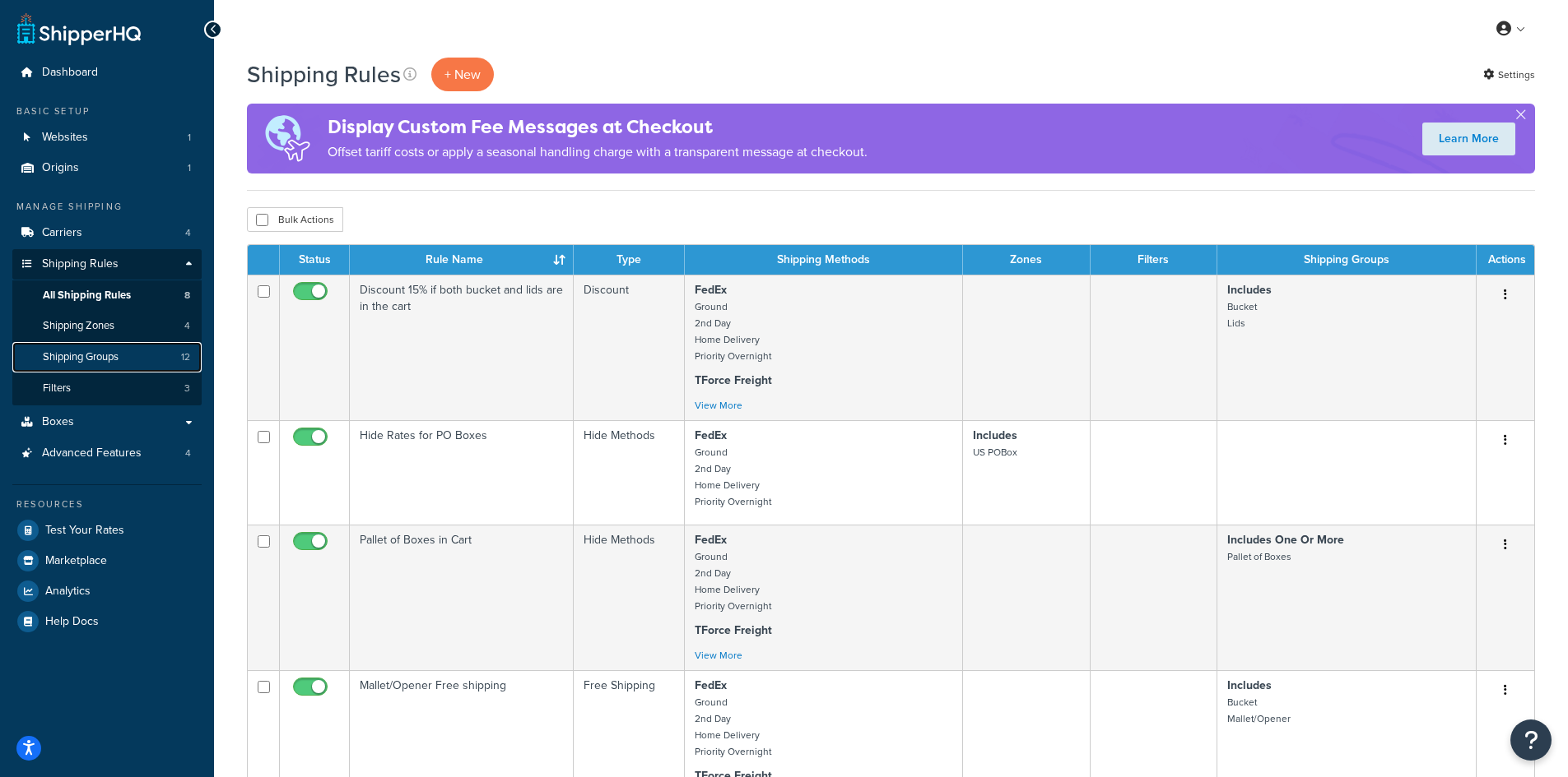
click at [110, 362] on span "Shipping Groups" at bounding box center [80, 357] width 75 height 14
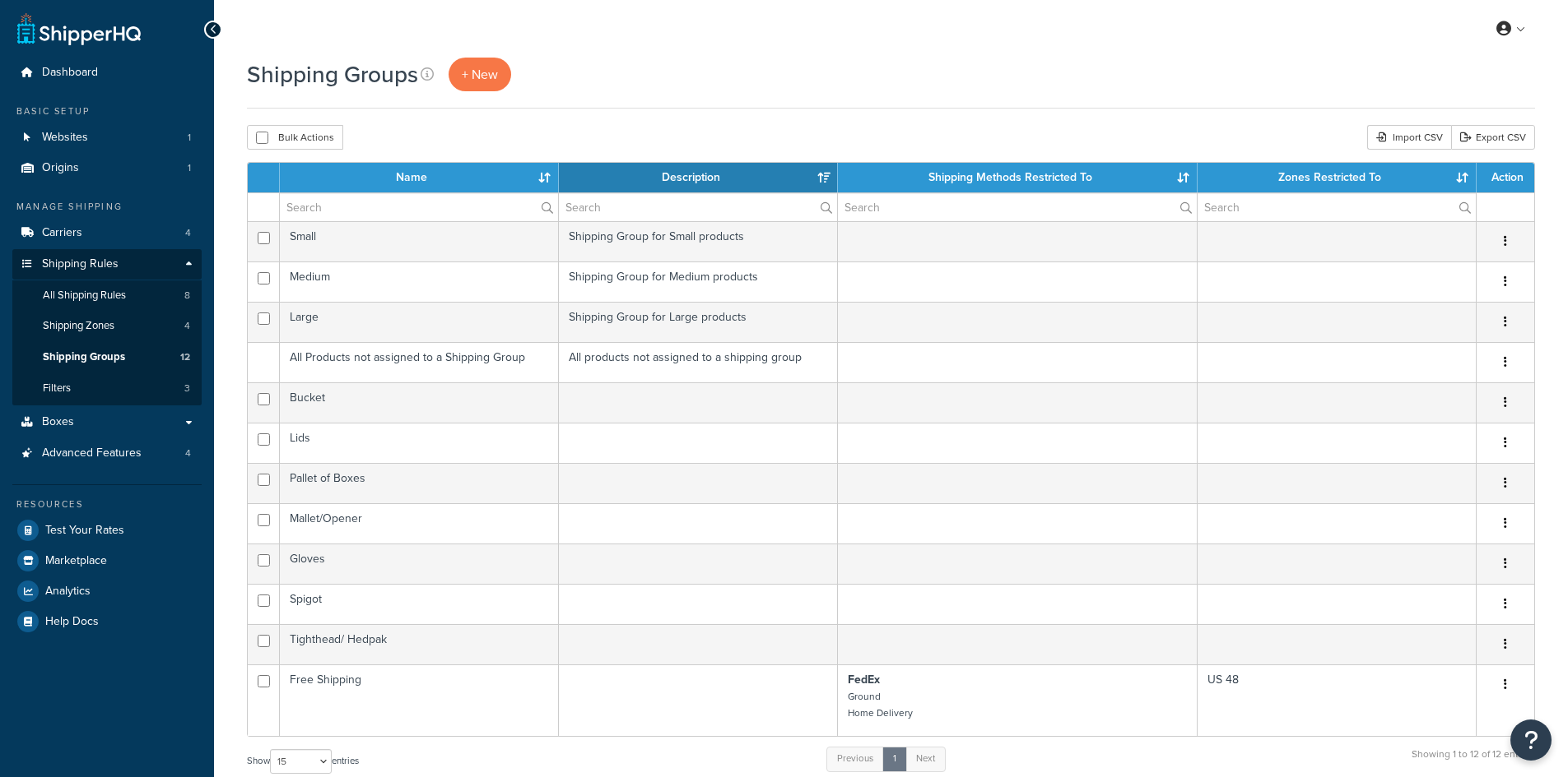
select select "15"
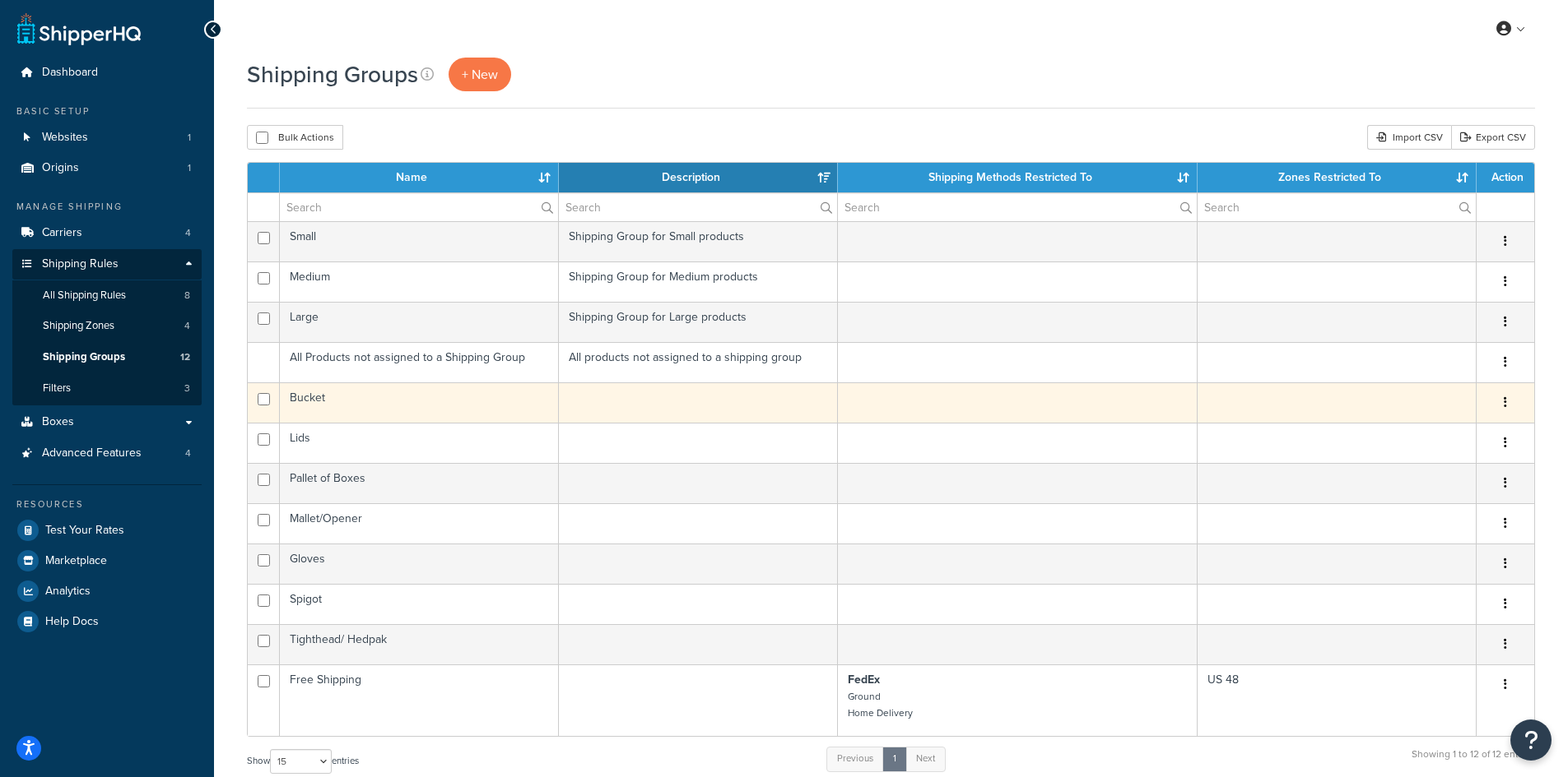
click at [310, 397] on td "Bucket" at bounding box center [418, 402] width 279 height 40
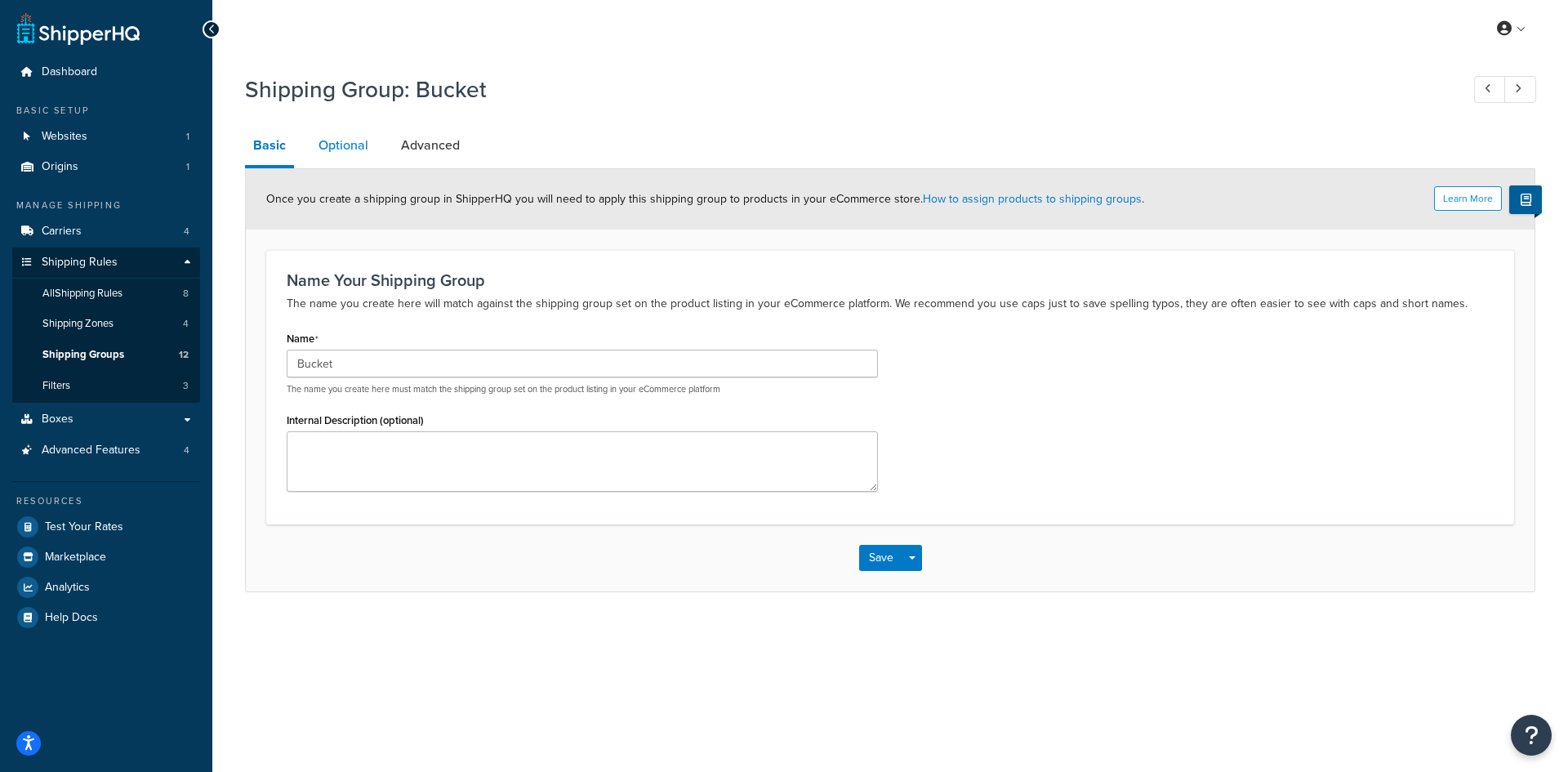
click at [345, 147] on link "Optional" at bounding box center [344, 145] width 66 height 39
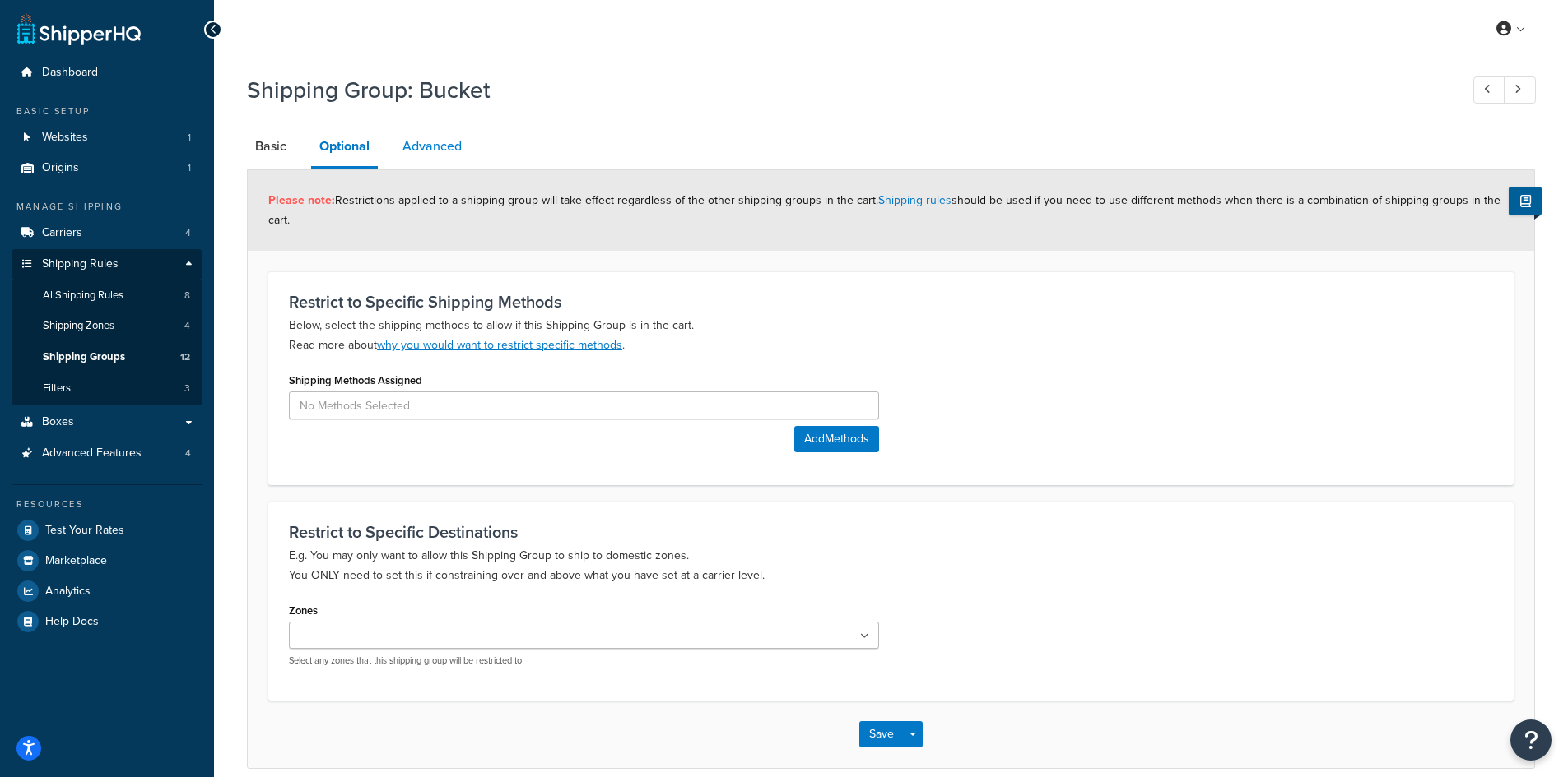
click at [432, 148] on link "Advanced" at bounding box center [432, 146] width 75 height 39
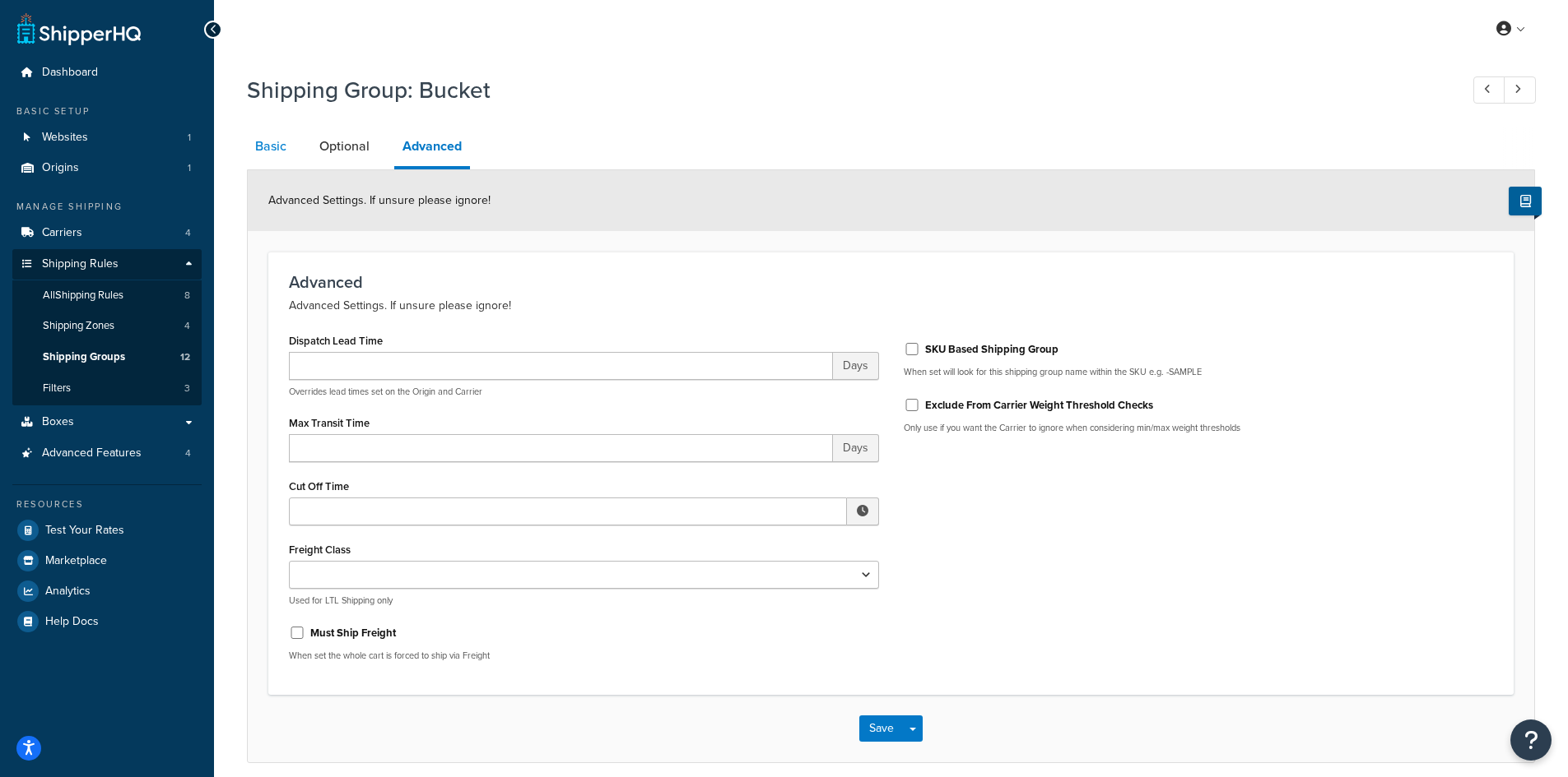
click at [285, 149] on link "Basic" at bounding box center [270, 146] width 48 height 39
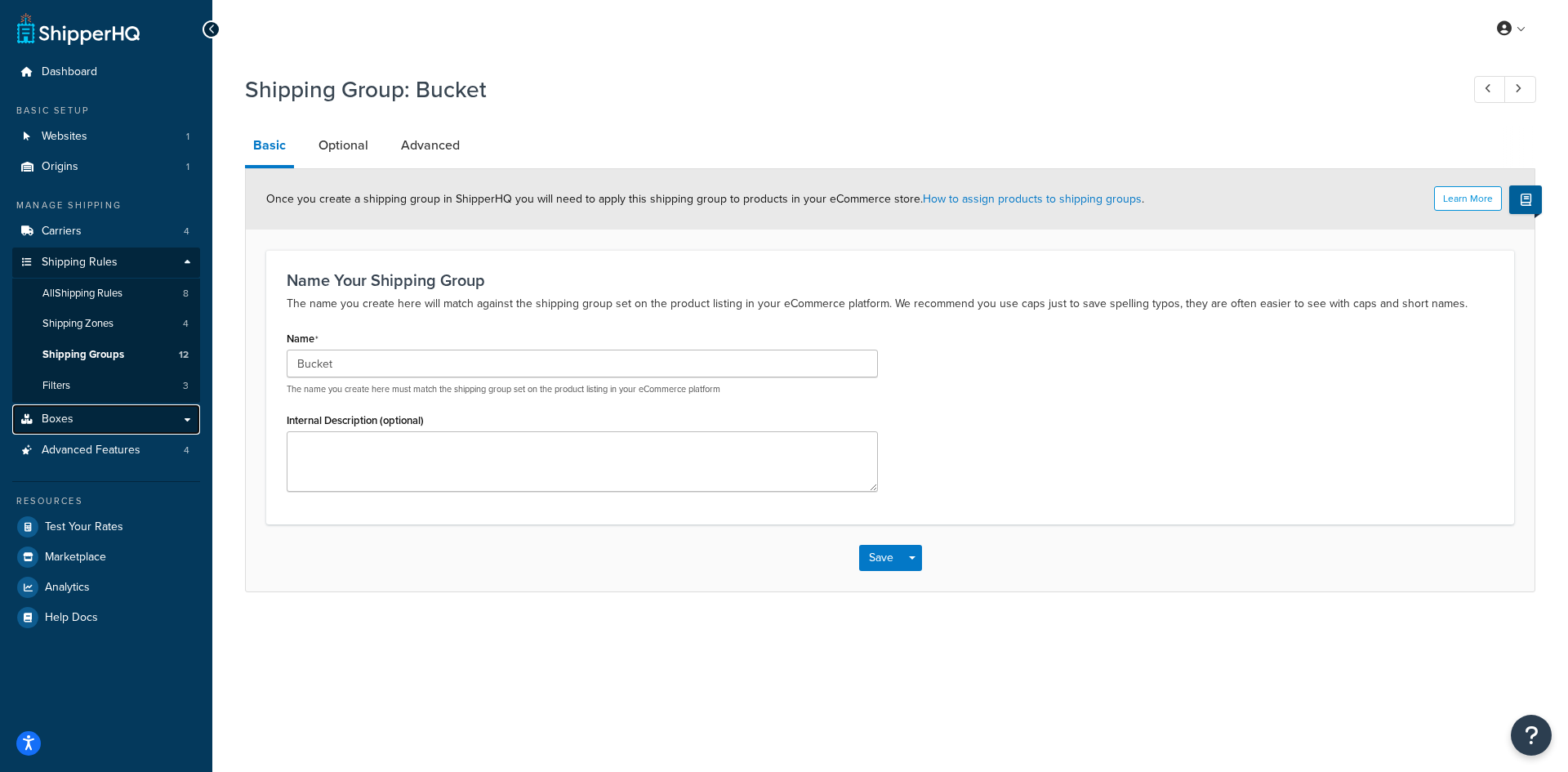
click at [59, 420] on span "Boxes" at bounding box center [57, 420] width 32 height 14
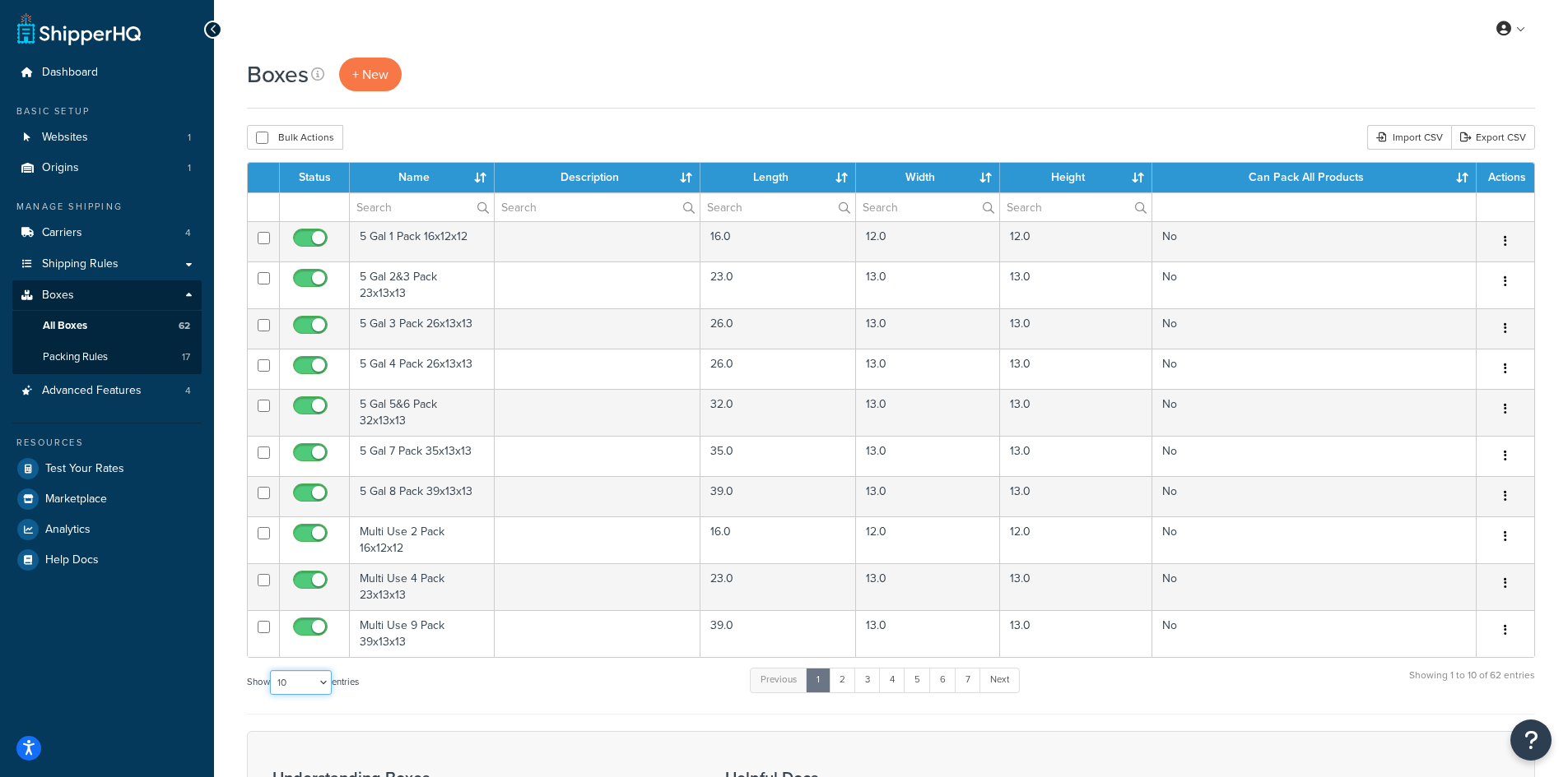
click at [320, 695] on select "10 15 25 50 100 1000" at bounding box center [301, 683] width 62 height 25
select select "1000"
click at [272, 672] on select "10 15 25 50 100 1000" at bounding box center [301, 683] width 62 height 25
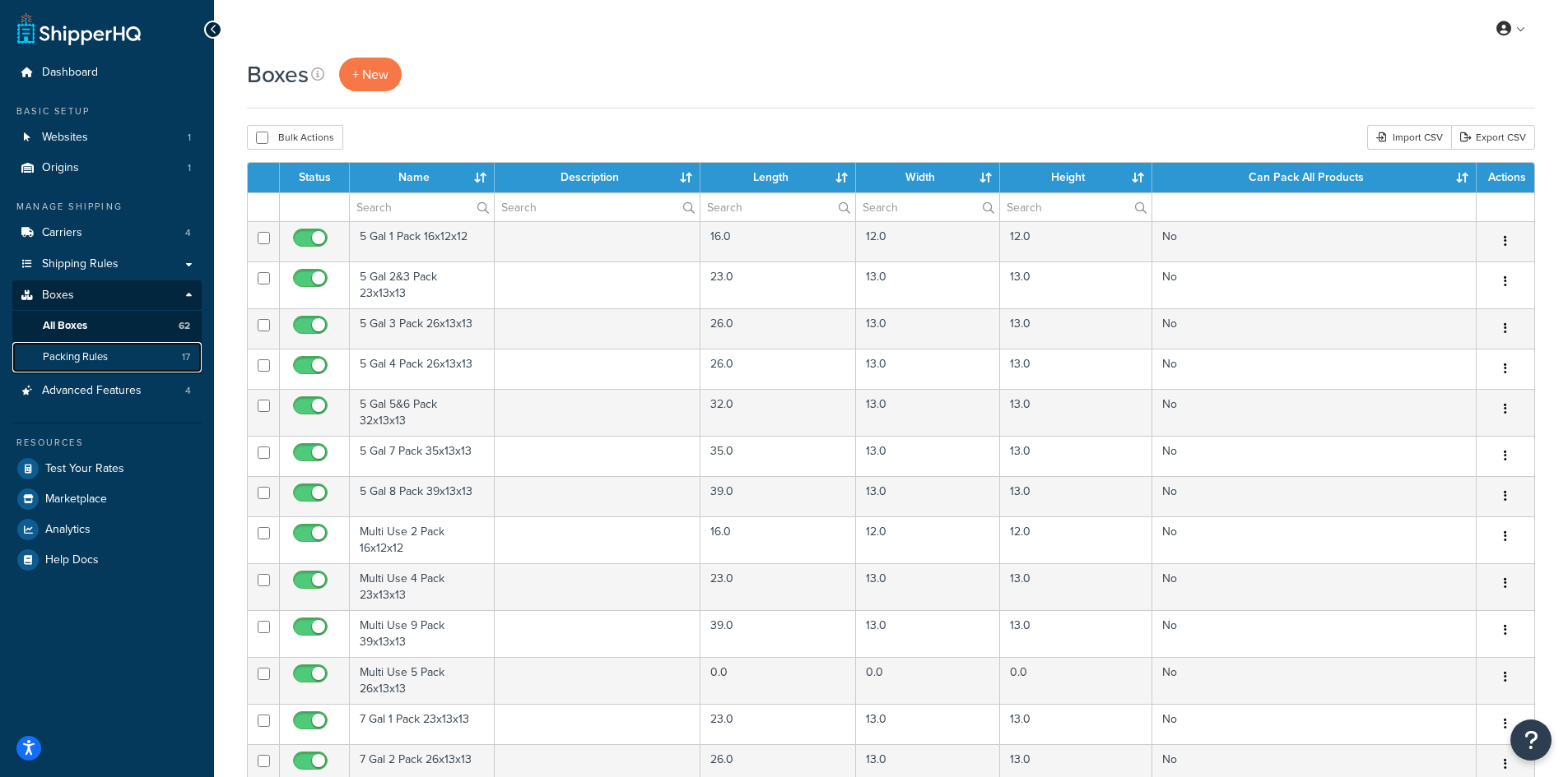
click at [48, 355] on span "Packing Rules" at bounding box center [75, 357] width 65 height 14
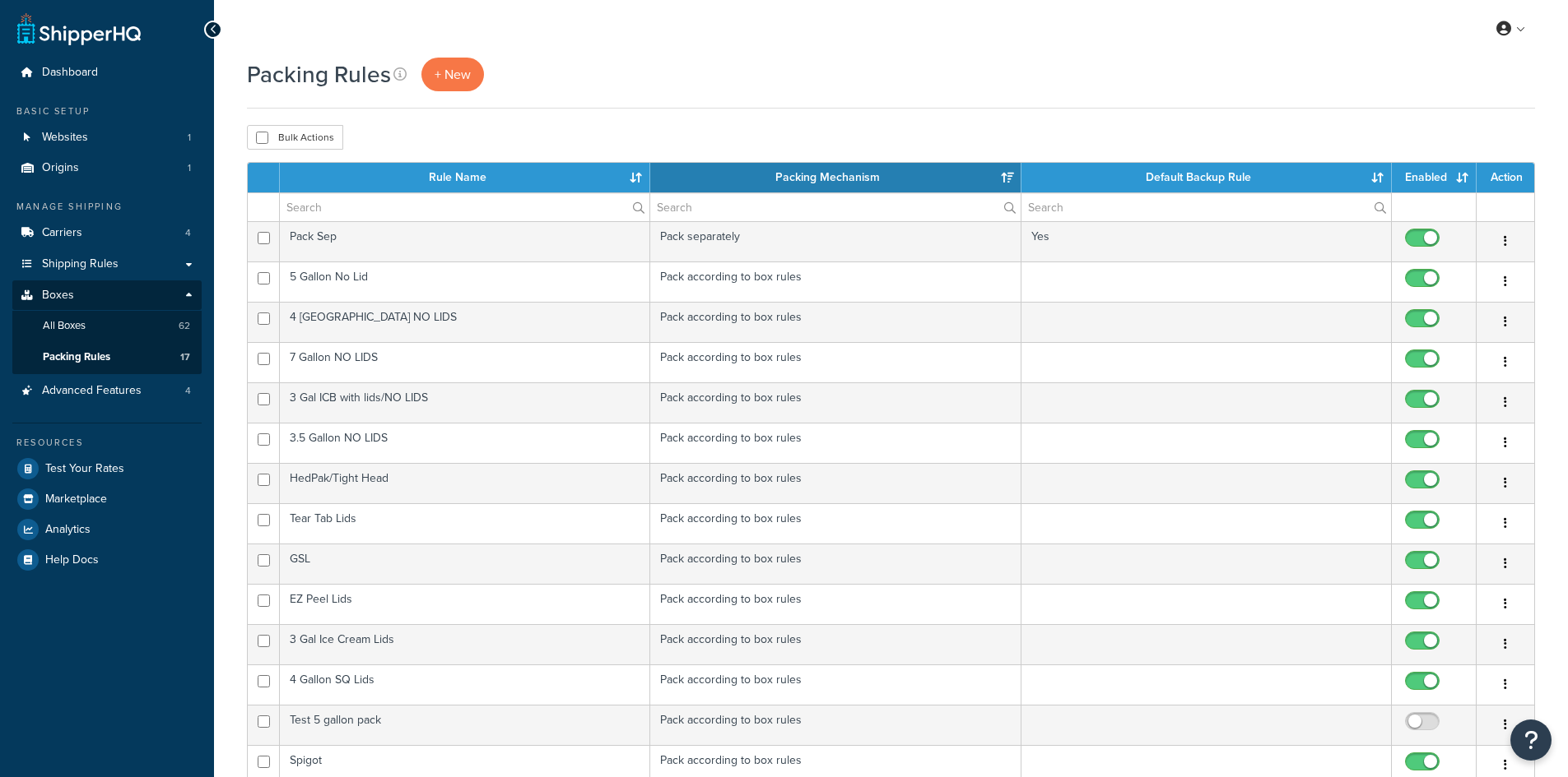
select select "15"
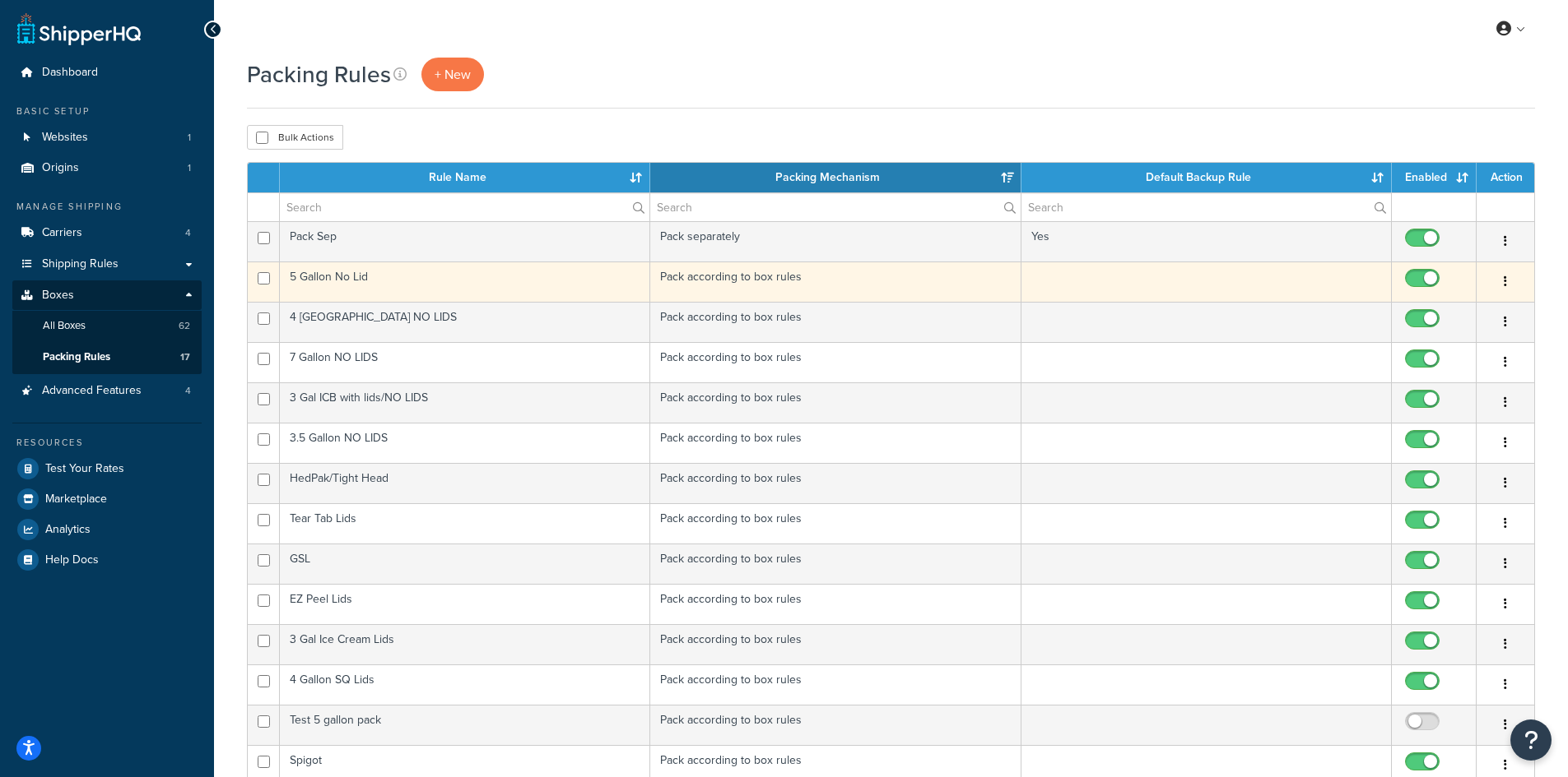
click at [361, 278] on td "5 Gallon No Lid" at bounding box center [464, 282] width 371 height 40
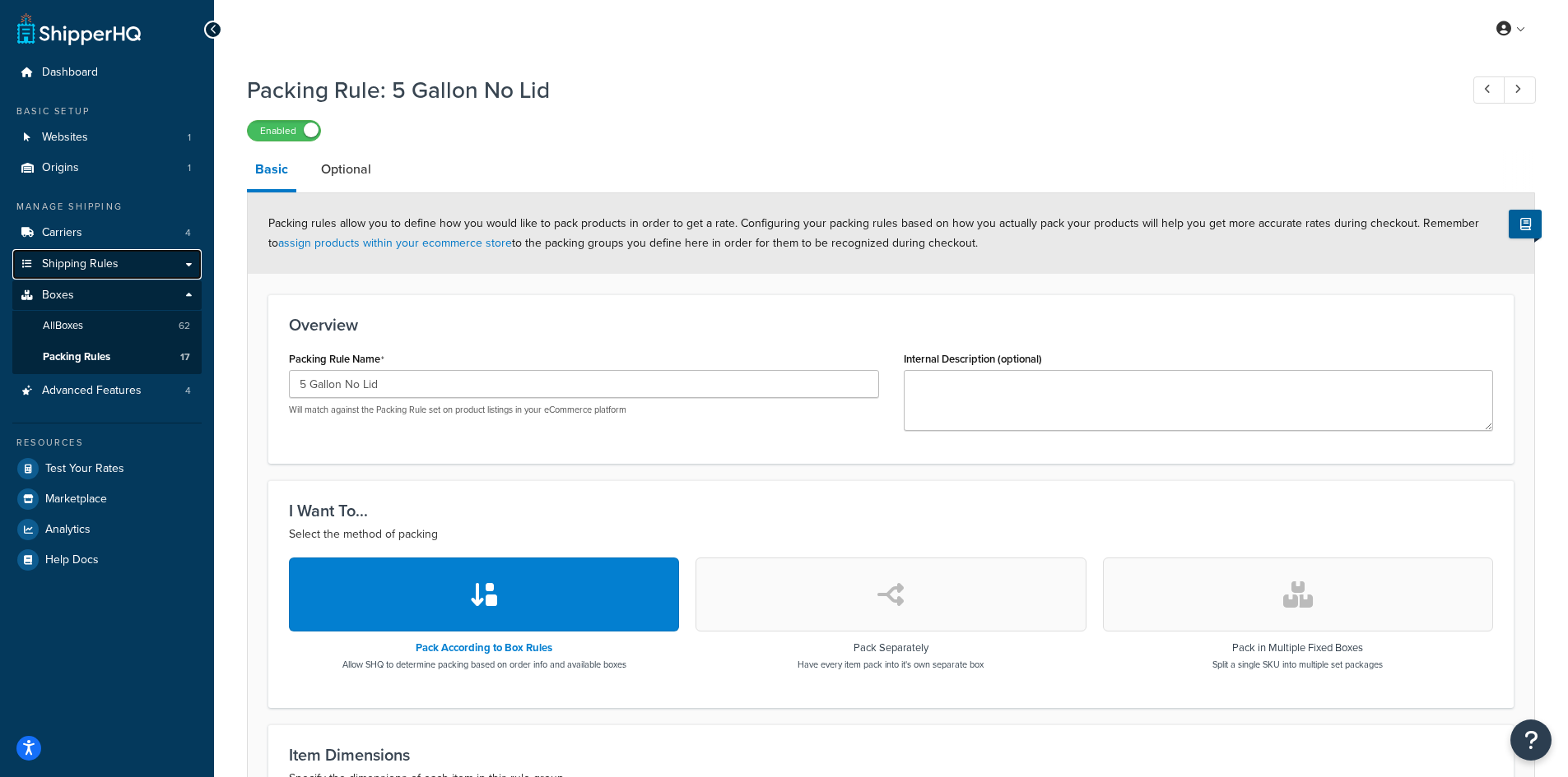
click at [70, 268] on span "Shipping Rules" at bounding box center [79, 264] width 76 height 14
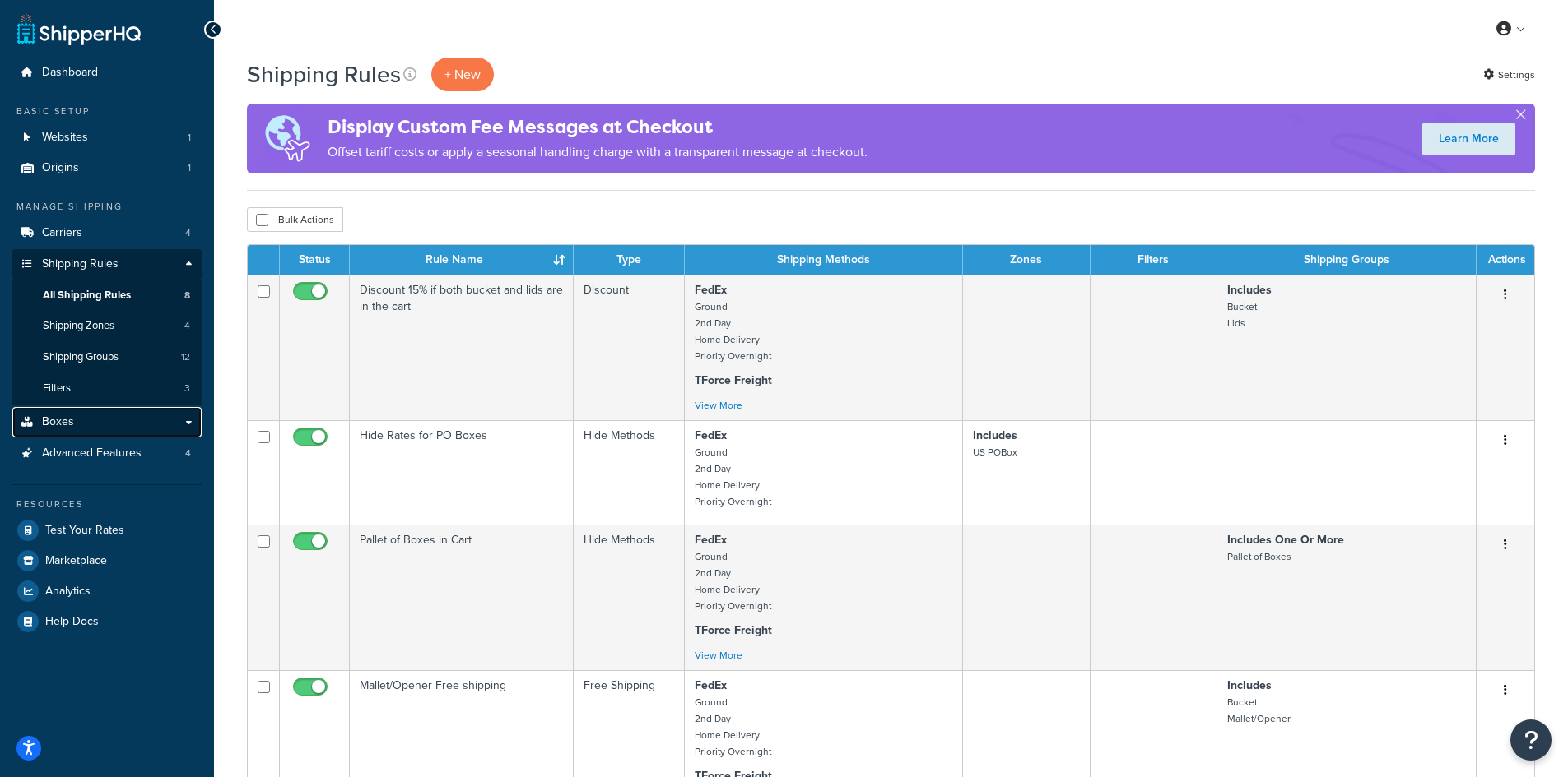
click at [78, 426] on link "Boxes" at bounding box center [107, 422] width 189 height 30
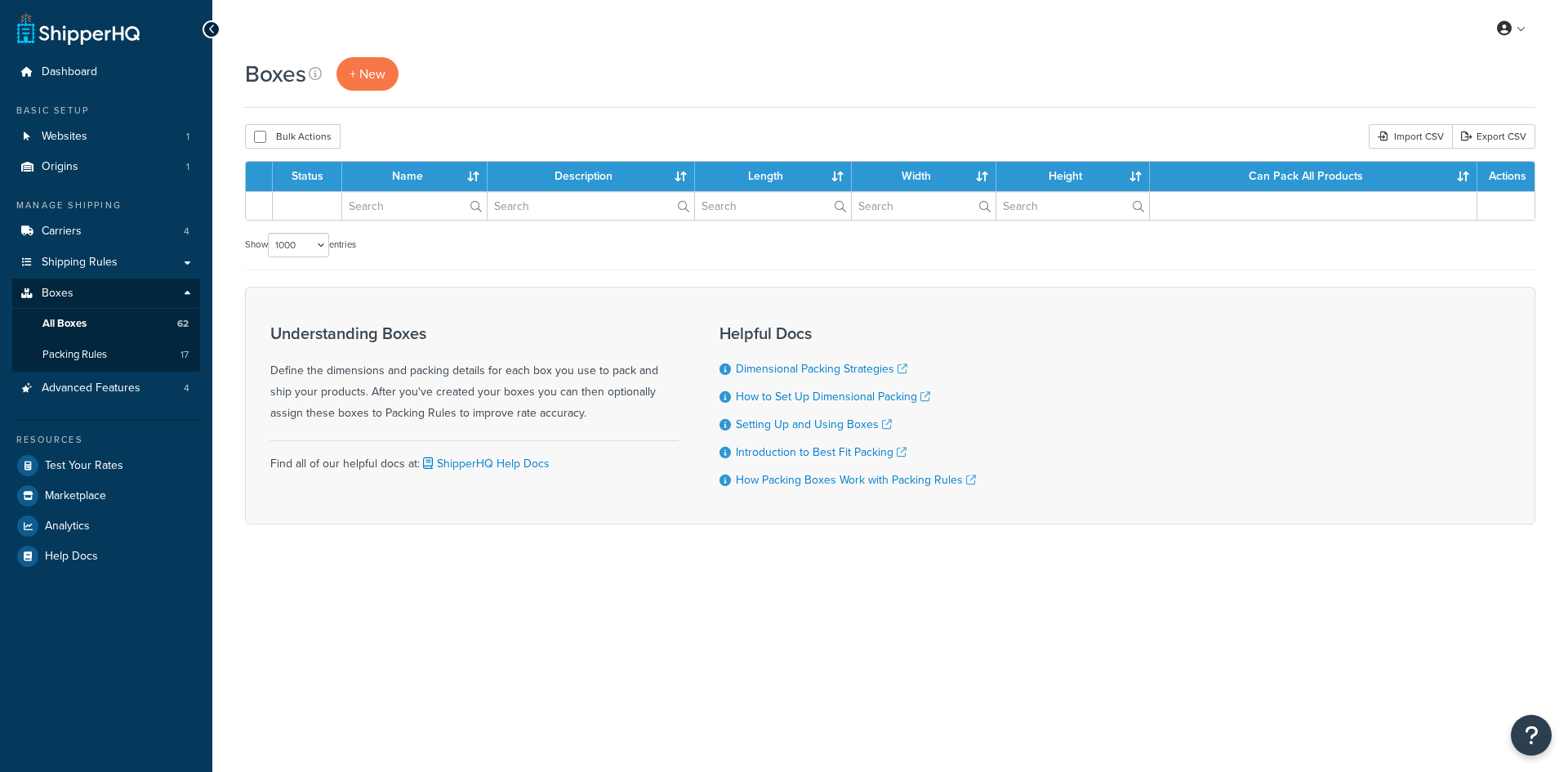
select select "1000"
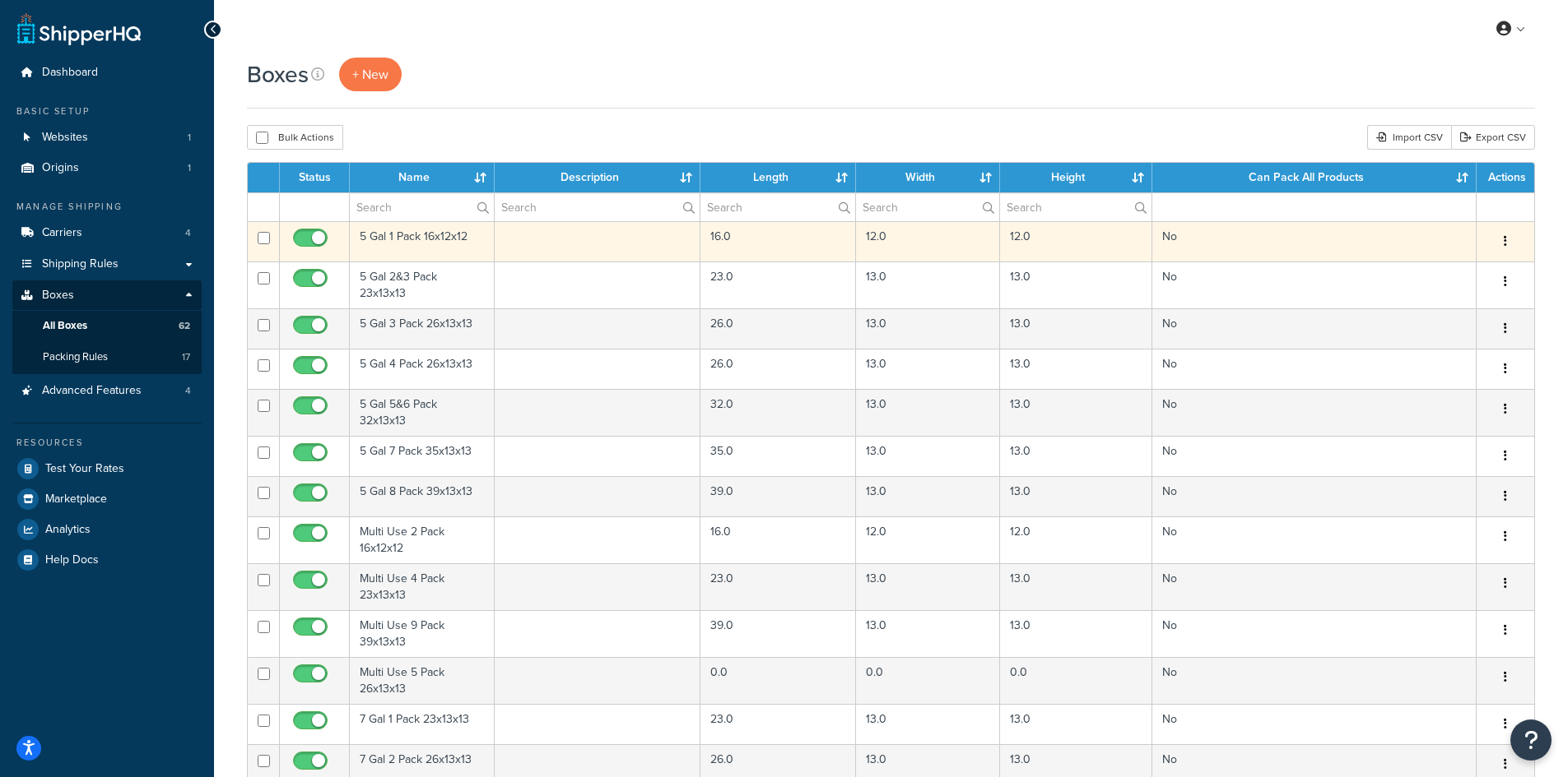
click at [426, 233] on td "5 Gal 1 Pack 16x12x12" at bounding box center [422, 242] width 145 height 40
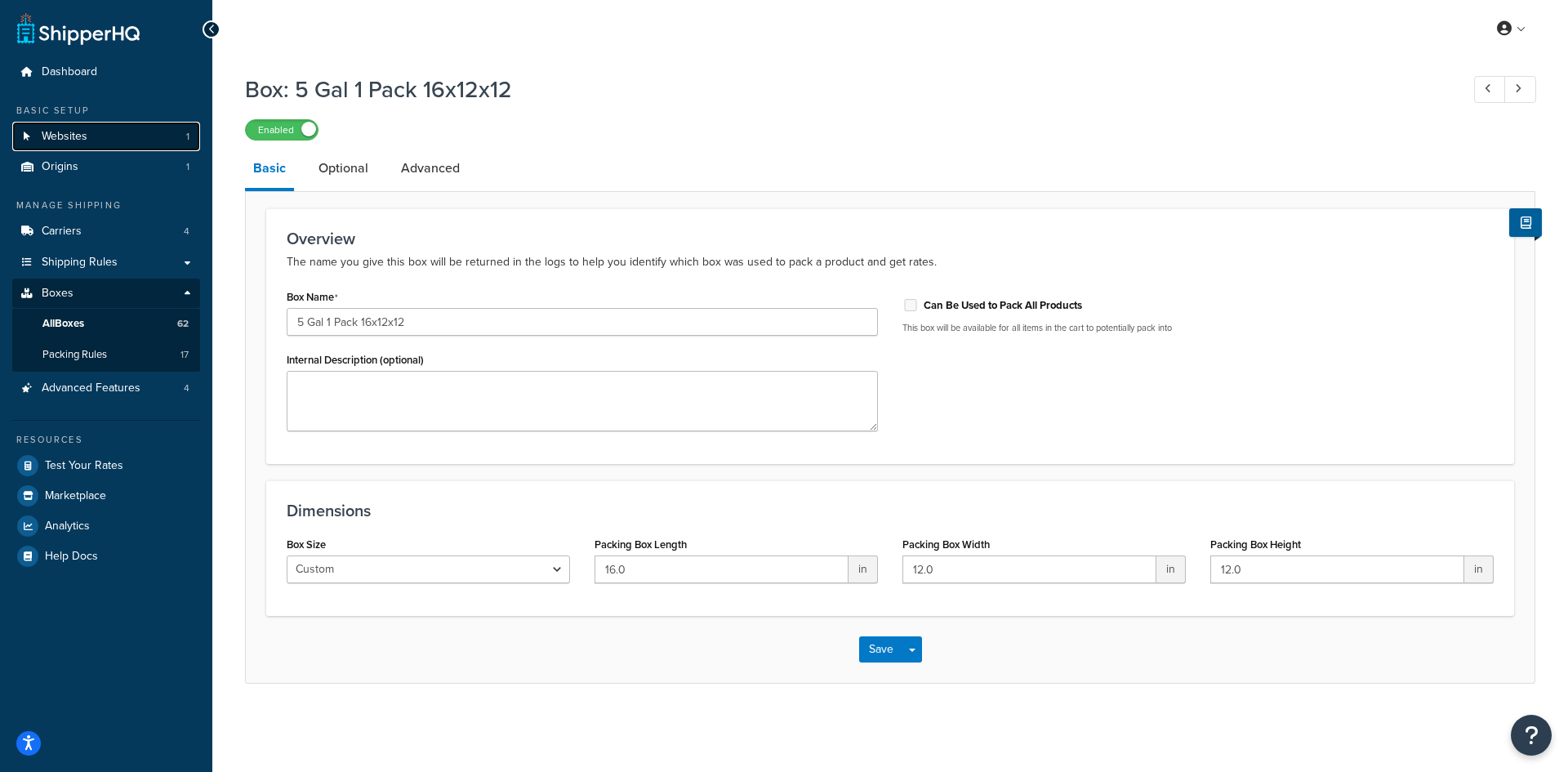
click at [64, 130] on span "Websites" at bounding box center [64, 136] width 46 height 14
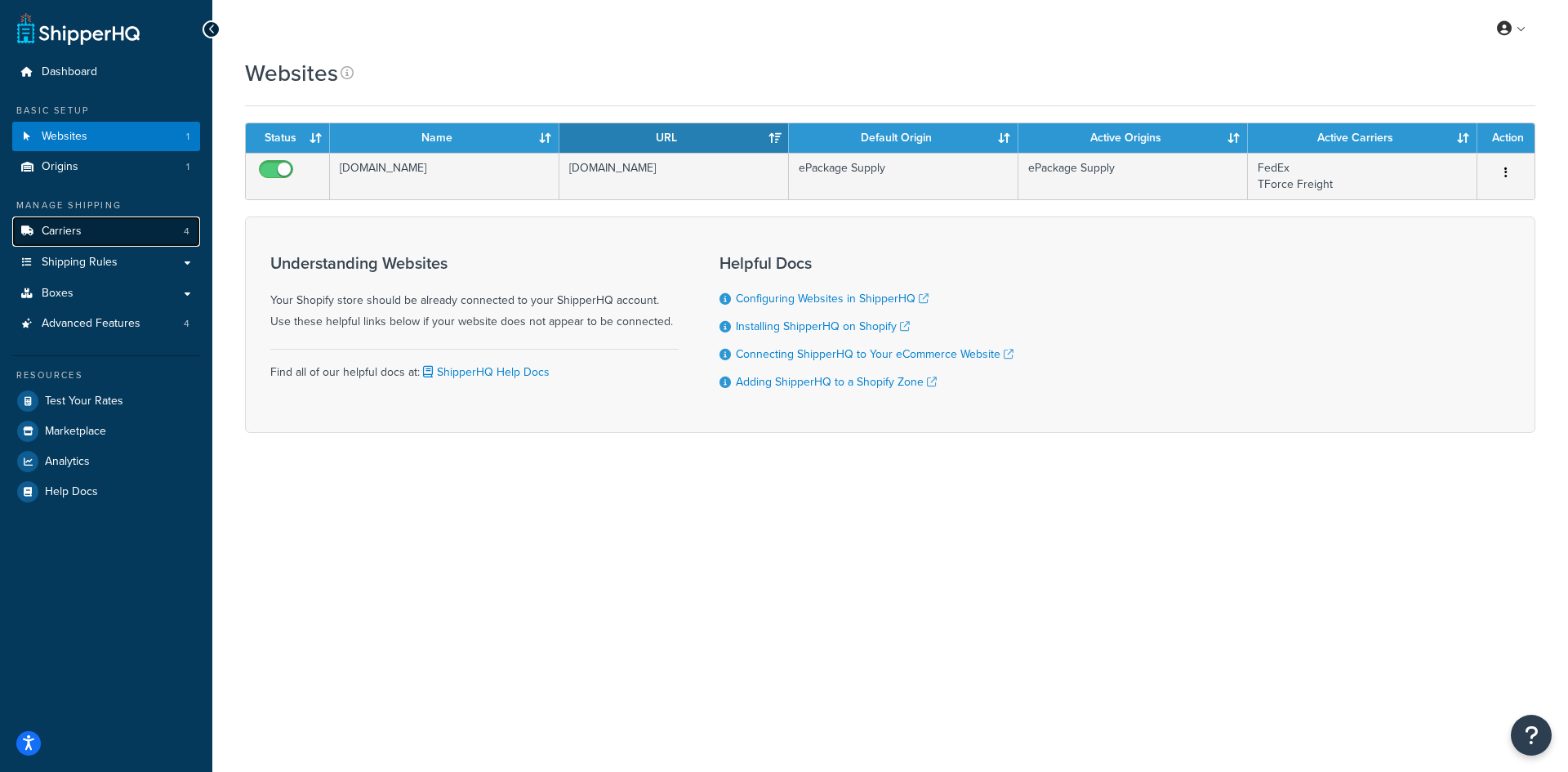
click at [71, 239] on link "Carriers 4" at bounding box center [106, 232] width 188 height 30
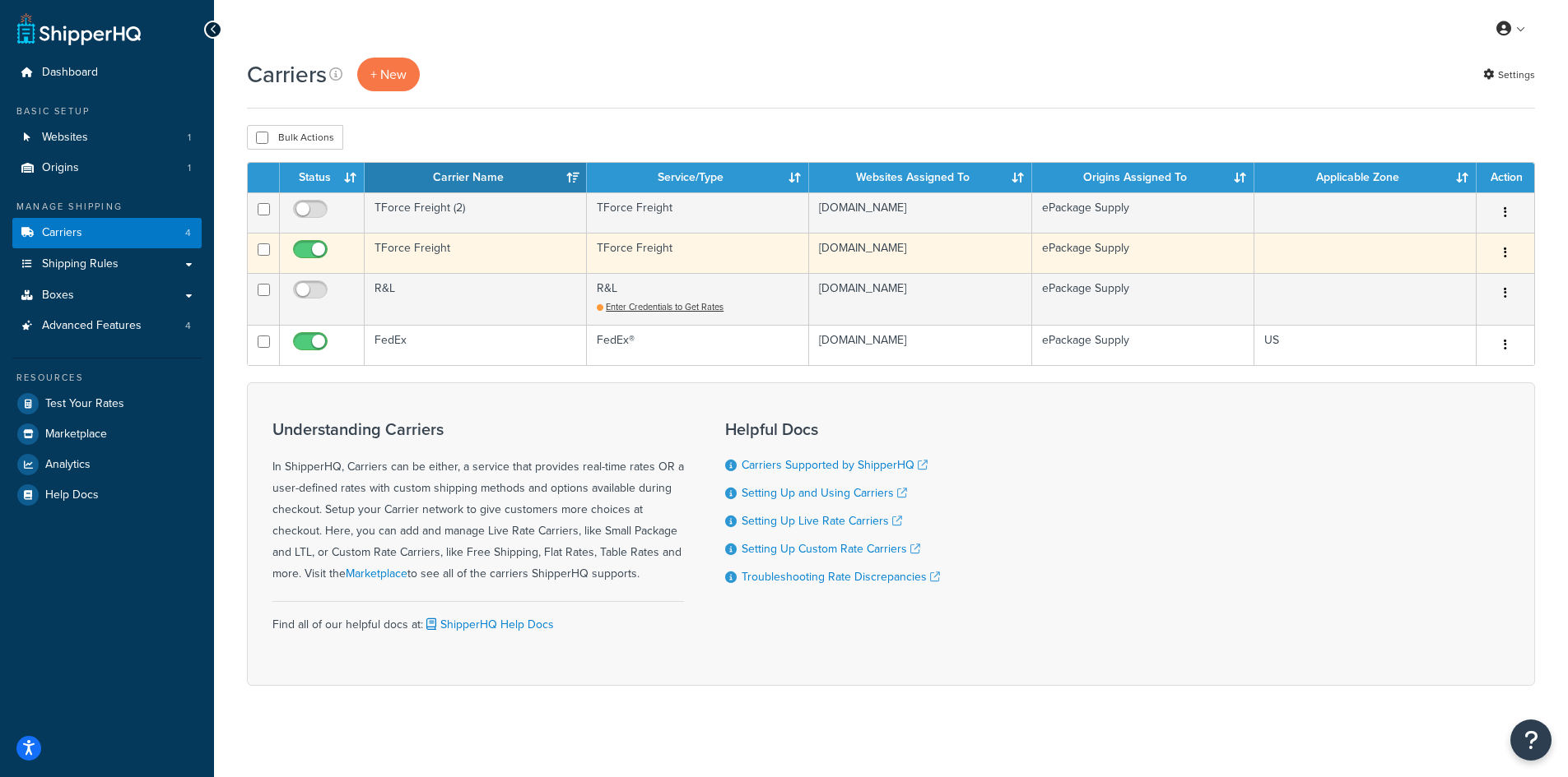
click at [397, 248] on td "TForce Freight" at bounding box center [476, 253] width 223 height 40
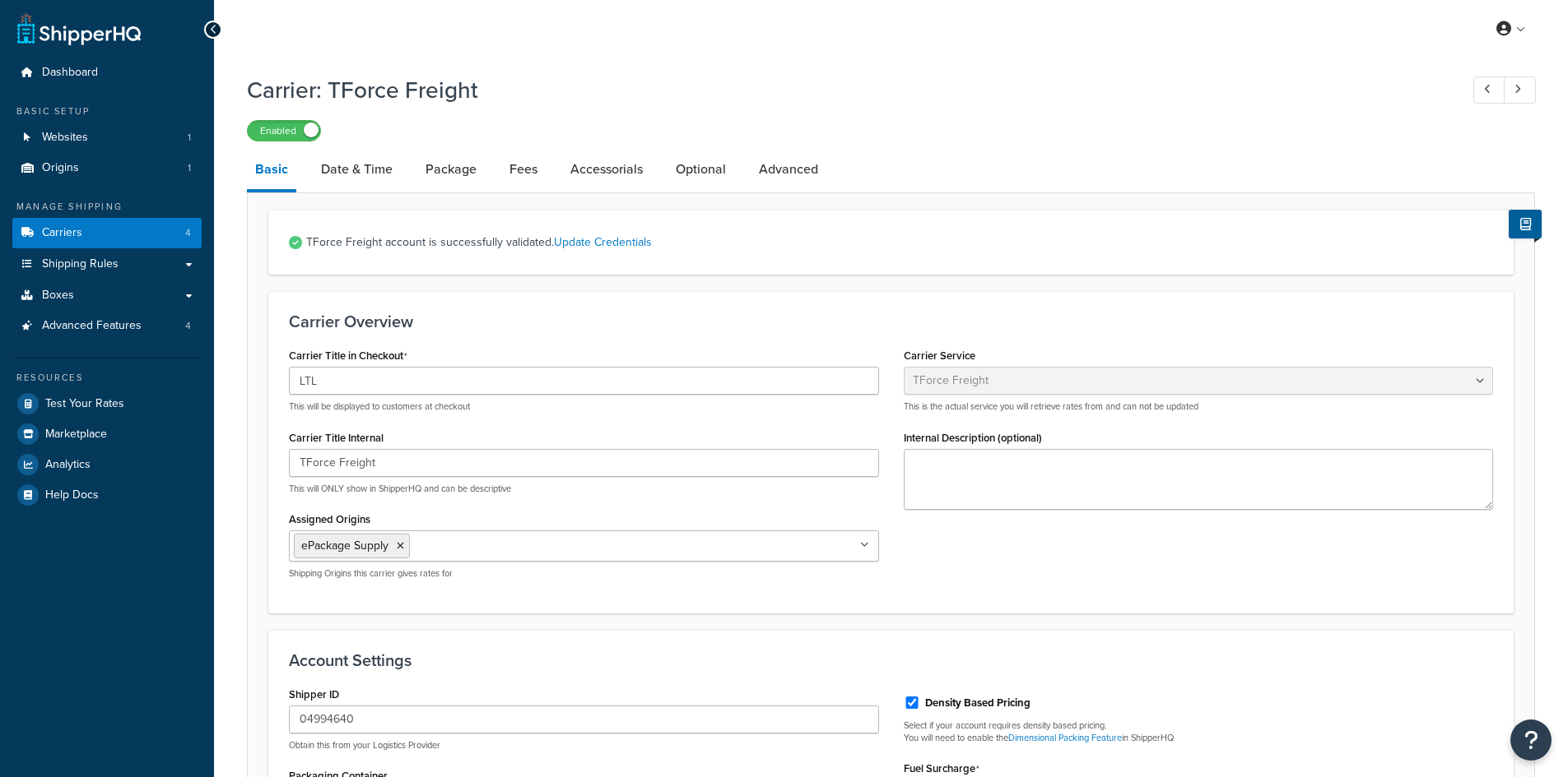
select select "tforceFreight"
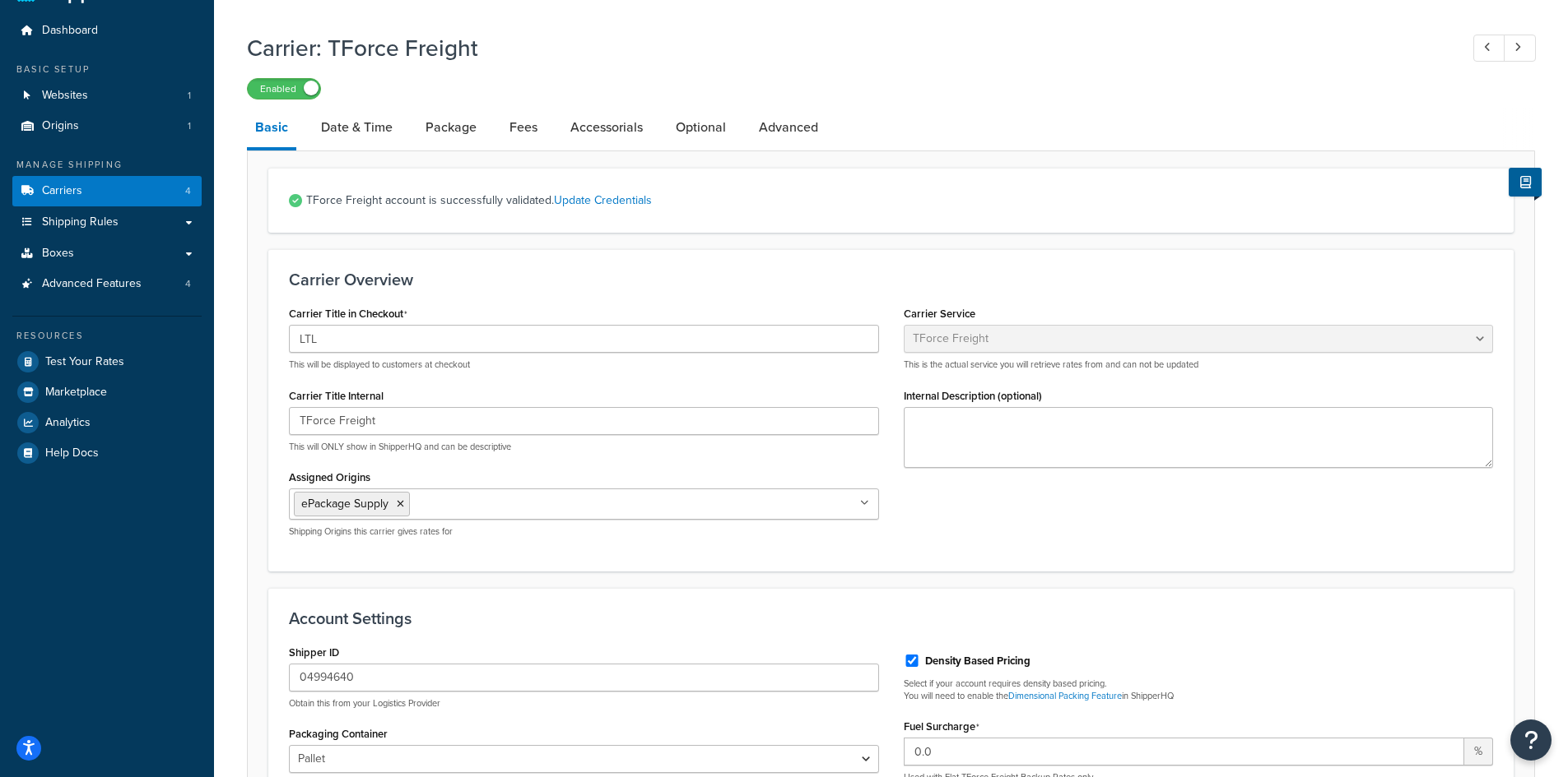
scroll to position [82, 0]
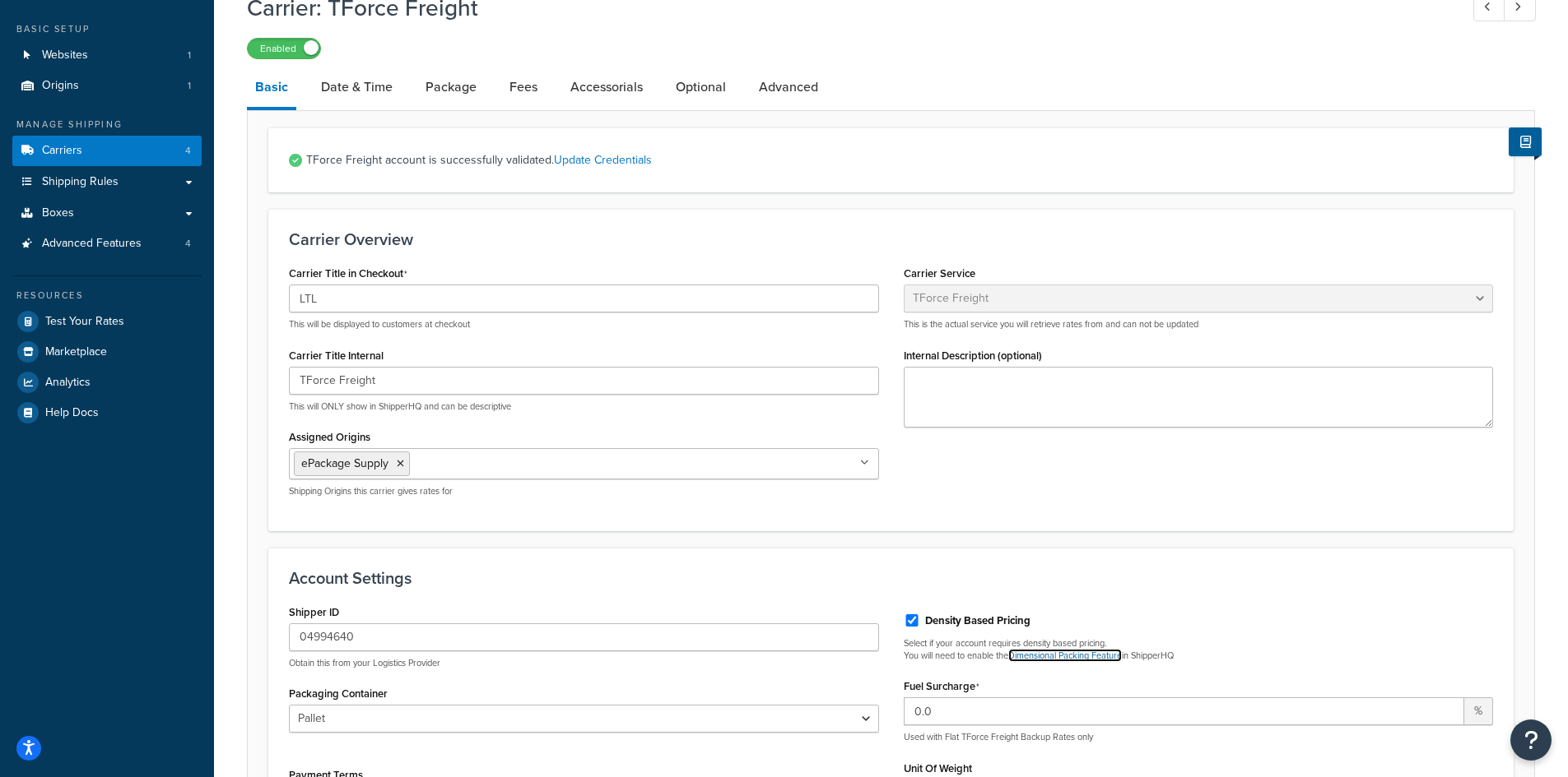
click at [1083, 659] on link "Dimensional Packing Feature" at bounding box center [1065, 656] width 114 height 13
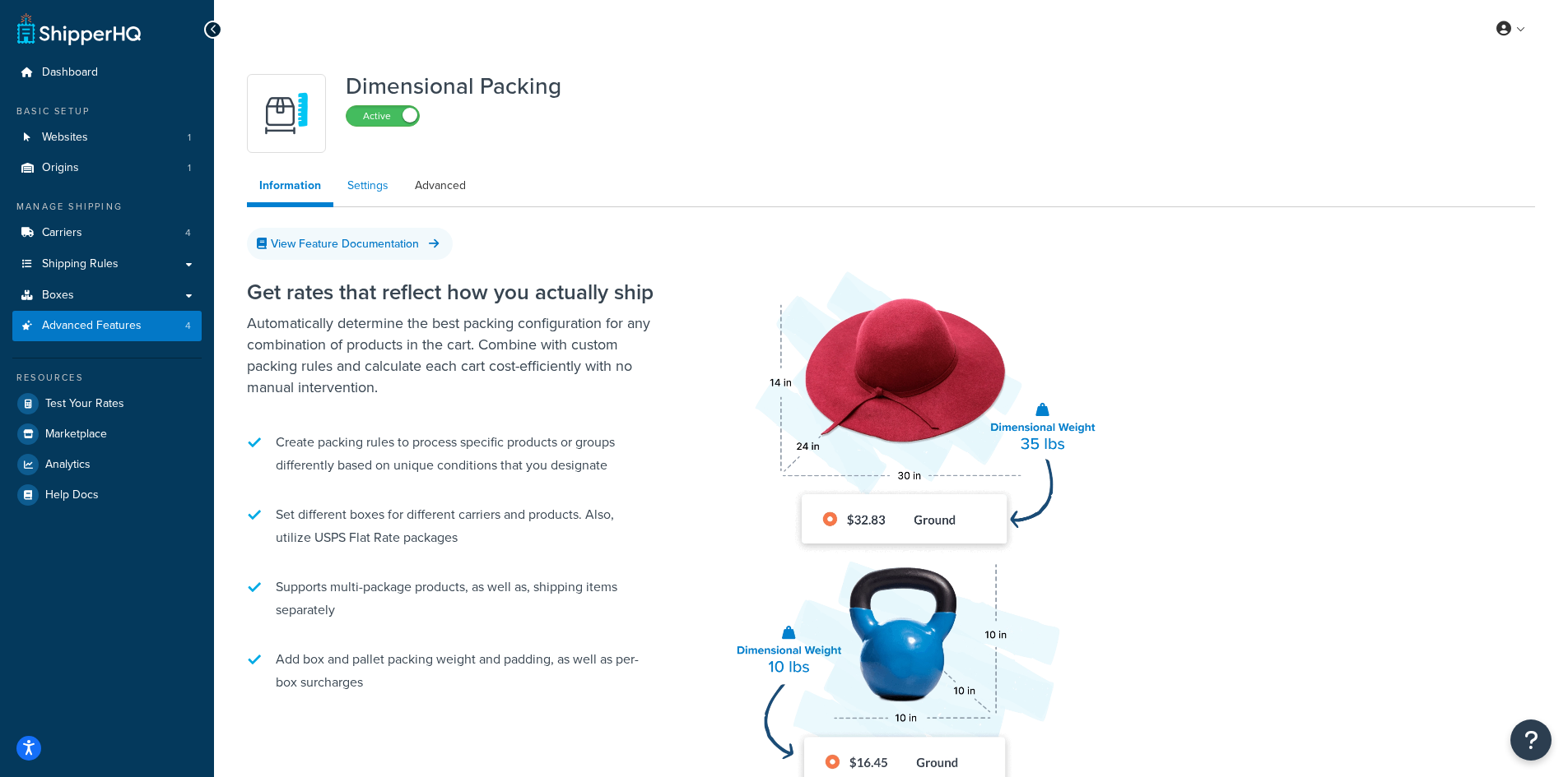
click at [362, 182] on link "Settings" at bounding box center [367, 186] width 66 height 33
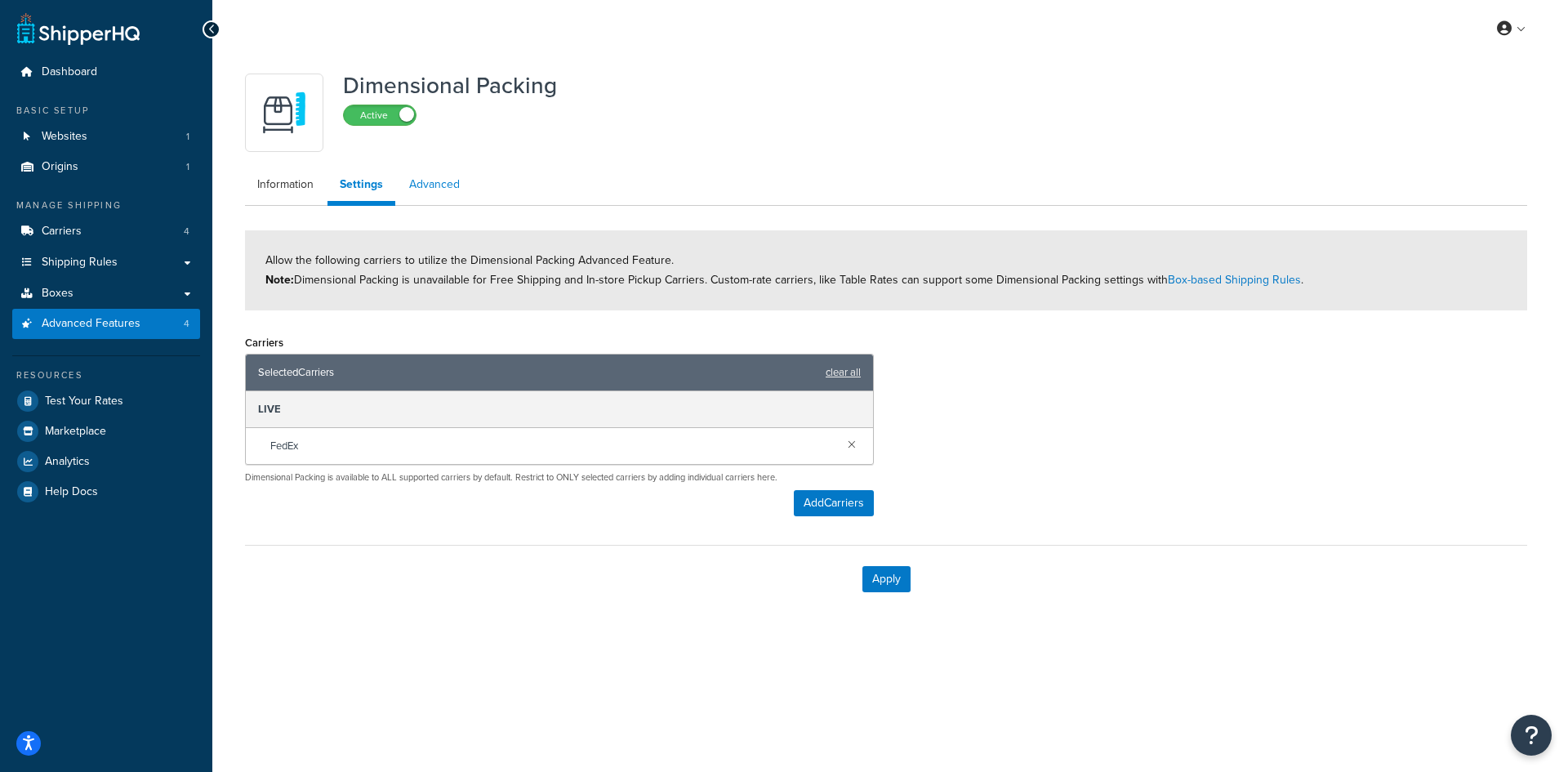
click at [448, 181] on link "Advanced" at bounding box center [434, 184] width 75 height 32
select select "false"
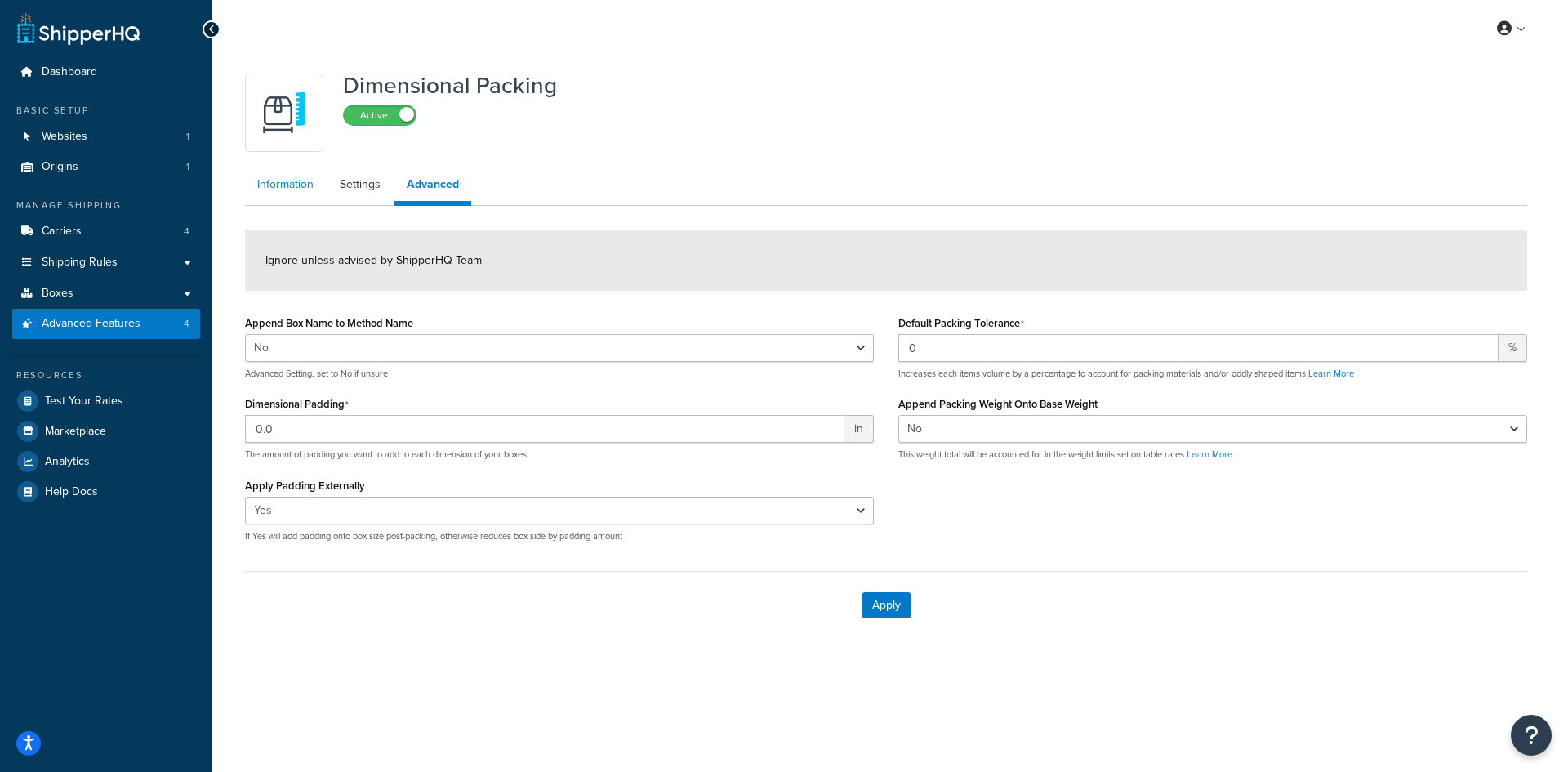
click at [300, 189] on link "Information" at bounding box center [285, 184] width 81 height 32
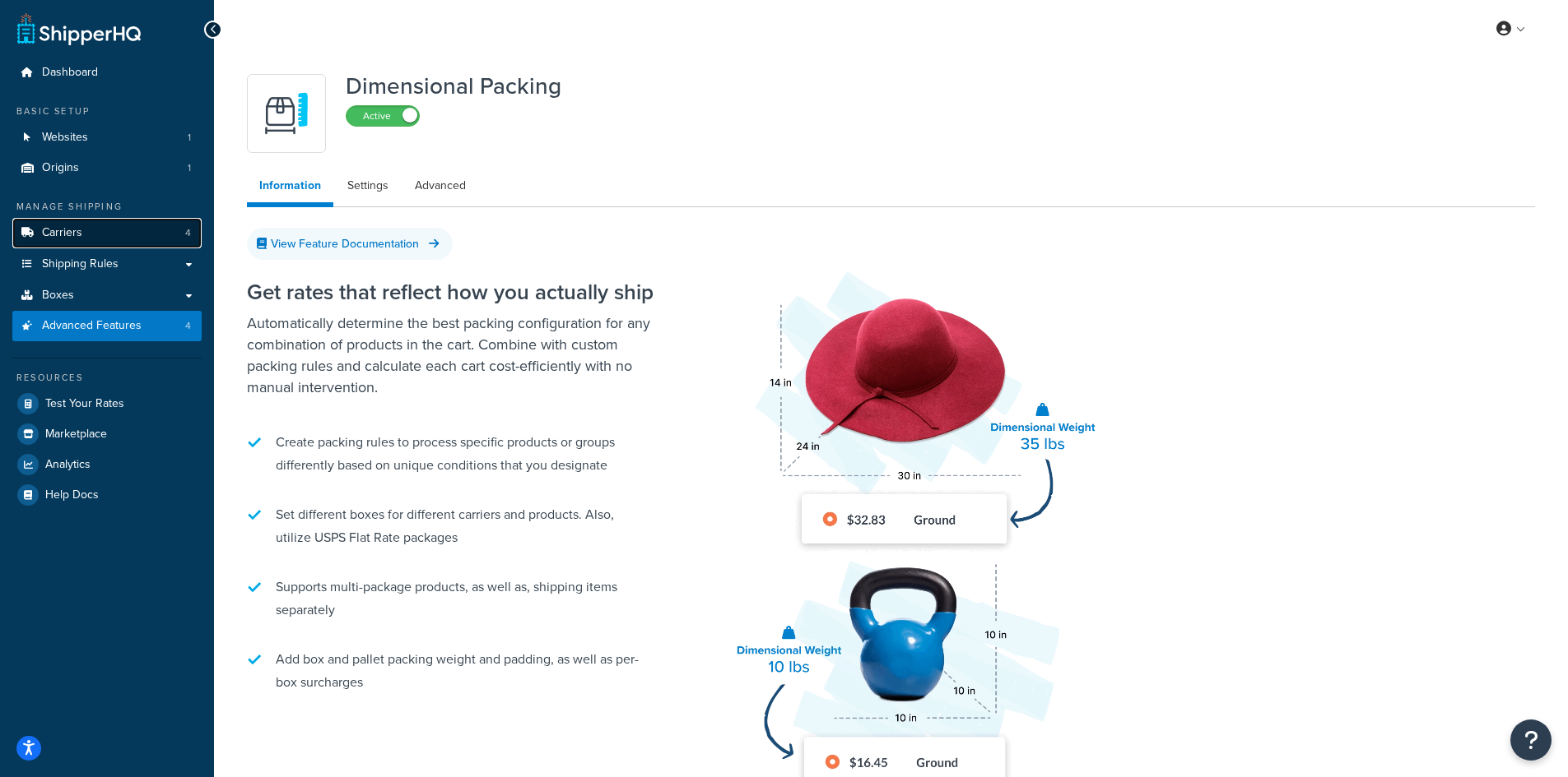
click at [66, 241] on link "Carriers 4" at bounding box center [107, 233] width 189 height 30
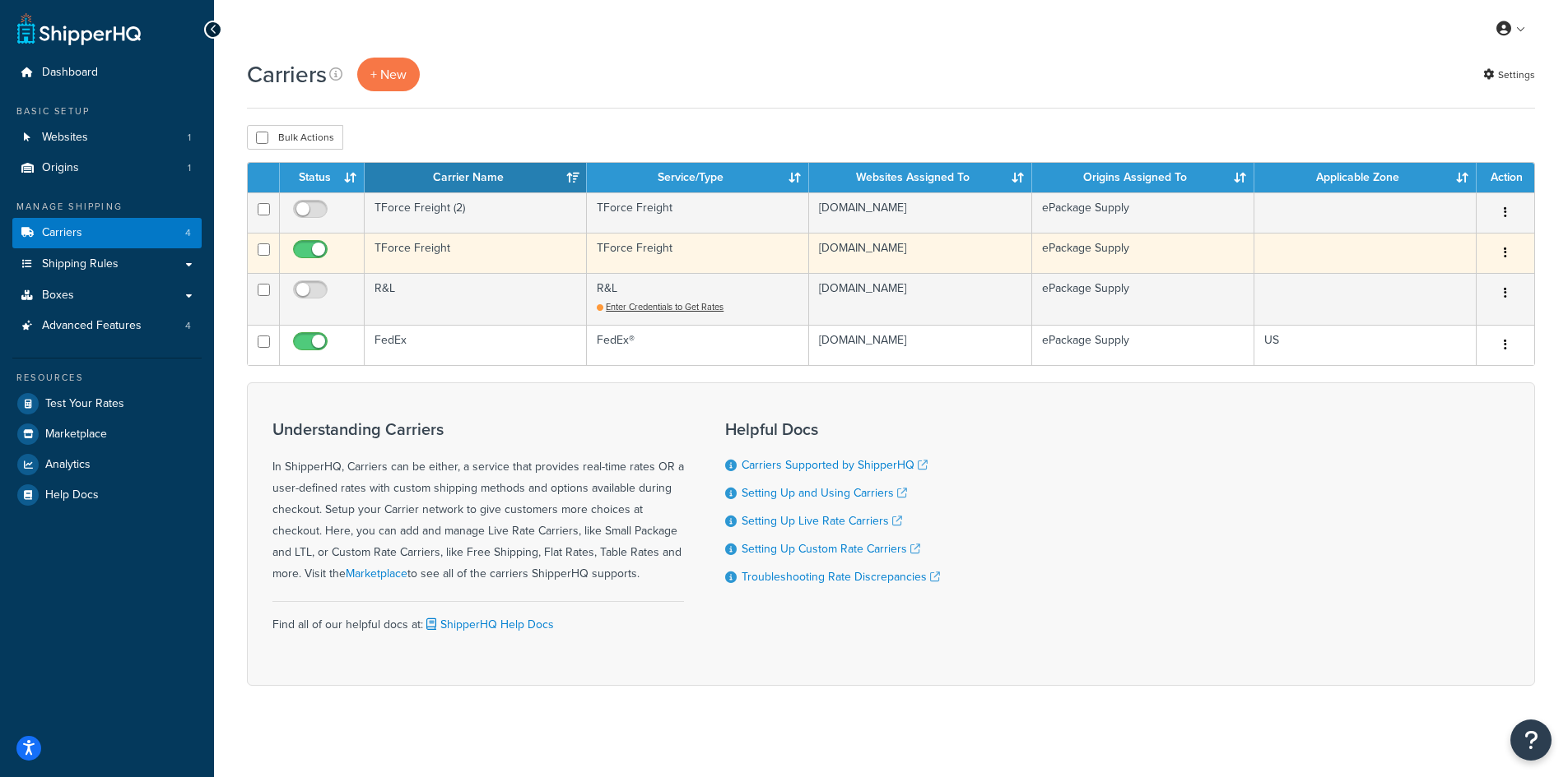
click at [400, 239] on td "TForce Freight" at bounding box center [476, 253] width 223 height 40
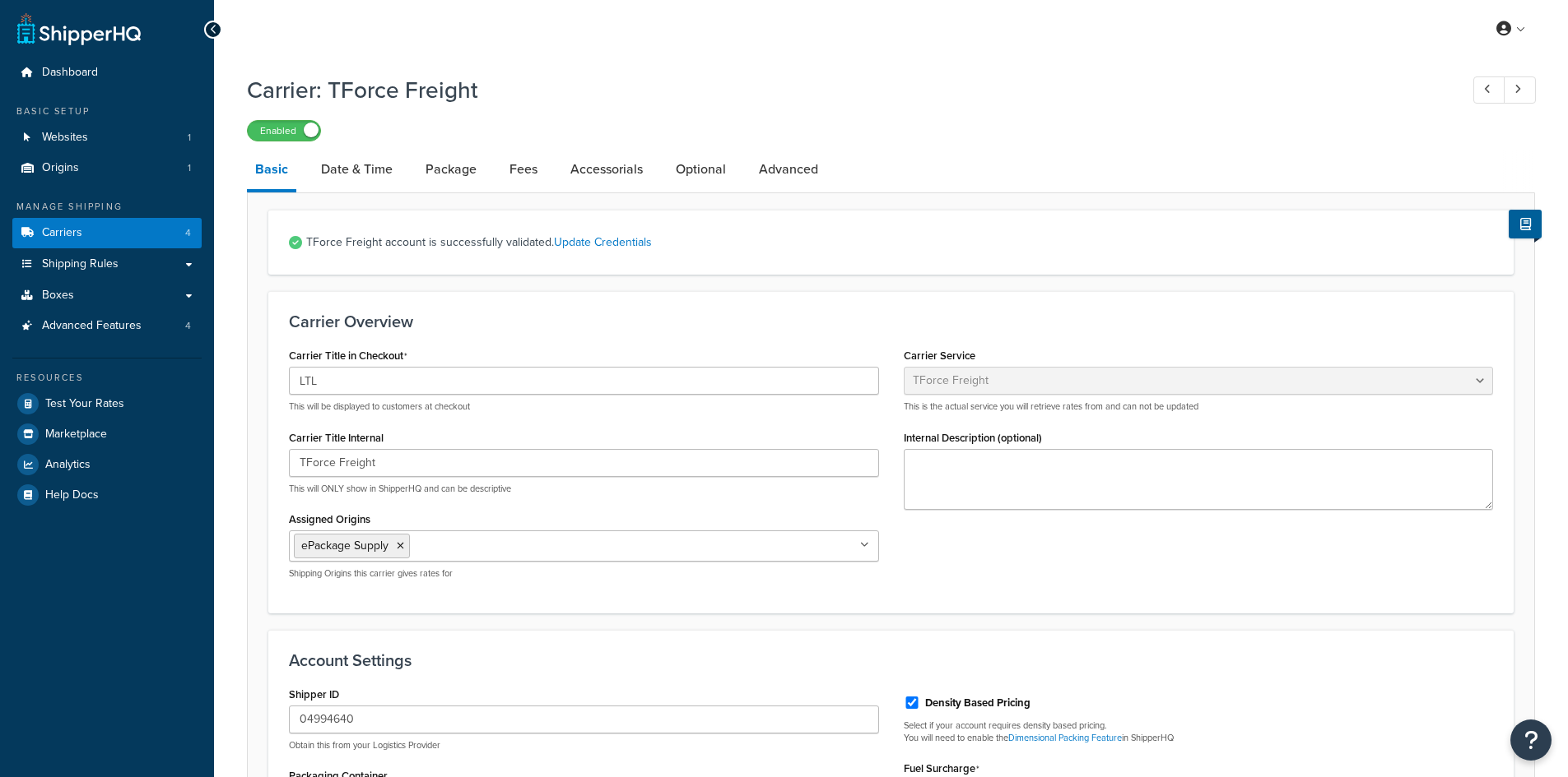
select select "tforceFreight"
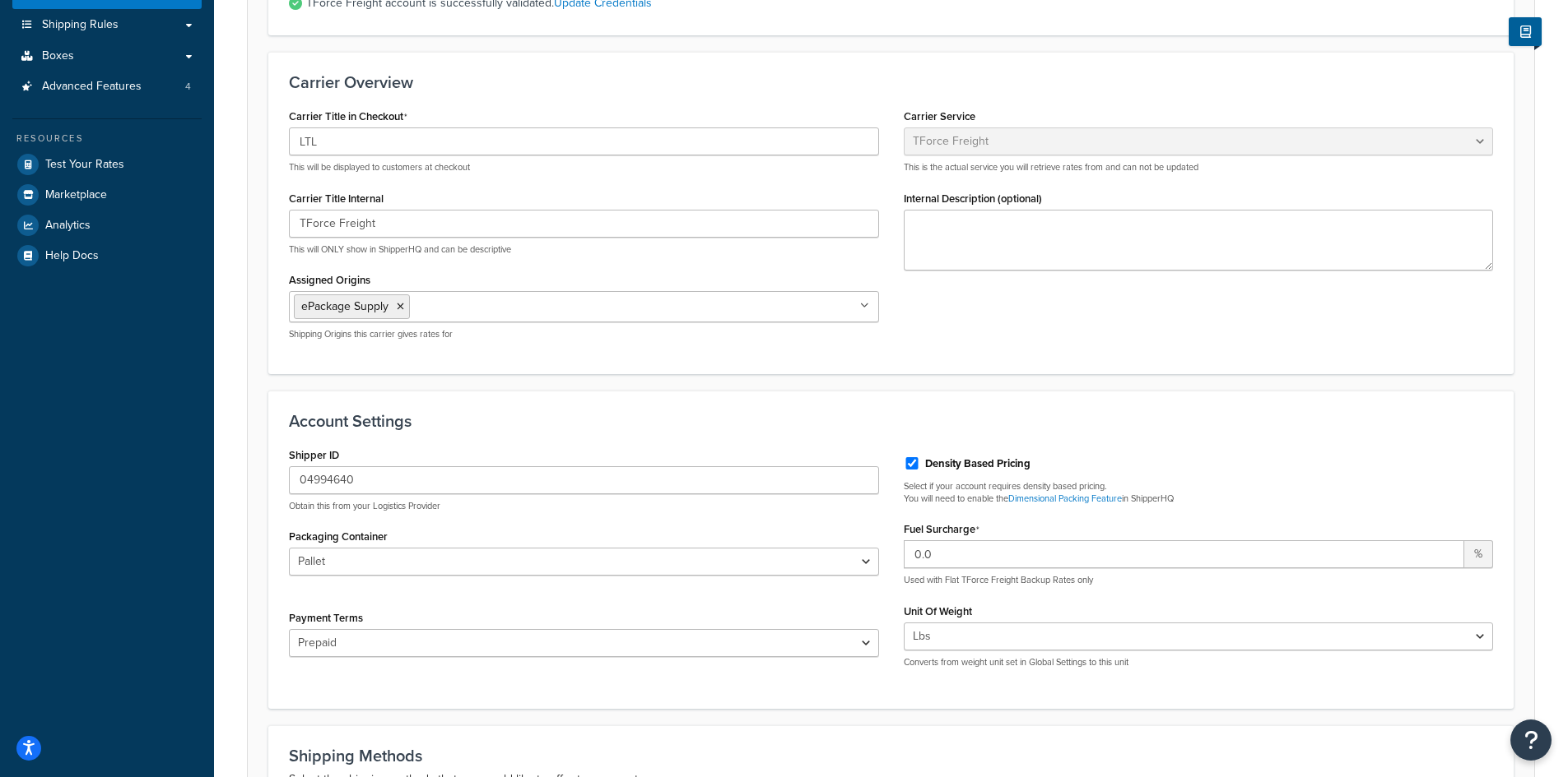
scroll to position [247, 0]
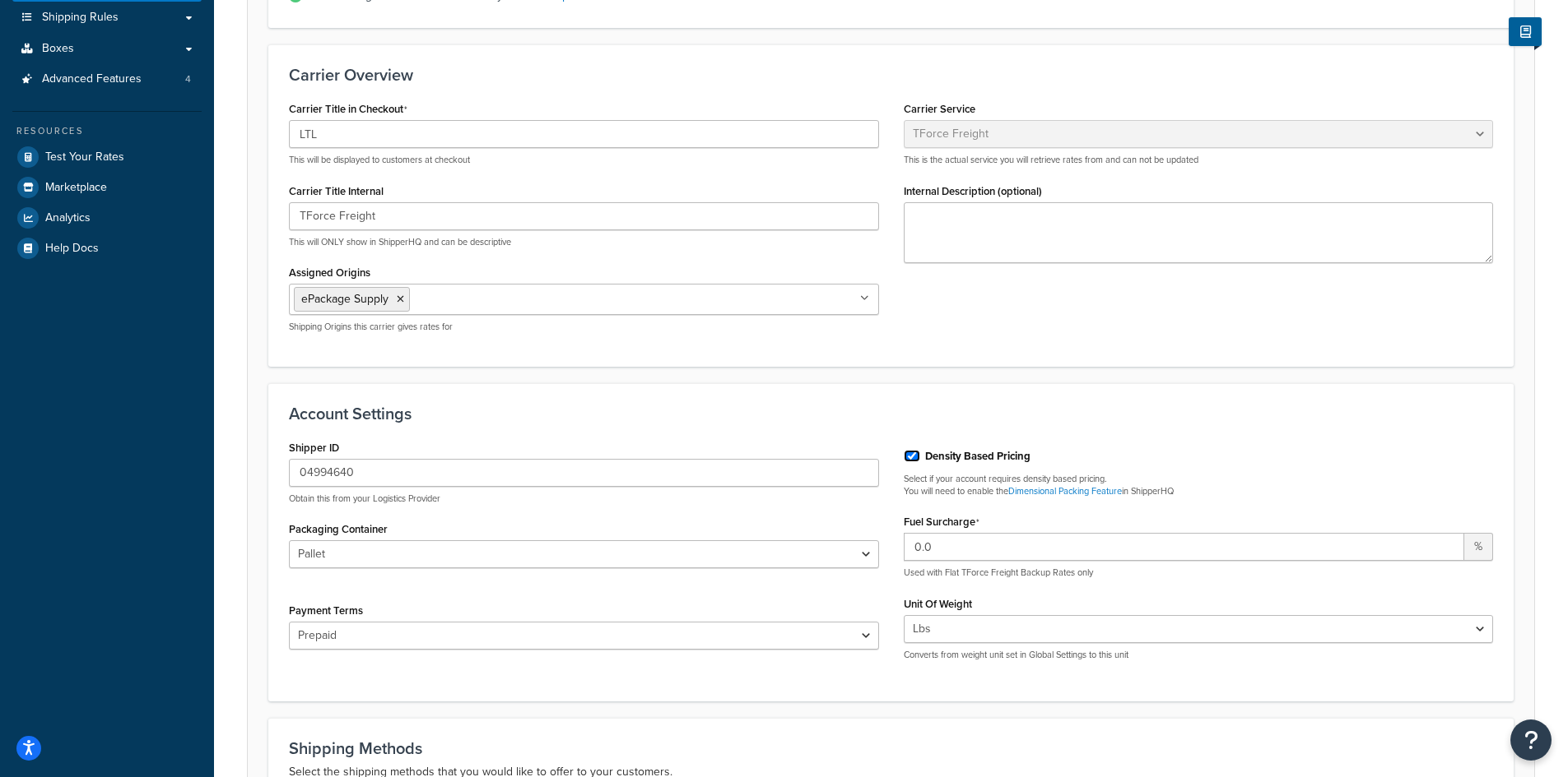
click at [914, 460] on input "Density Based Pricing" at bounding box center [912, 456] width 17 height 13
checkbox input "false"
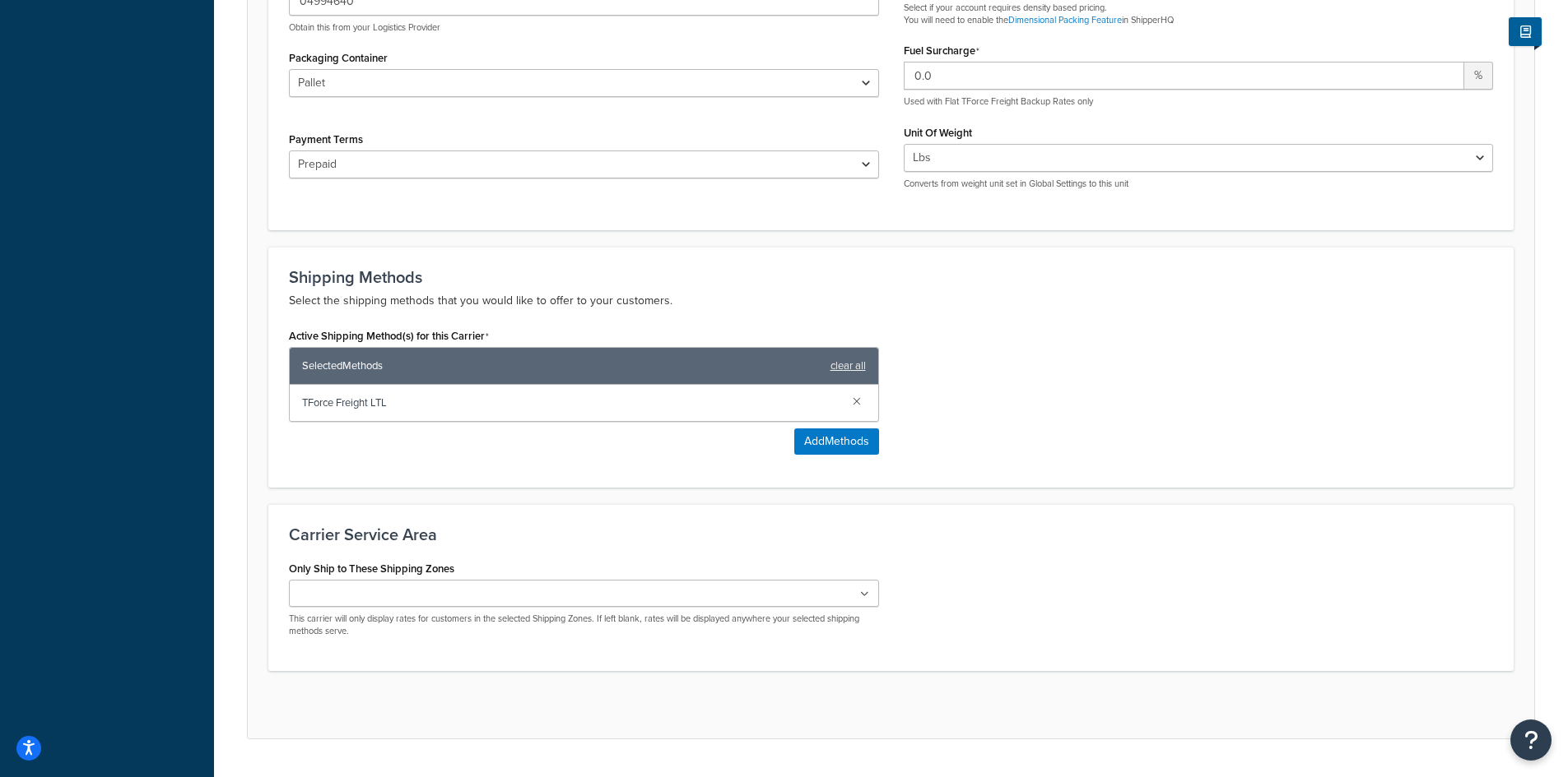
scroll to position [740, 0]
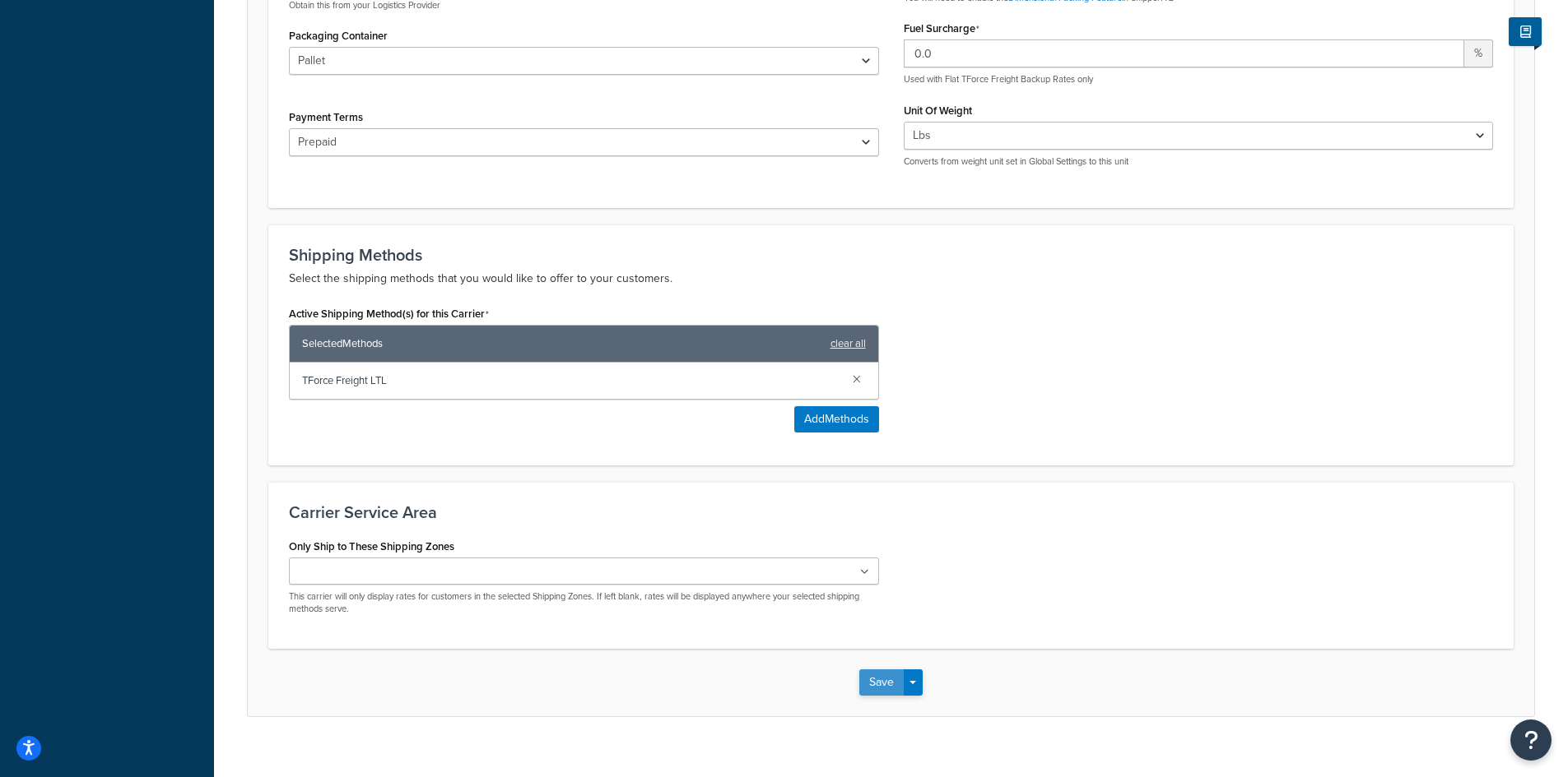
click at [883, 683] on button "Save" at bounding box center [881, 682] width 44 height 26
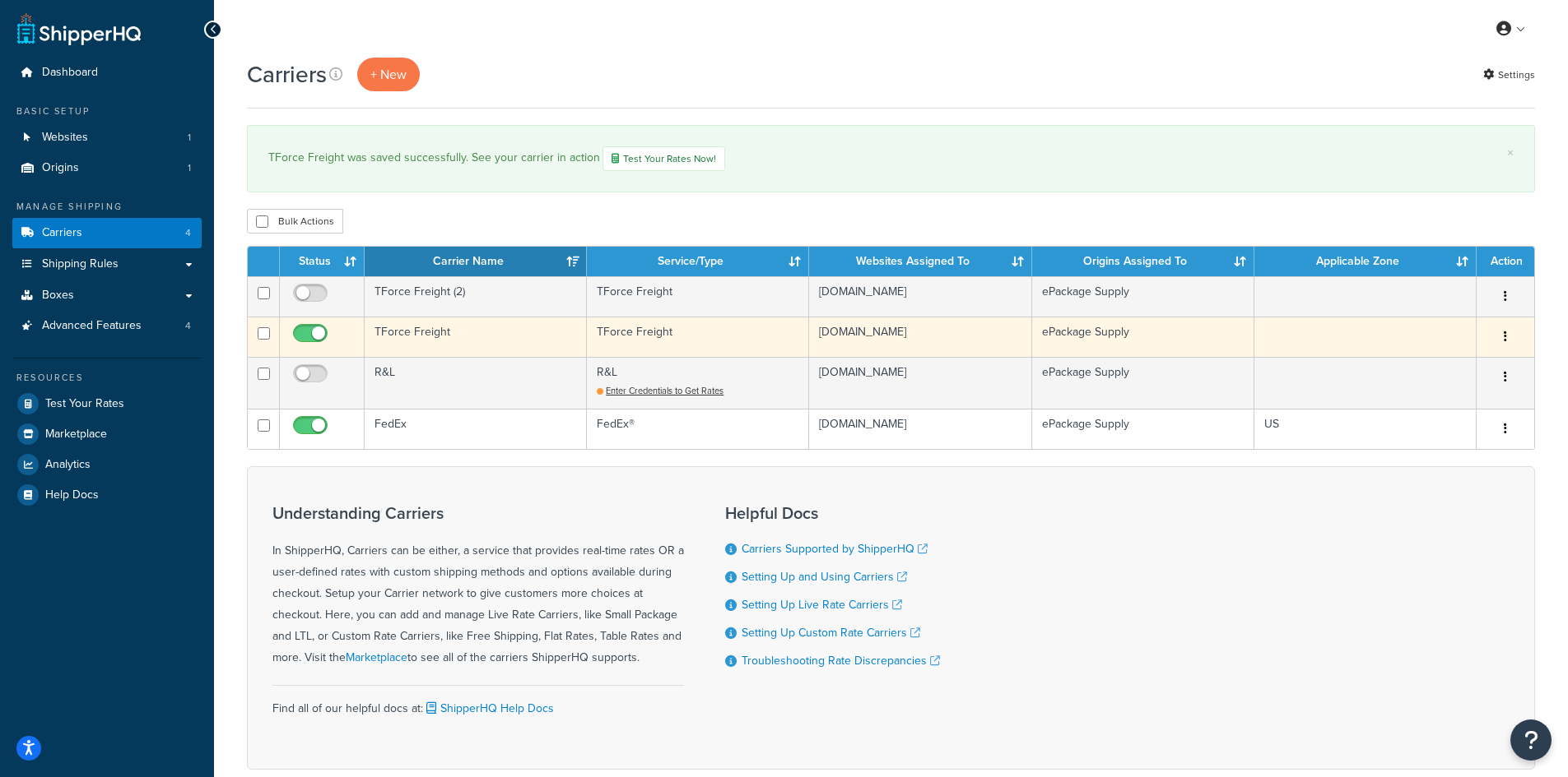
click at [404, 336] on td "TForce Freight" at bounding box center [476, 337] width 223 height 40
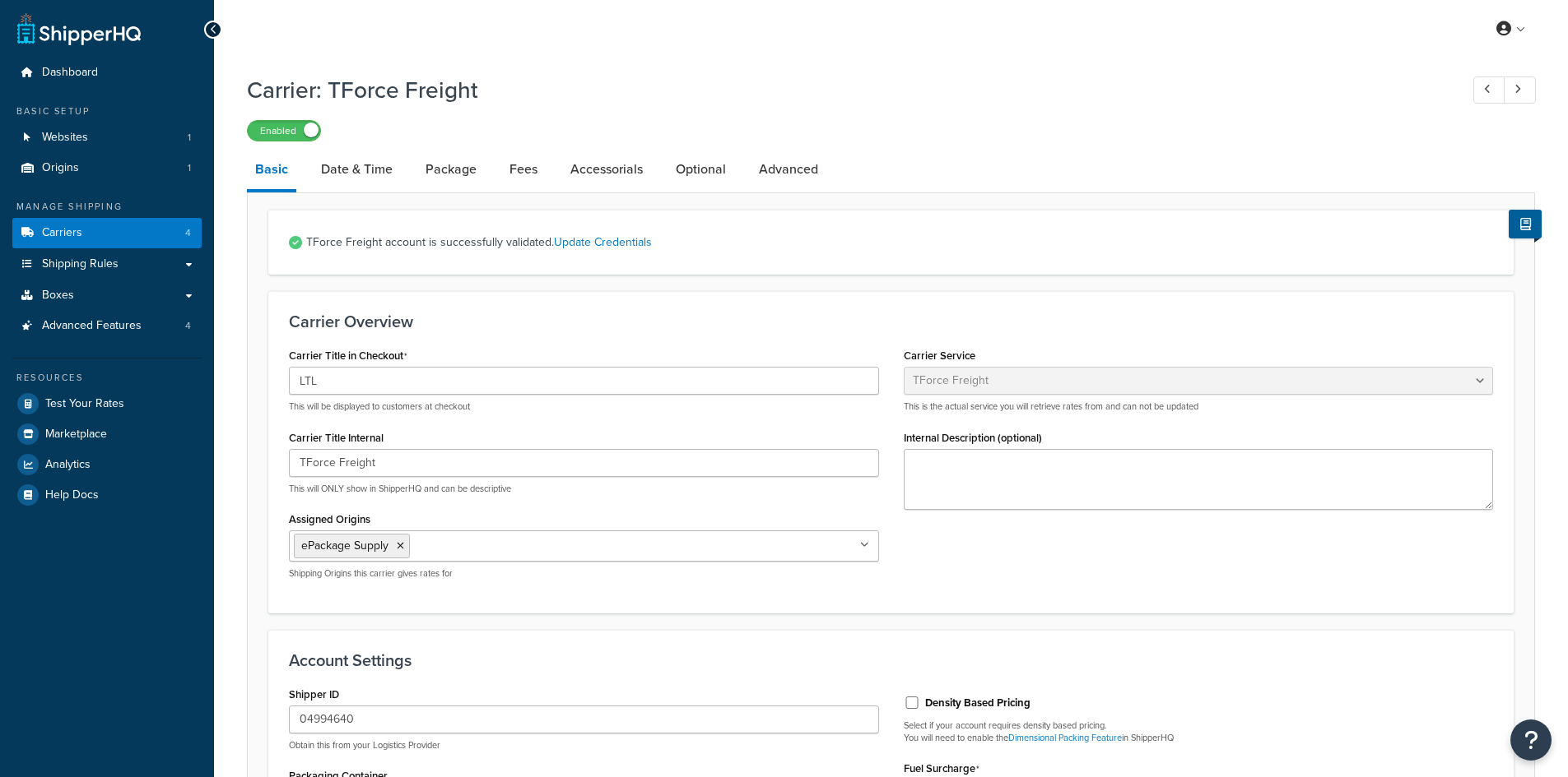
select select "tforceFreight"
click at [910, 702] on input "Density Based Pricing" at bounding box center [912, 703] width 17 height 13
checkbox input "true"
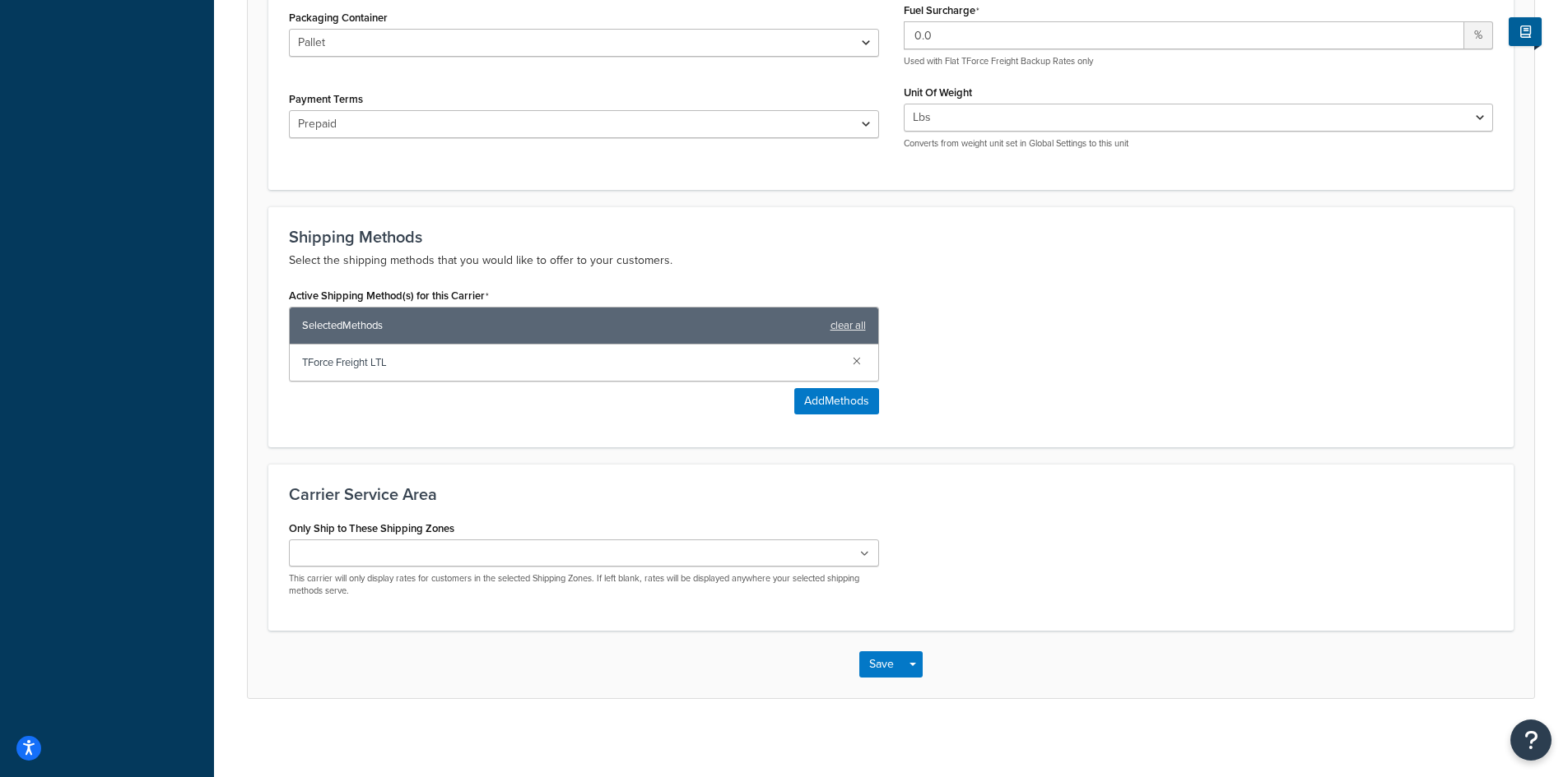
scroll to position [764, 0]
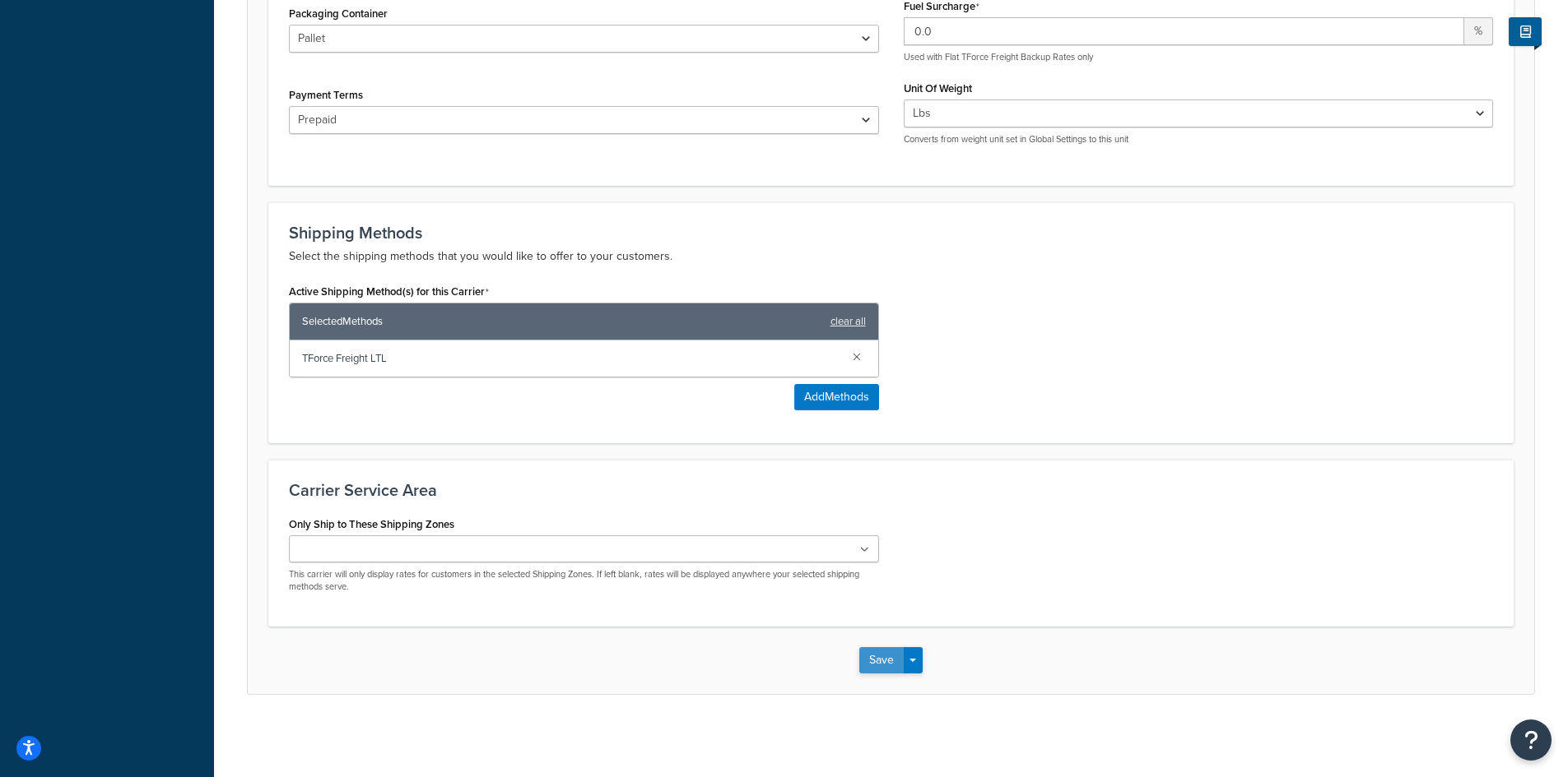
click at [875, 657] on button "Save" at bounding box center [881, 660] width 44 height 26
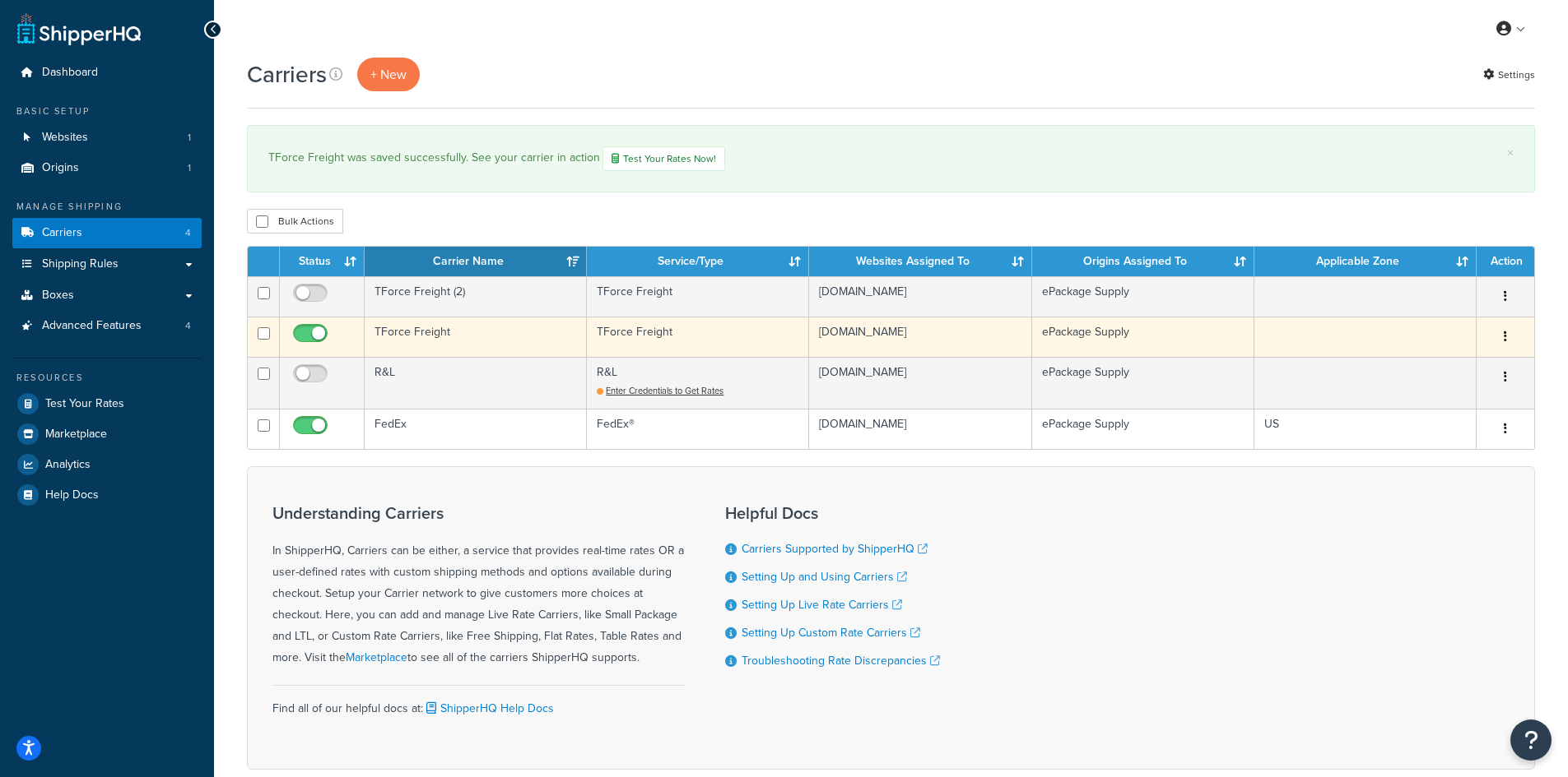
click at [306, 335] on input "checkbox" at bounding box center [312, 337] width 45 height 21
click at [313, 339] on input "checkbox" at bounding box center [312, 337] width 45 height 21
click at [305, 336] on input "checkbox" at bounding box center [312, 337] width 45 height 21
checkbox input "false"
click at [431, 340] on td "TForce Freight" at bounding box center [476, 337] width 223 height 40
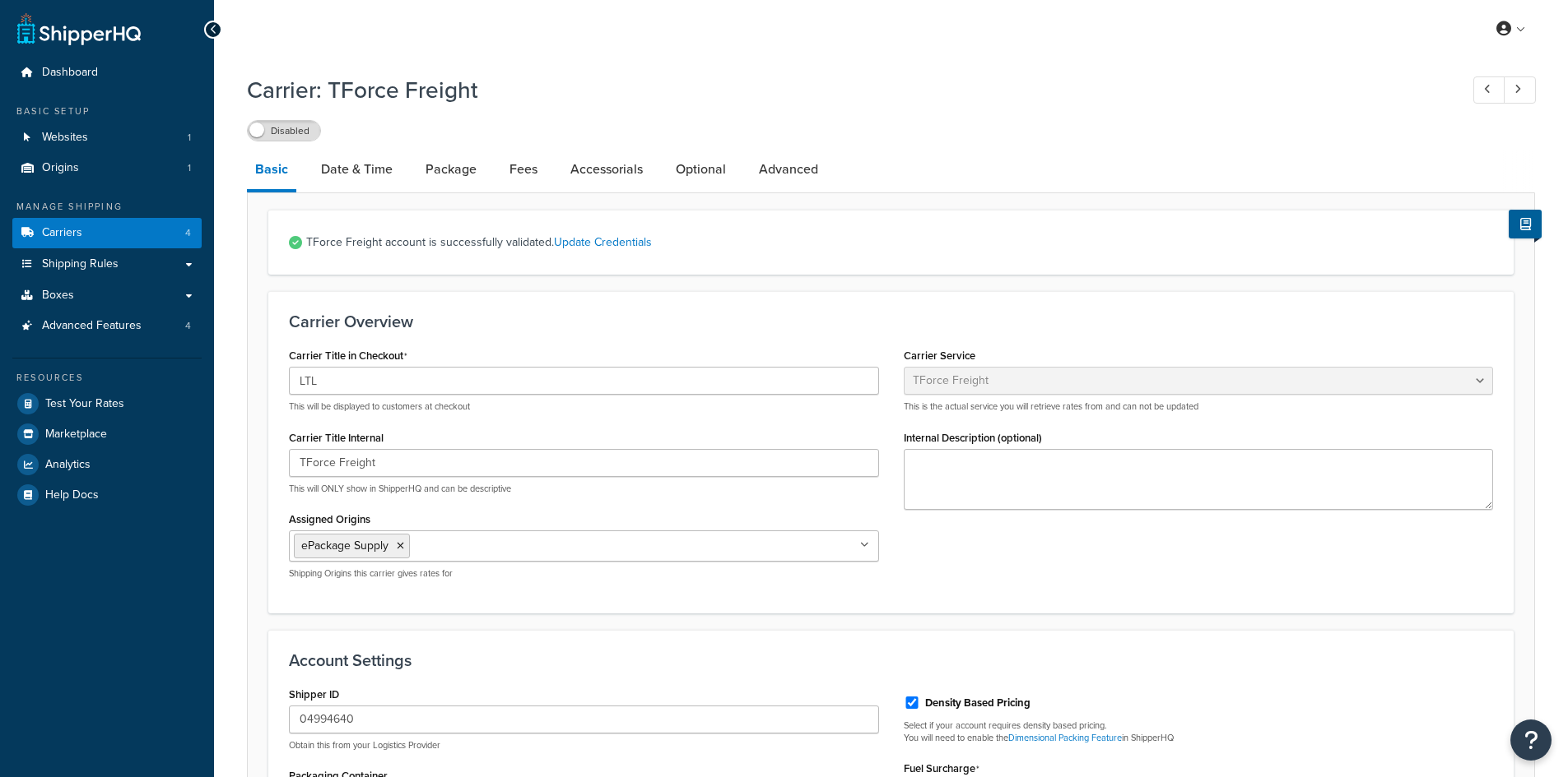
select select "tforceFreight"
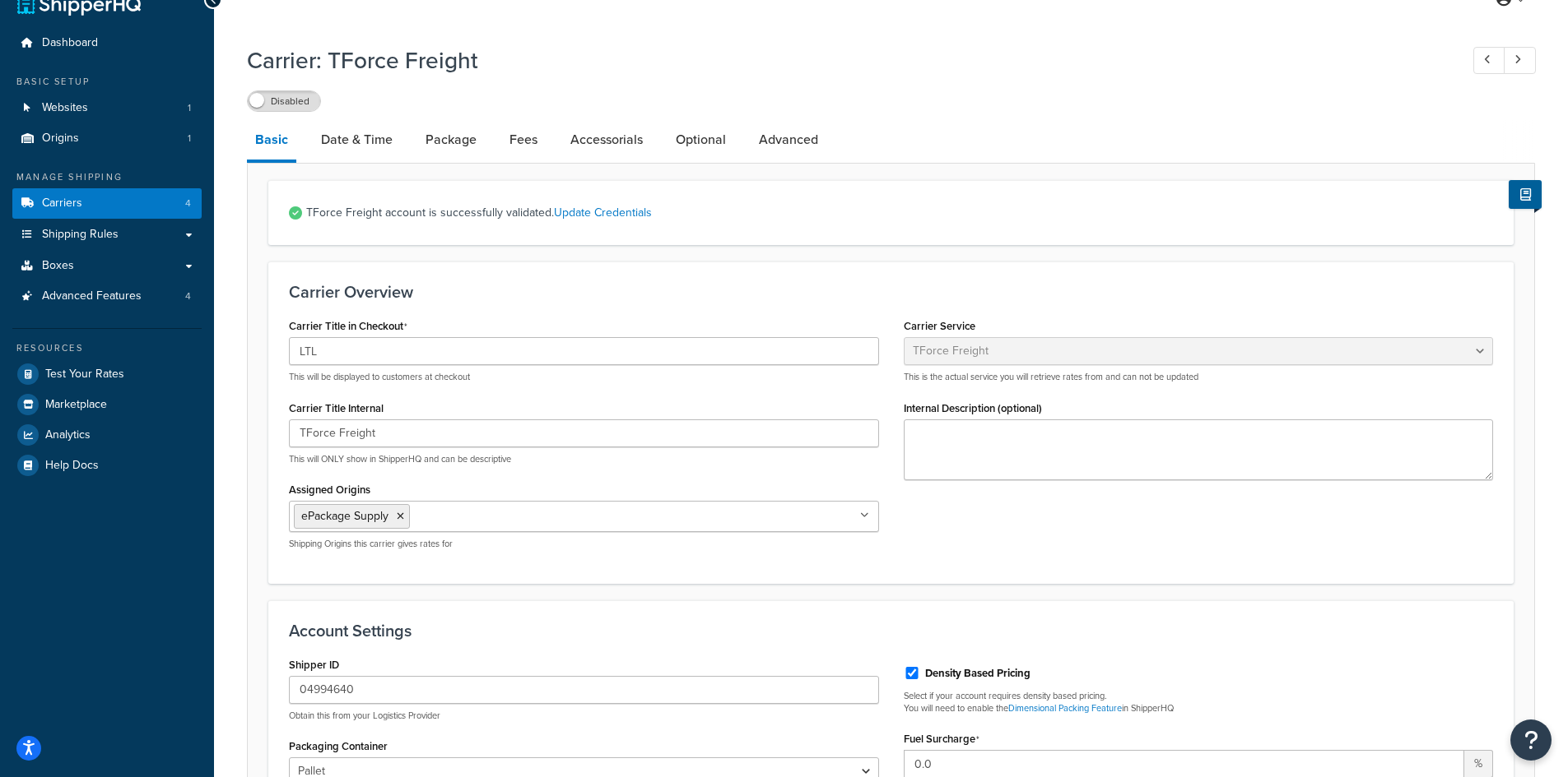
scroll to position [82, 0]
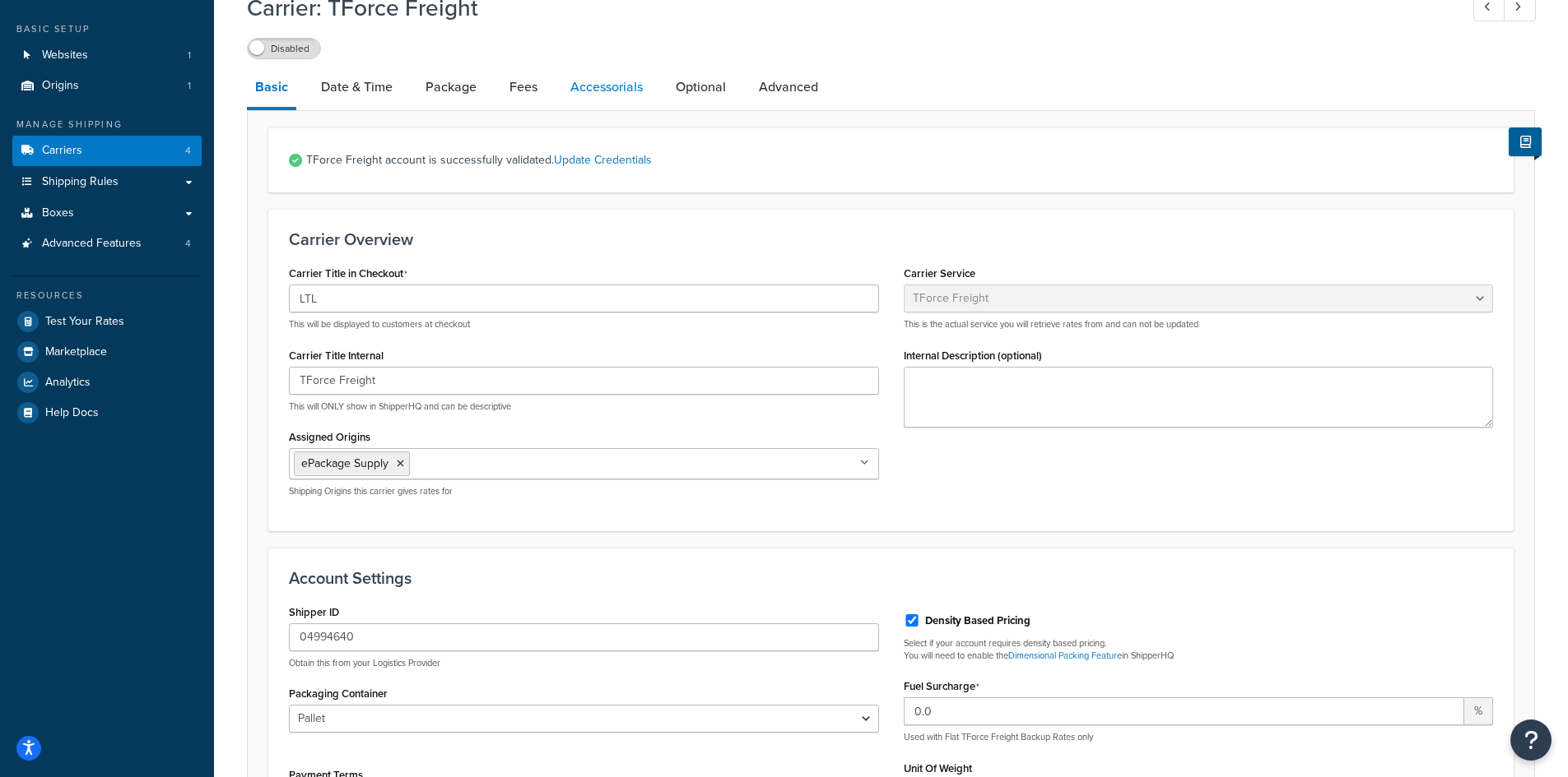
click at [634, 89] on link "Accessorials" at bounding box center [607, 87] width 89 height 39
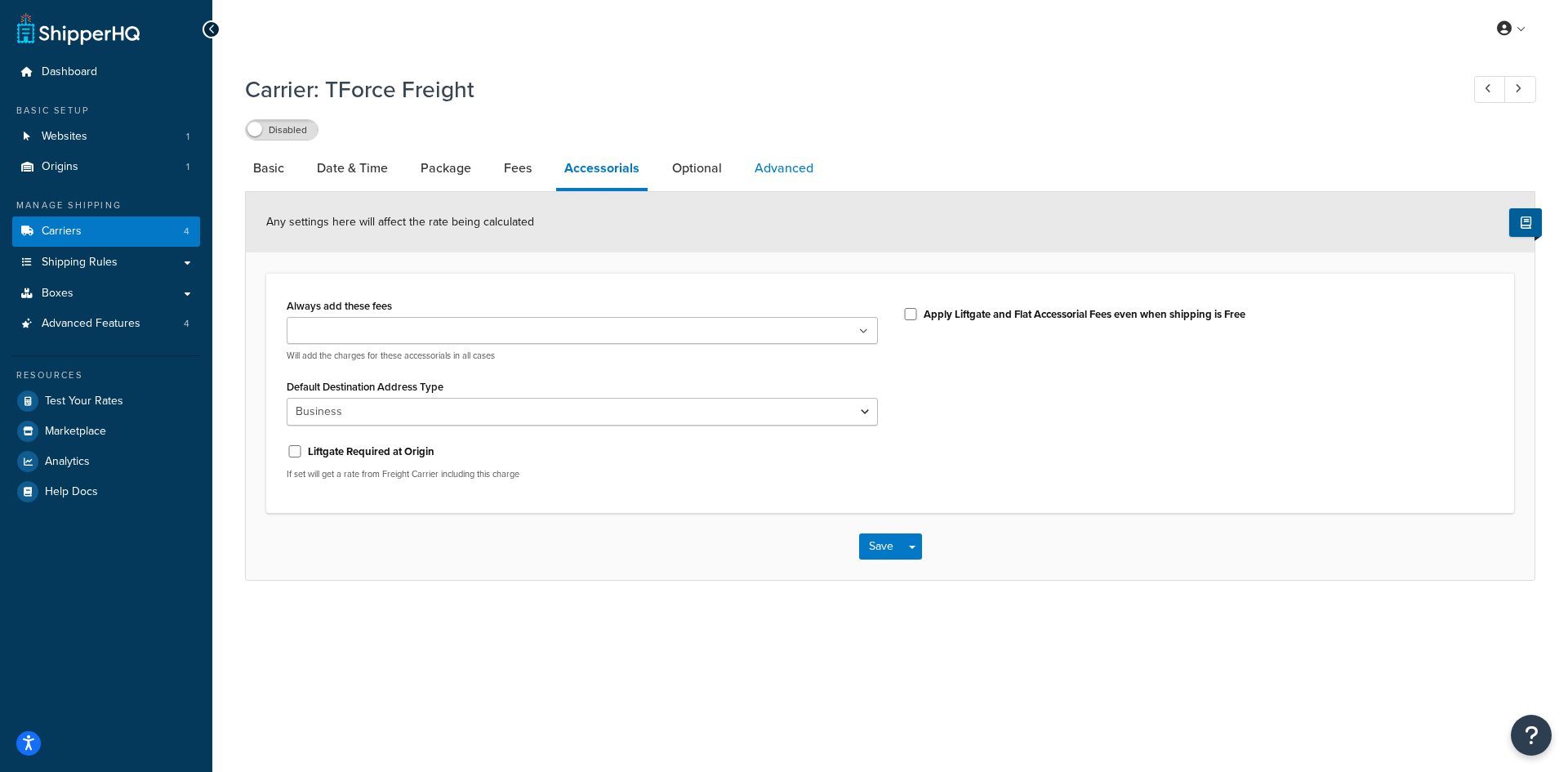
click at [792, 163] on link "Advanced" at bounding box center [784, 168] width 75 height 39
select select "false"
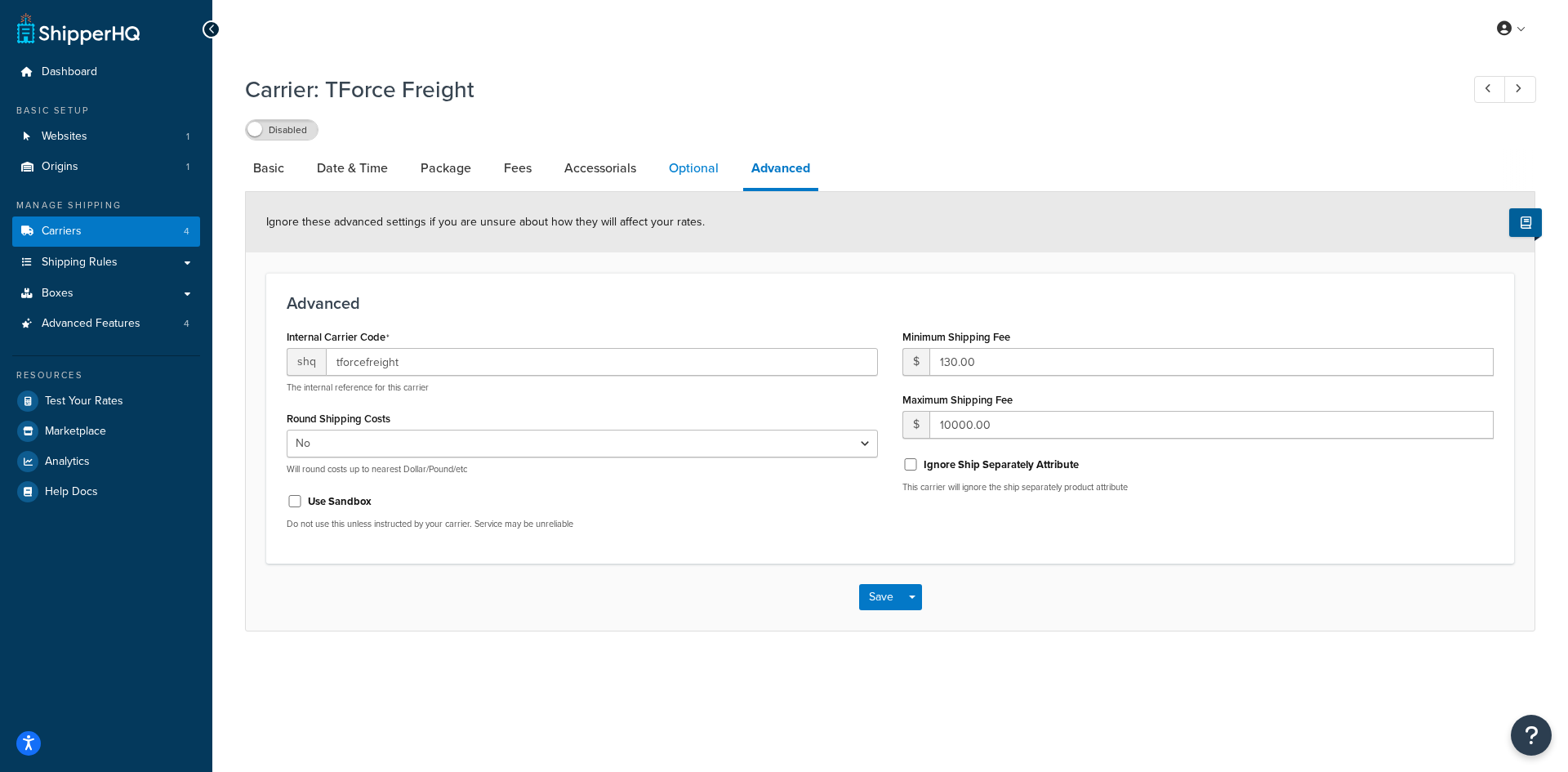
click at [721, 179] on link "Optional" at bounding box center [694, 168] width 66 height 39
select select "175"
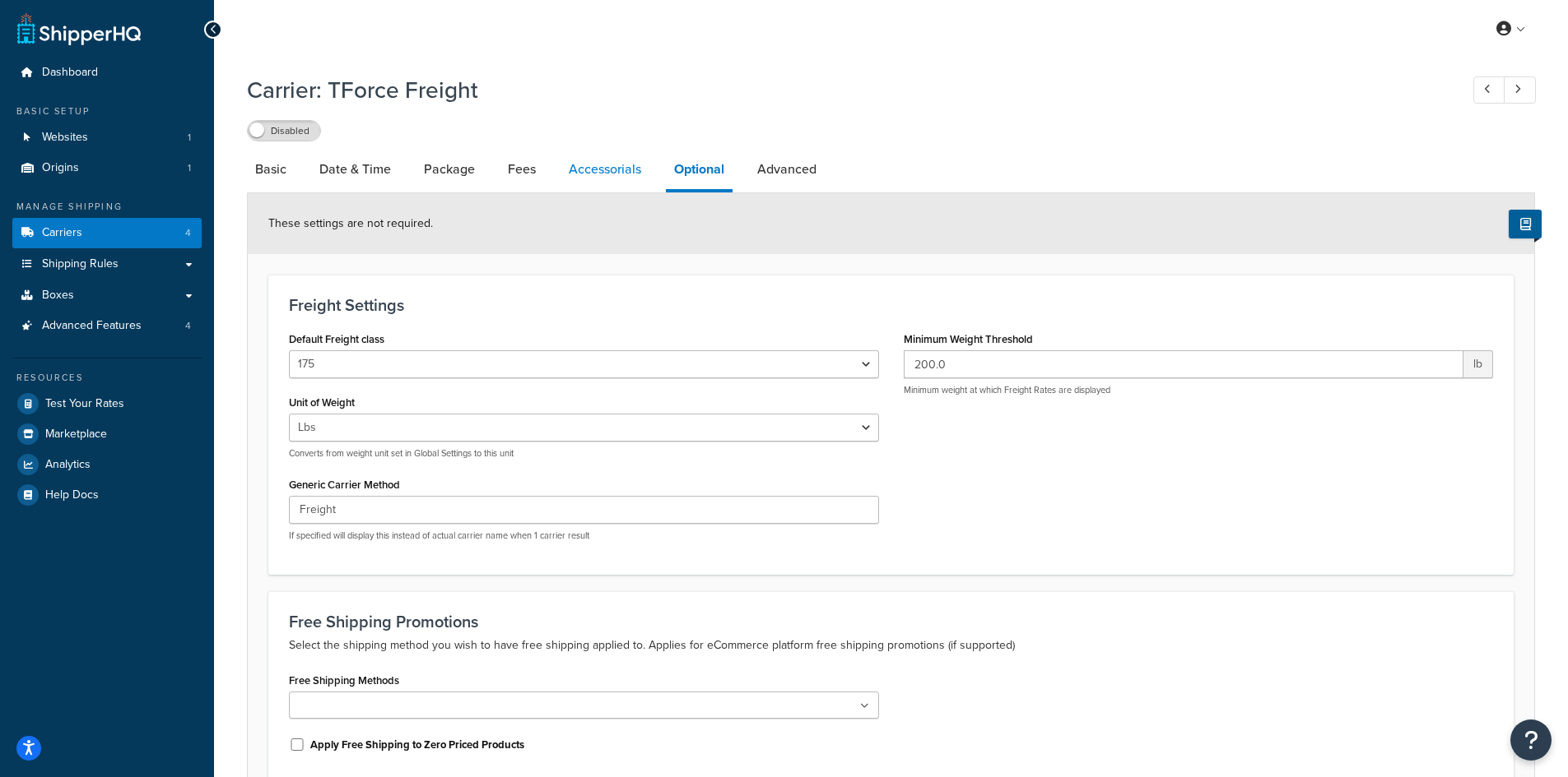
click at [600, 179] on link "Accessorials" at bounding box center [605, 169] width 89 height 39
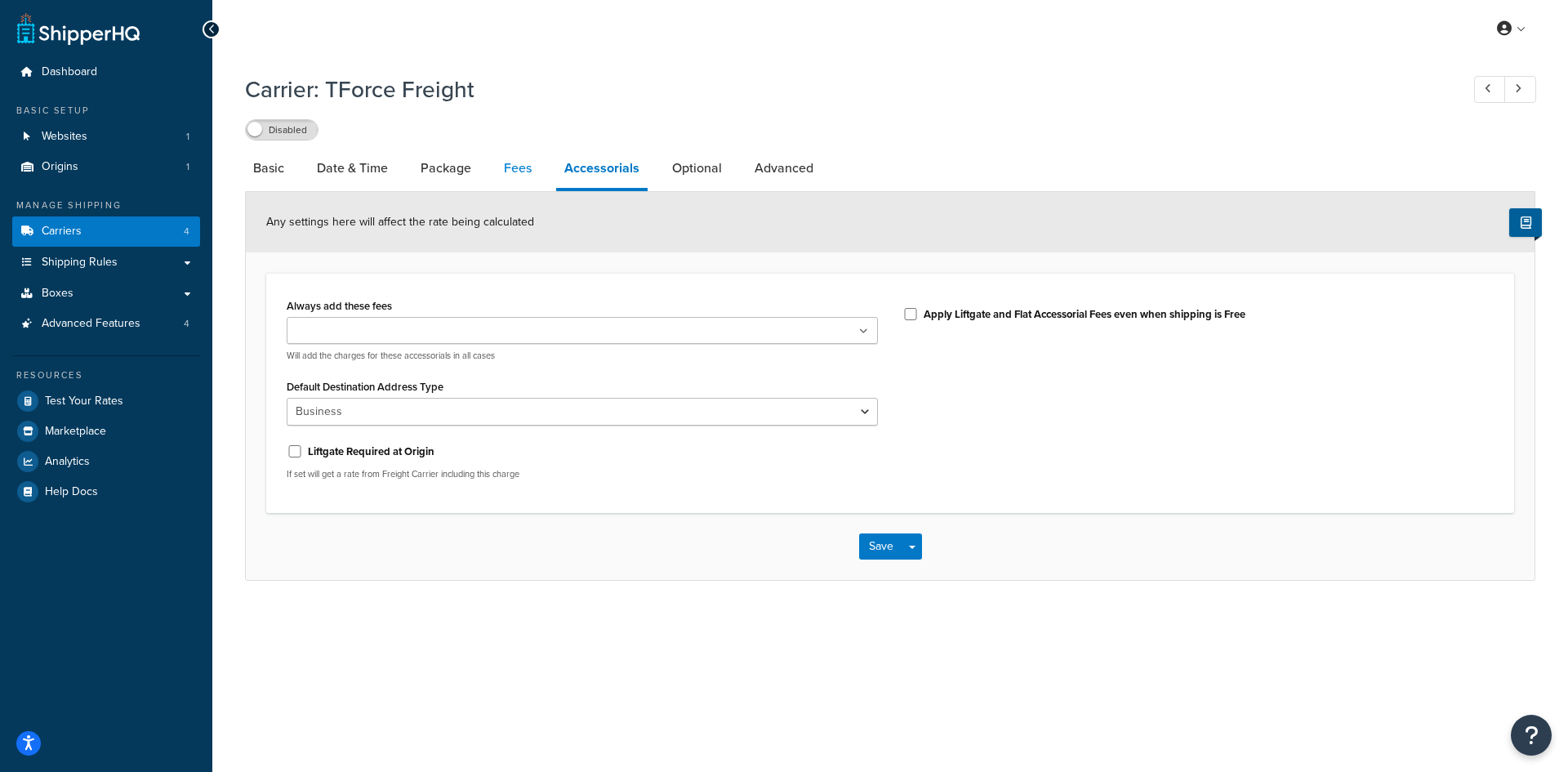
click at [499, 175] on link "Fees" at bounding box center [517, 168] width 44 height 39
select select "AFTER"
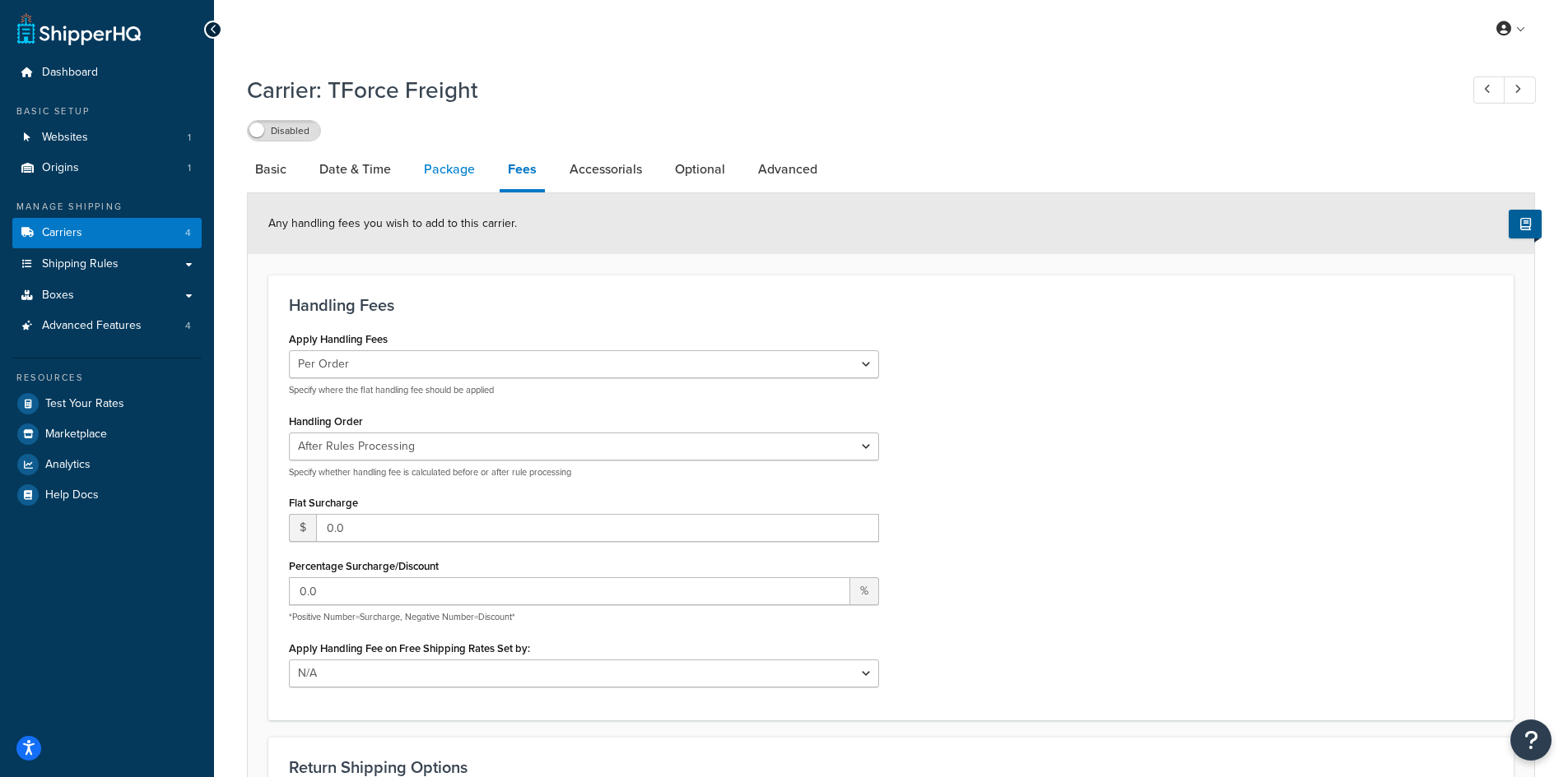
click at [463, 176] on link "Package" at bounding box center [449, 169] width 68 height 39
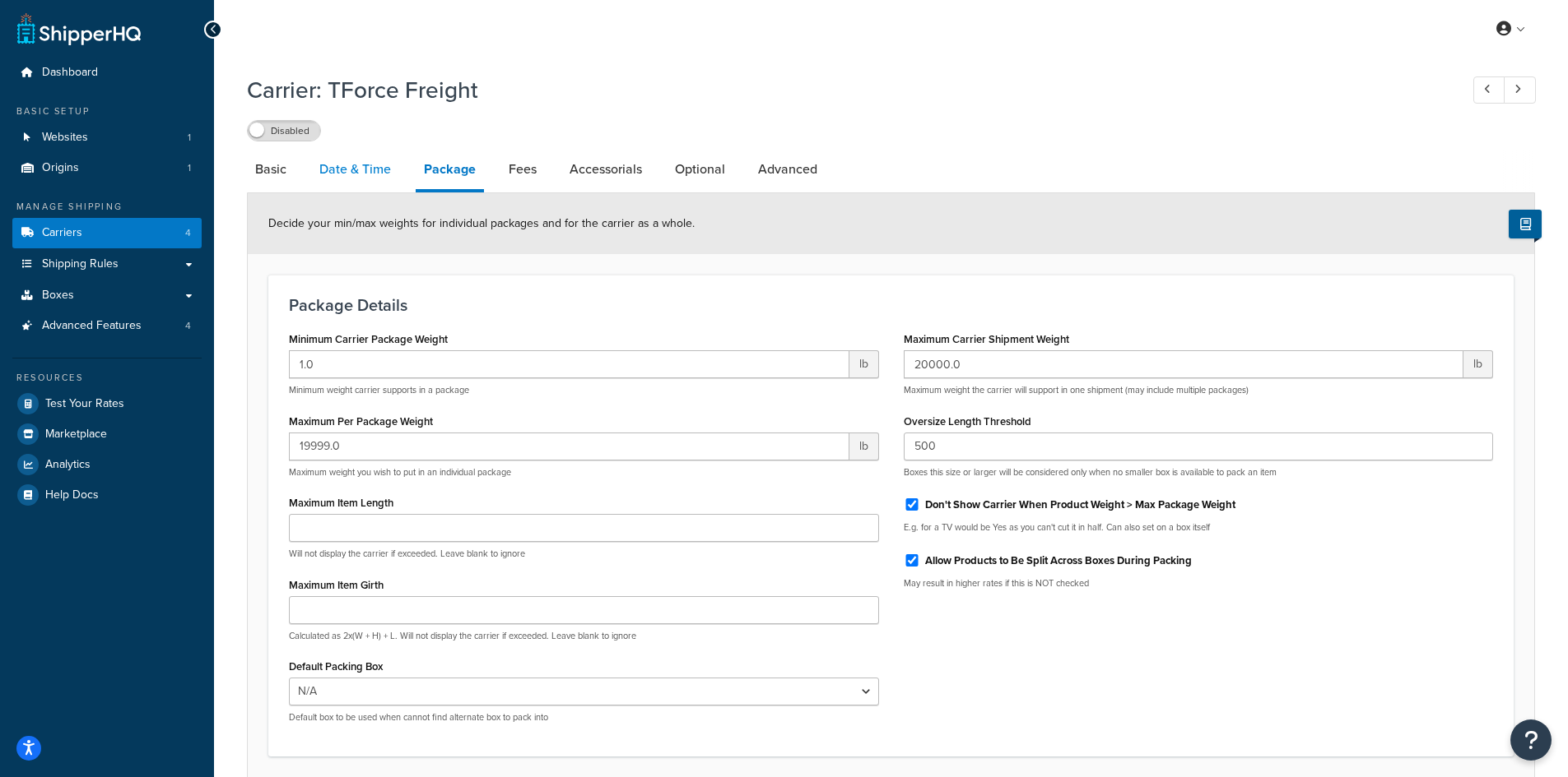
click at [380, 176] on link "Date & Time" at bounding box center [355, 169] width 88 height 39
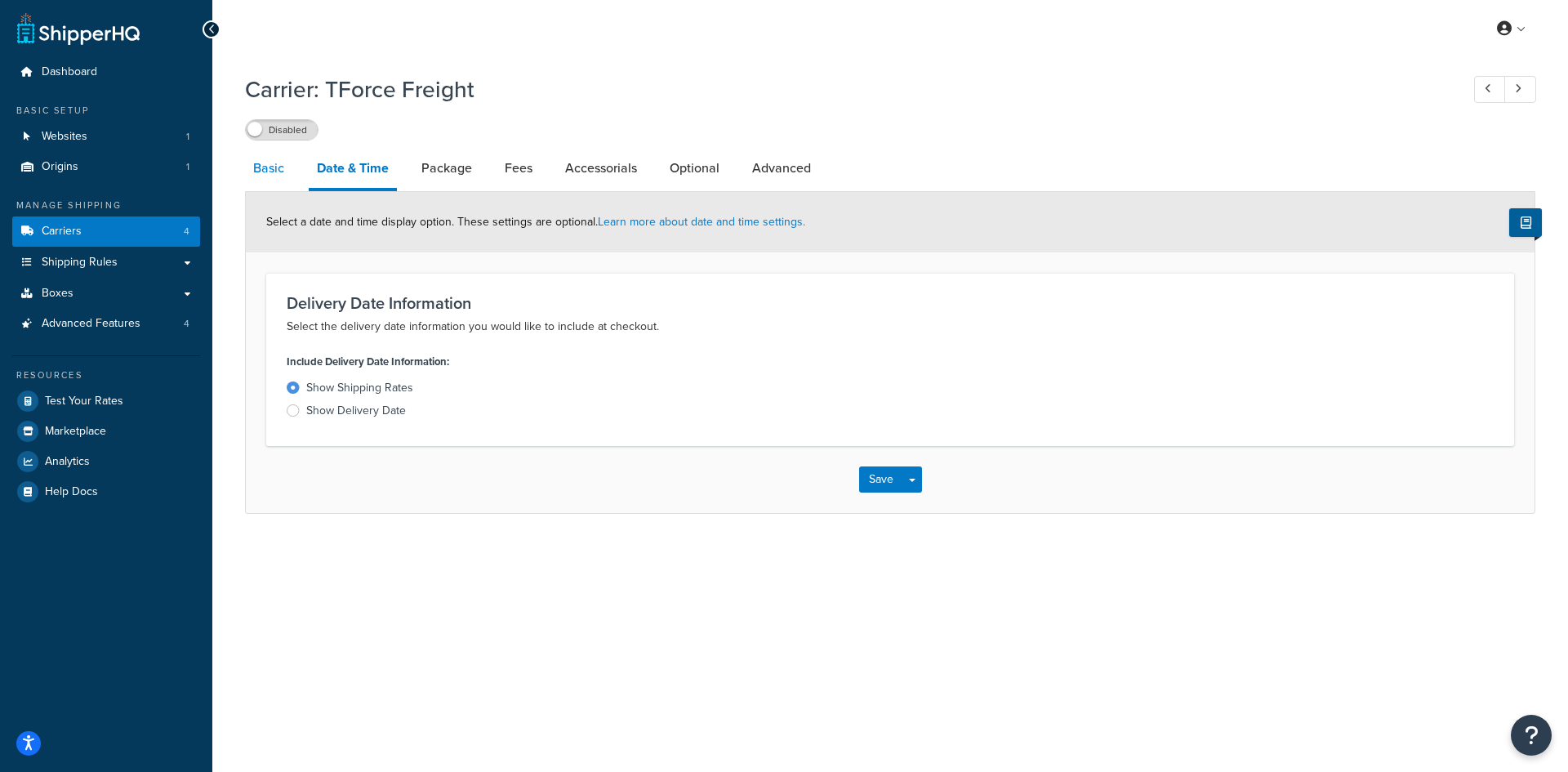
click at [286, 176] on link "Basic" at bounding box center [268, 168] width 47 height 39
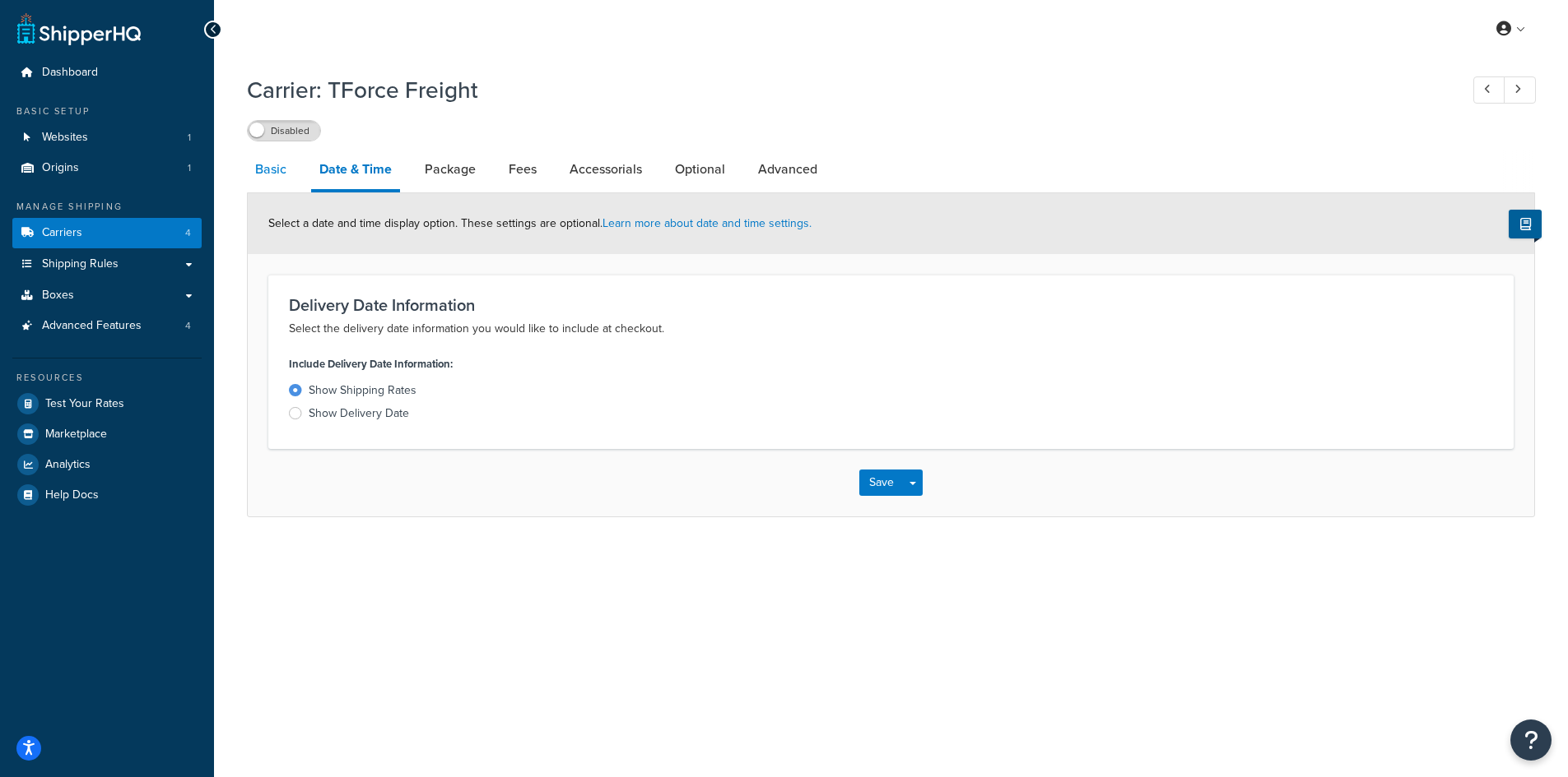
select select "tforceFreight"
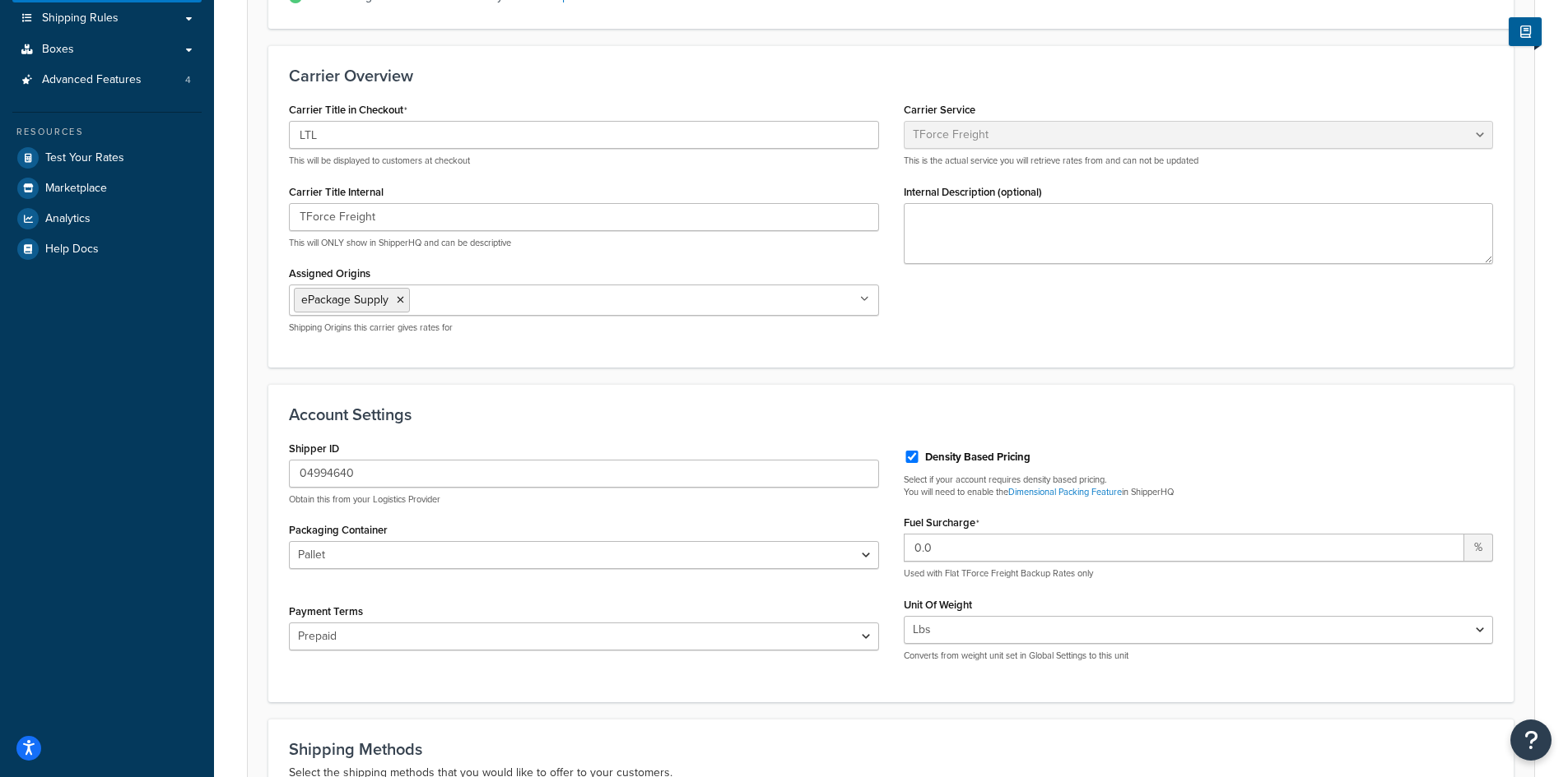
scroll to position [247, 0]
click at [397, 473] on input "04994640" at bounding box center [583, 473] width 590 height 28
